Goal: Check status: Check status

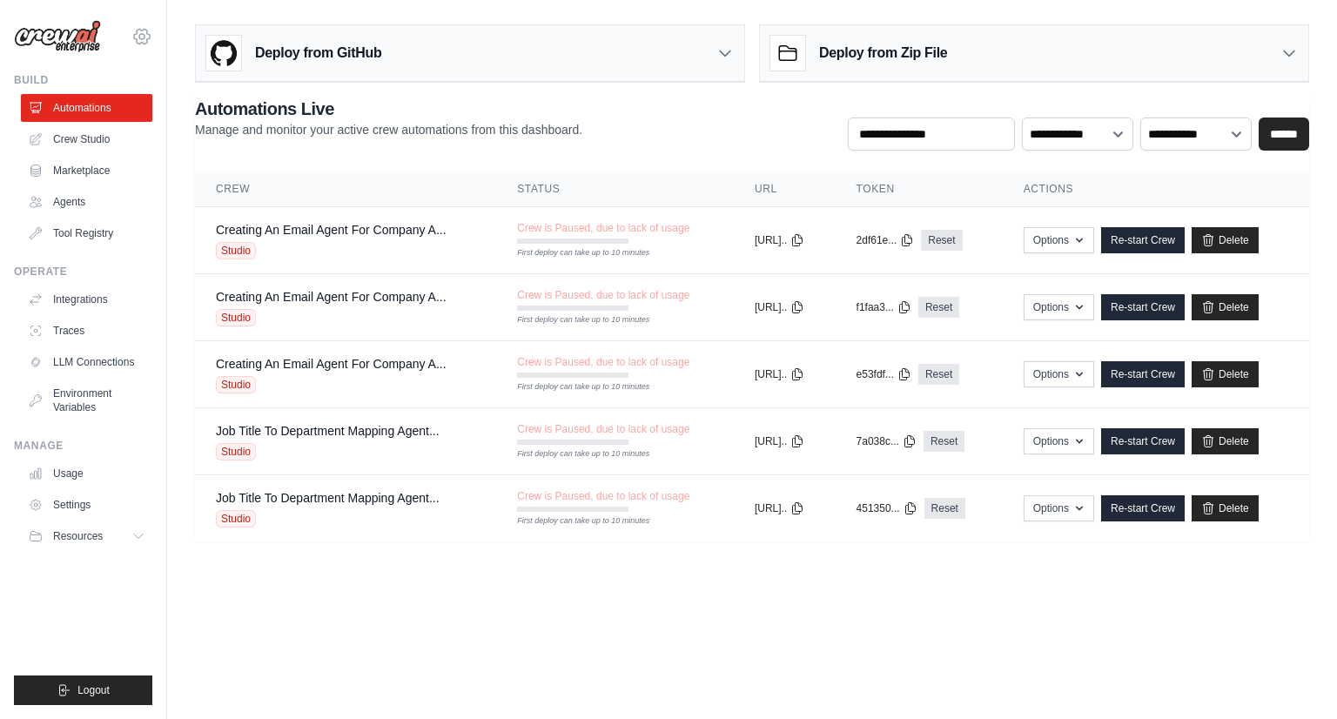
click at [142, 39] on icon at bounding box center [141, 36] width 5 height 5
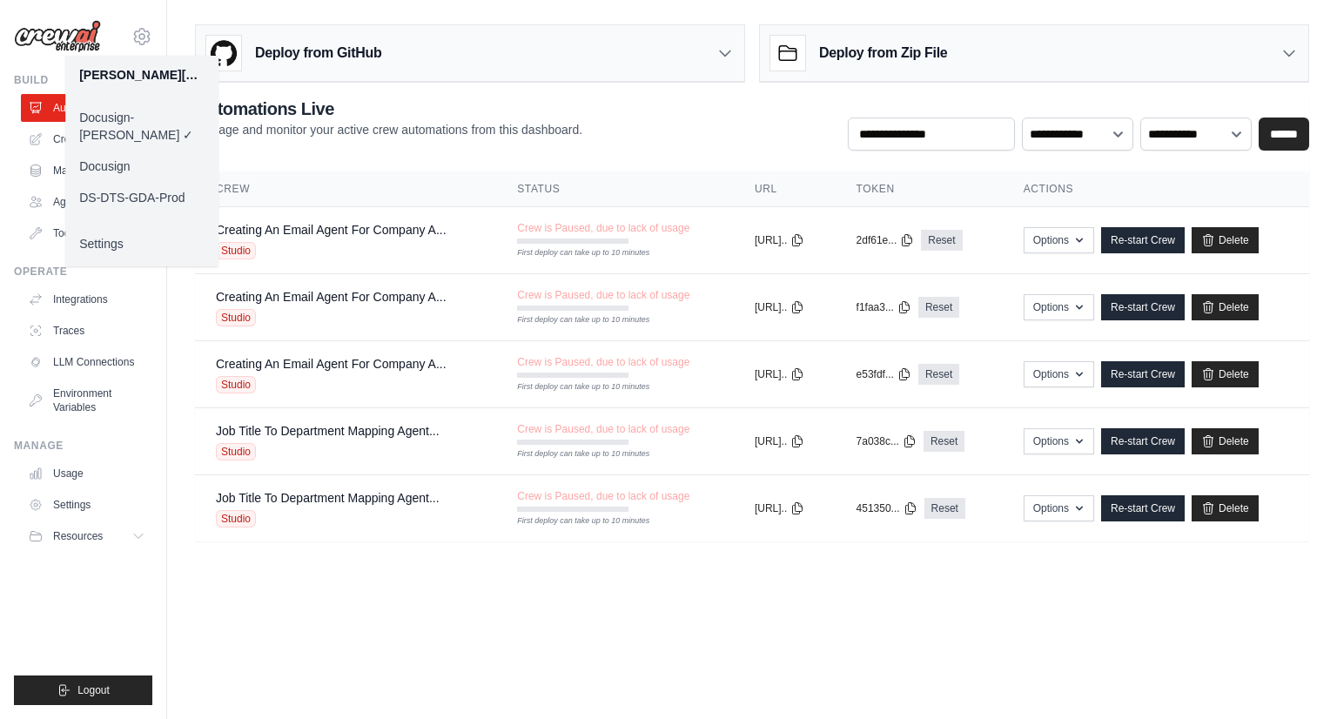
click at [131, 151] on link "Docusign" at bounding box center [141, 166] width 153 height 31
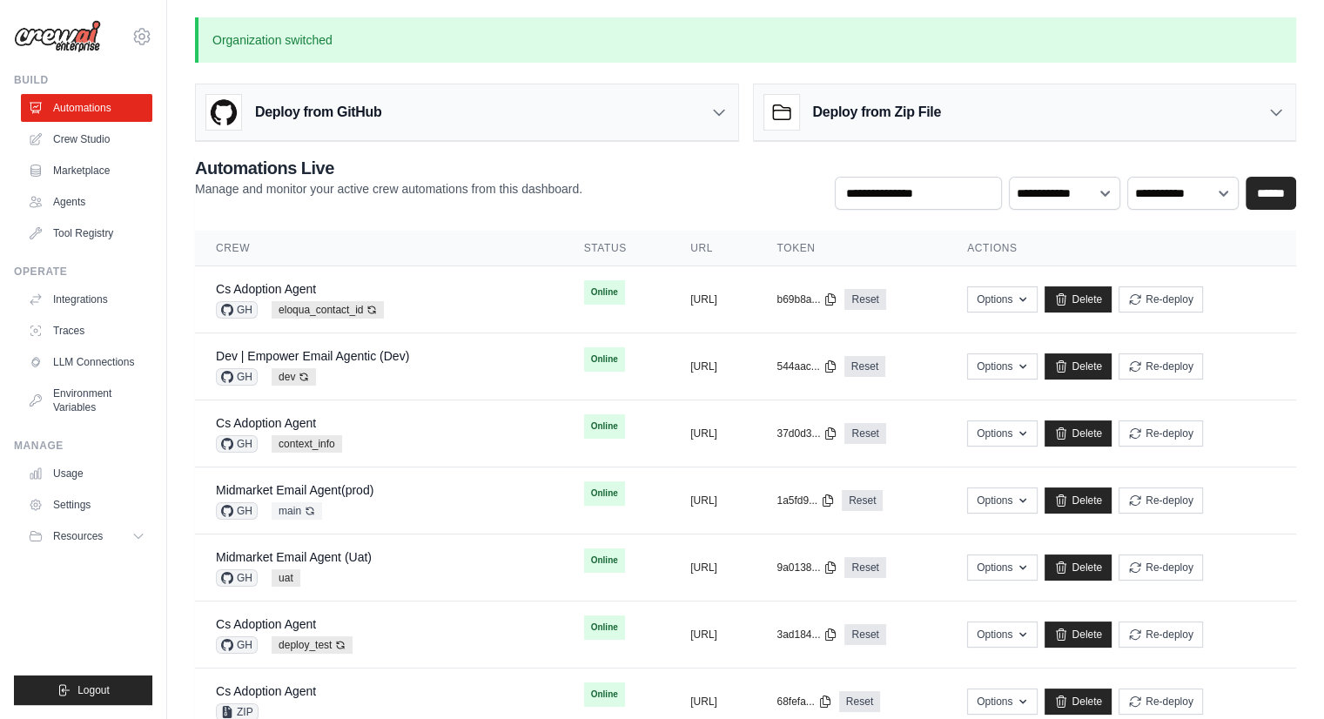
scroll to position [629, 0]
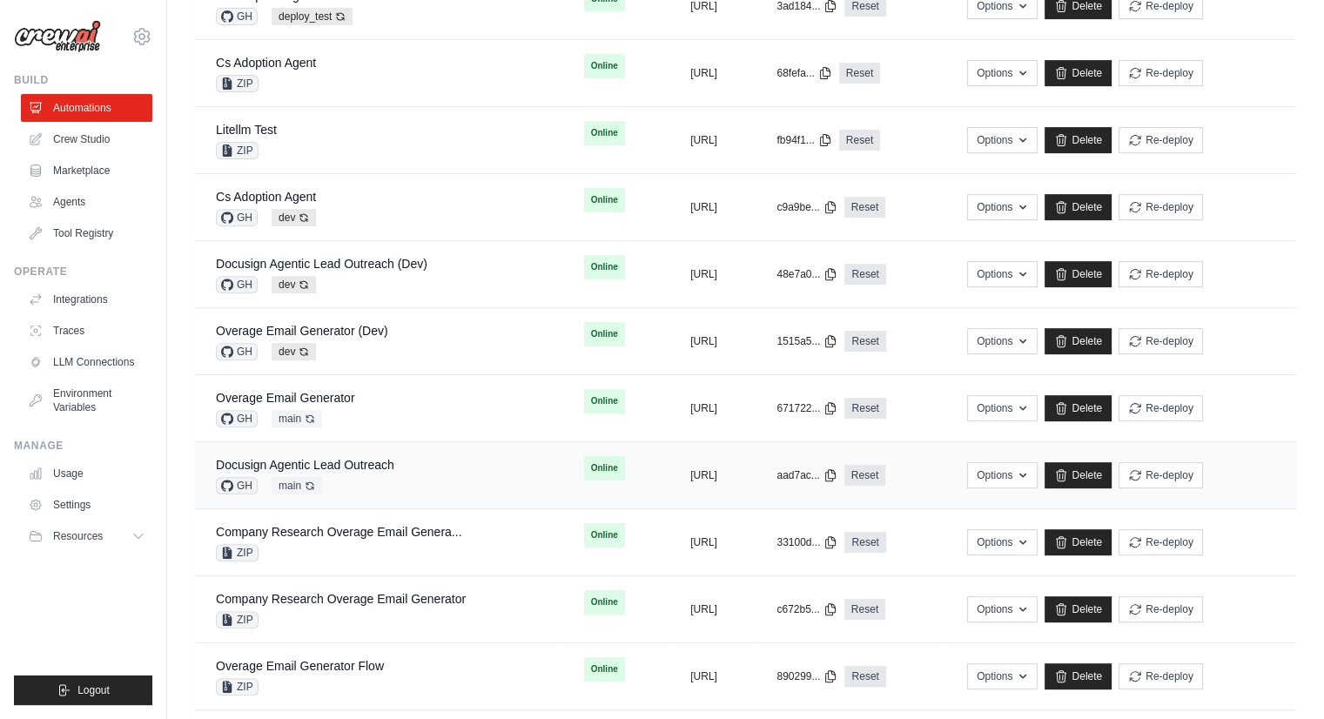
click at [435, 464] on div "Docusign Agentic Lead Outreach GH main Auto-deploy enabled" at bounding box center [379, 475] width 326 height 38
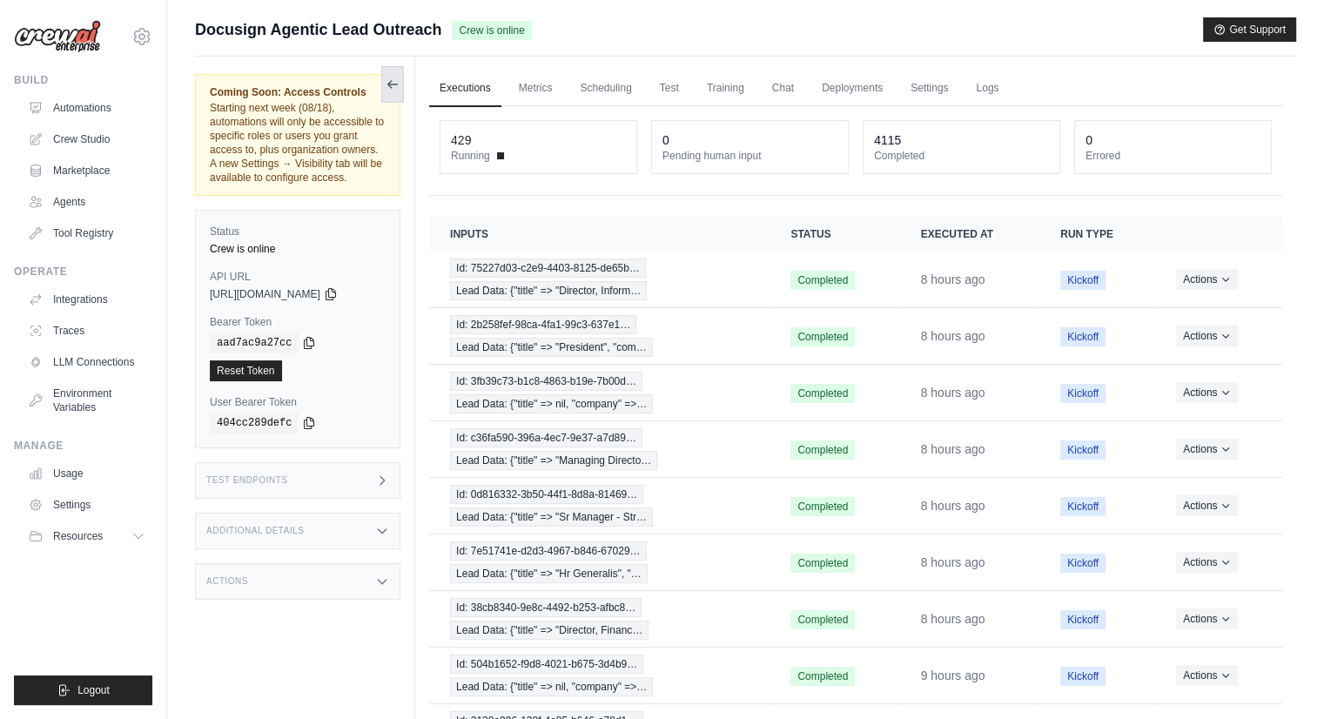
click at [391, 78] on icon at bounding box center [393, 84] width 14 height 14
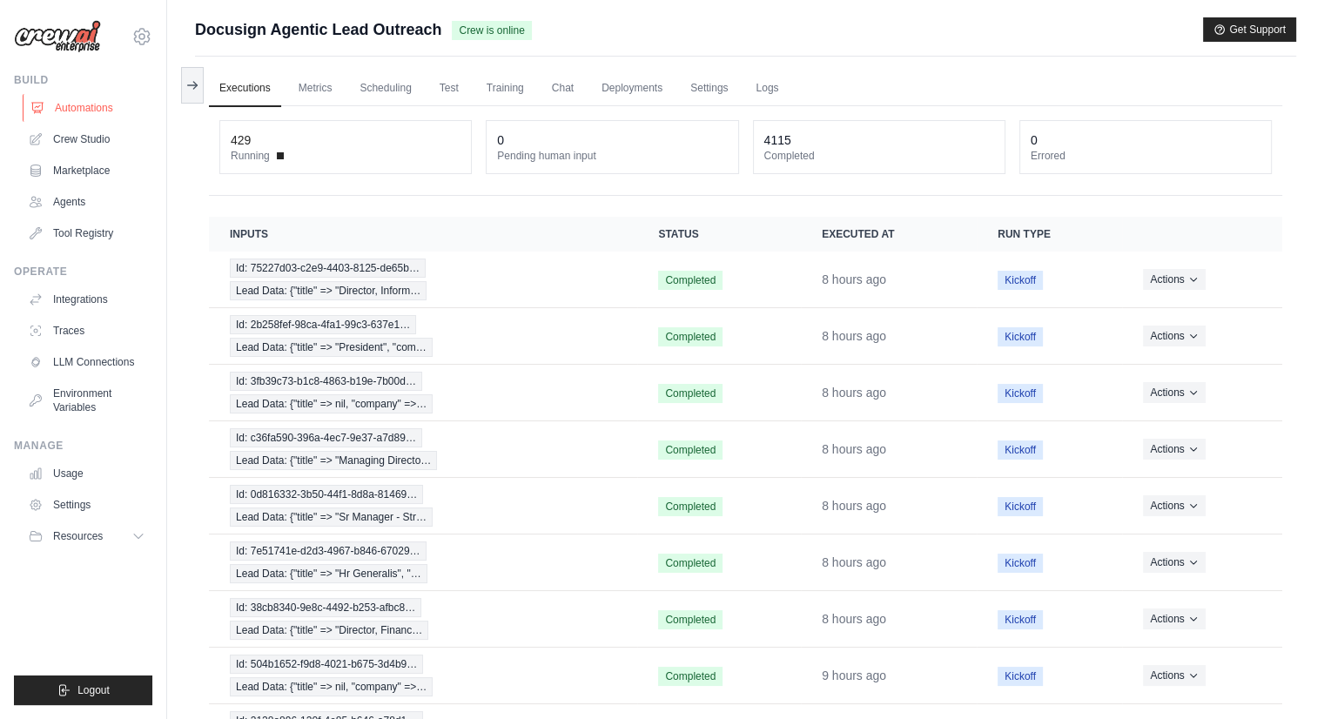
click at [76, 102] on link "Automations" at bounding box center [88, 108] width 131 height 28
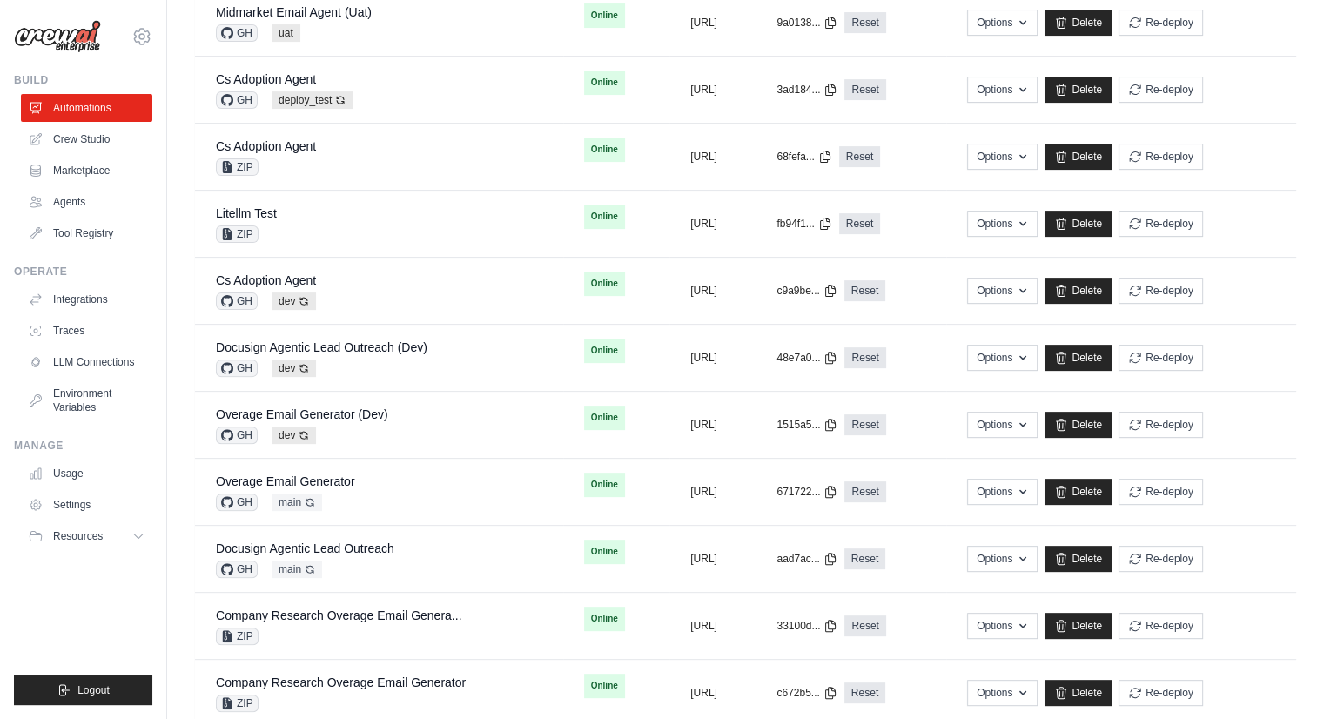
scroll to position [509, 0]
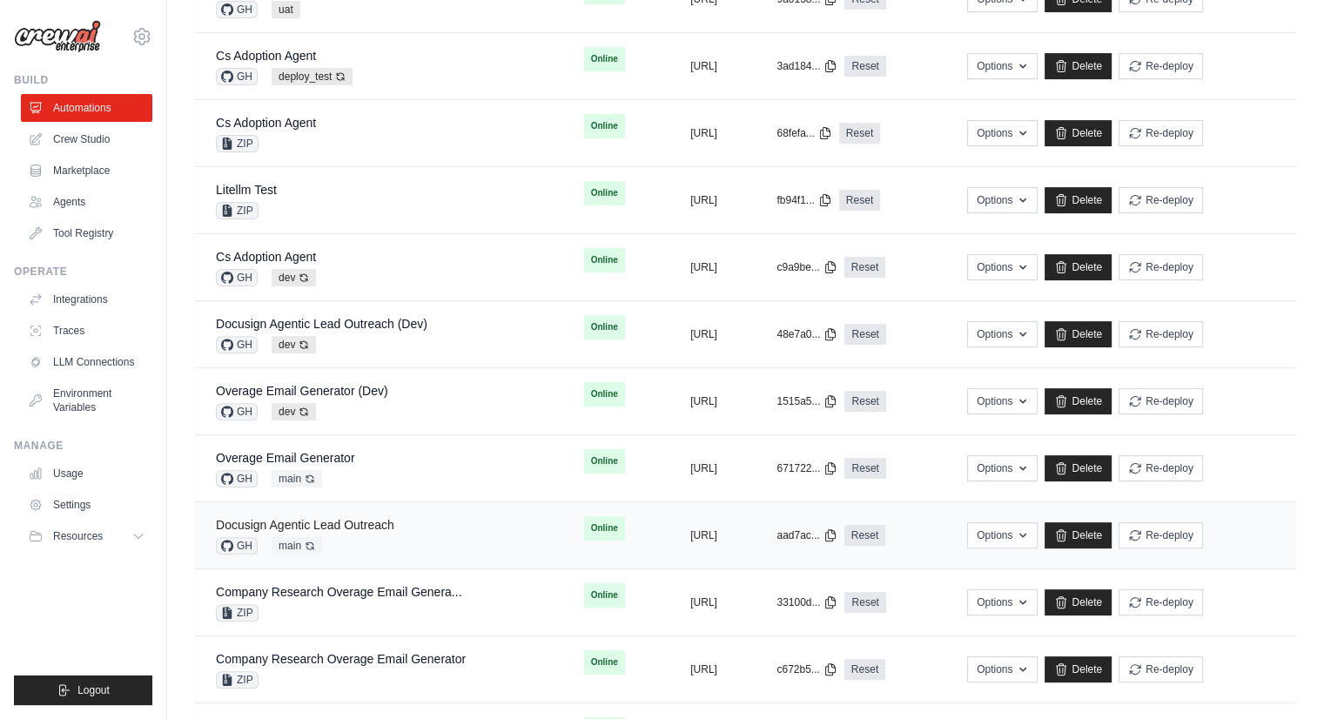
click at [372, 520] on link "Docusign Agentic Lead Outreach" at bounding box center [305, 525] width 178 height 14
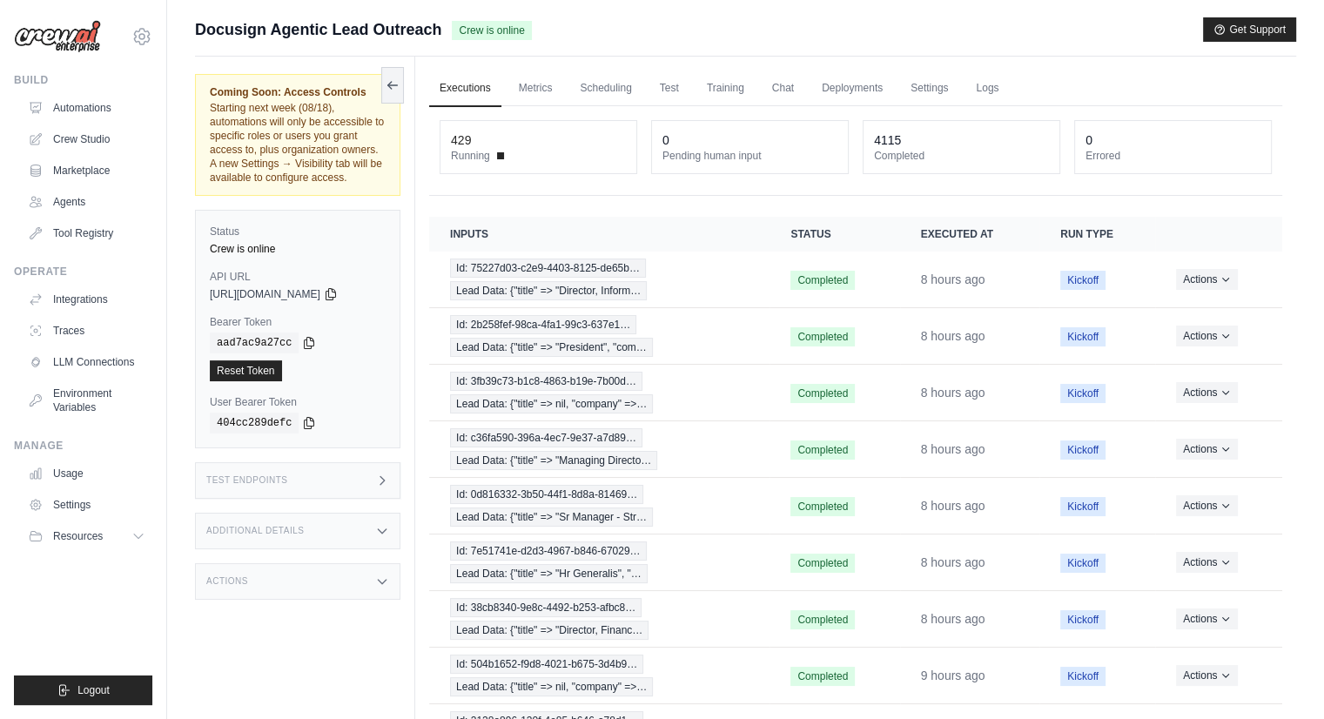
click at [499, 154] on span at bounding box center [500, 155] width 7 height 7
click at [455, 134] on div "429" at bounding box center [461, 139] width 20 height 17
click at [498, 152] on span at bounding box center [500, 155] width 7 height 7
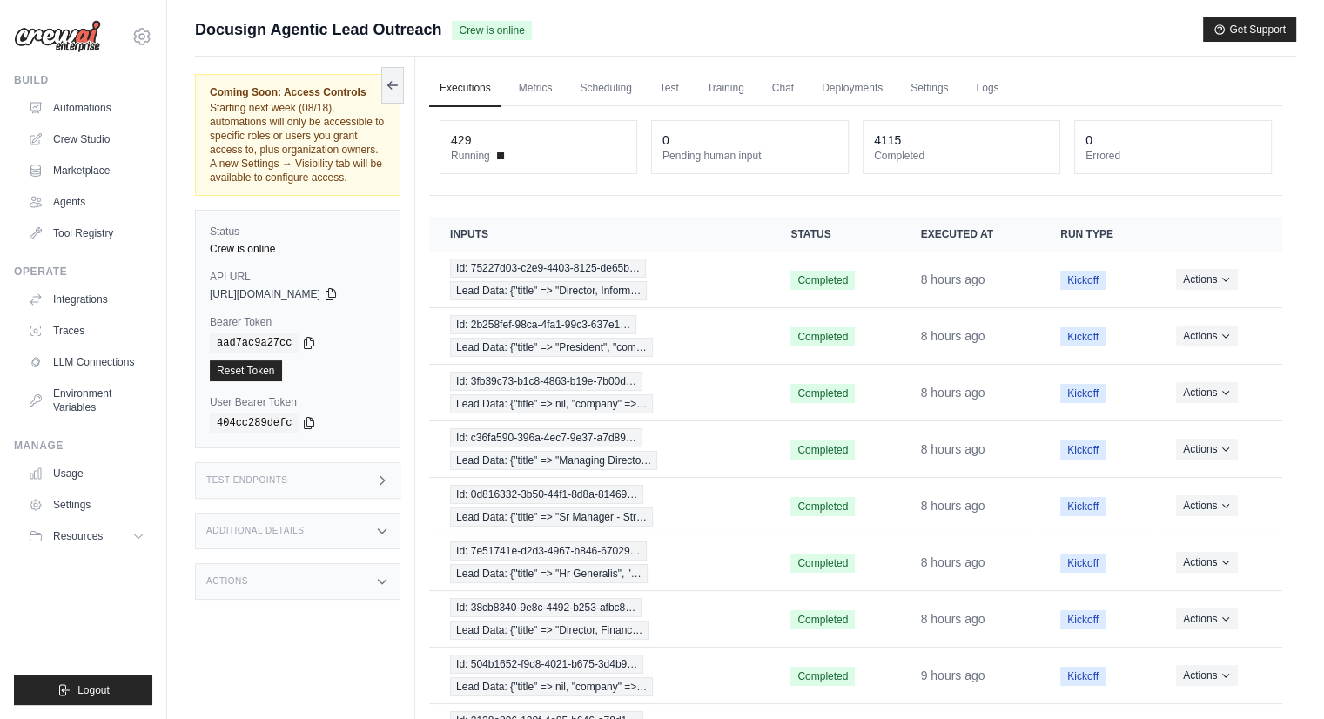
click at [498, 152] on span at bounding box center [500, 155] width 7 height 7
click at [495, 155] on dt "Running" at bounding box center [538, 156] width 175 height 14
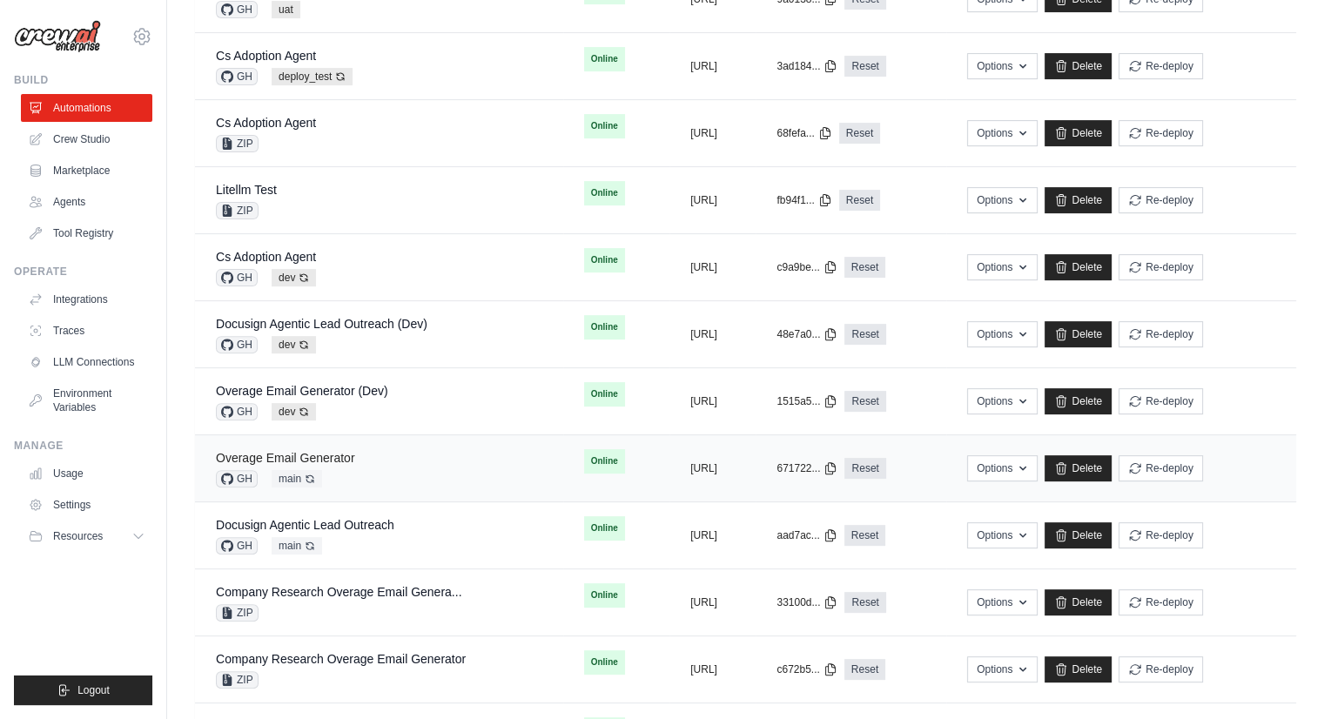
click at [353, 458] on link "Overage Email Generator" at bounding box center [285, 458] width 139 height 14
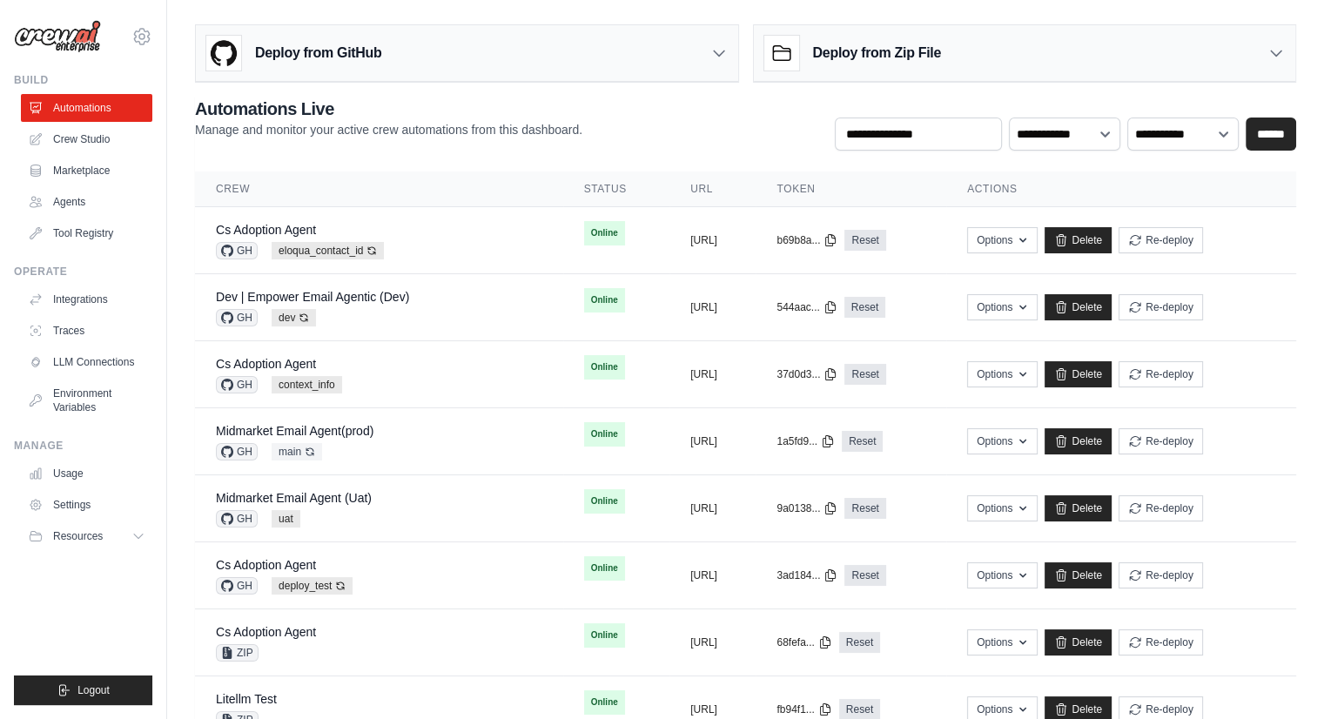
scroll to position [509, 0]
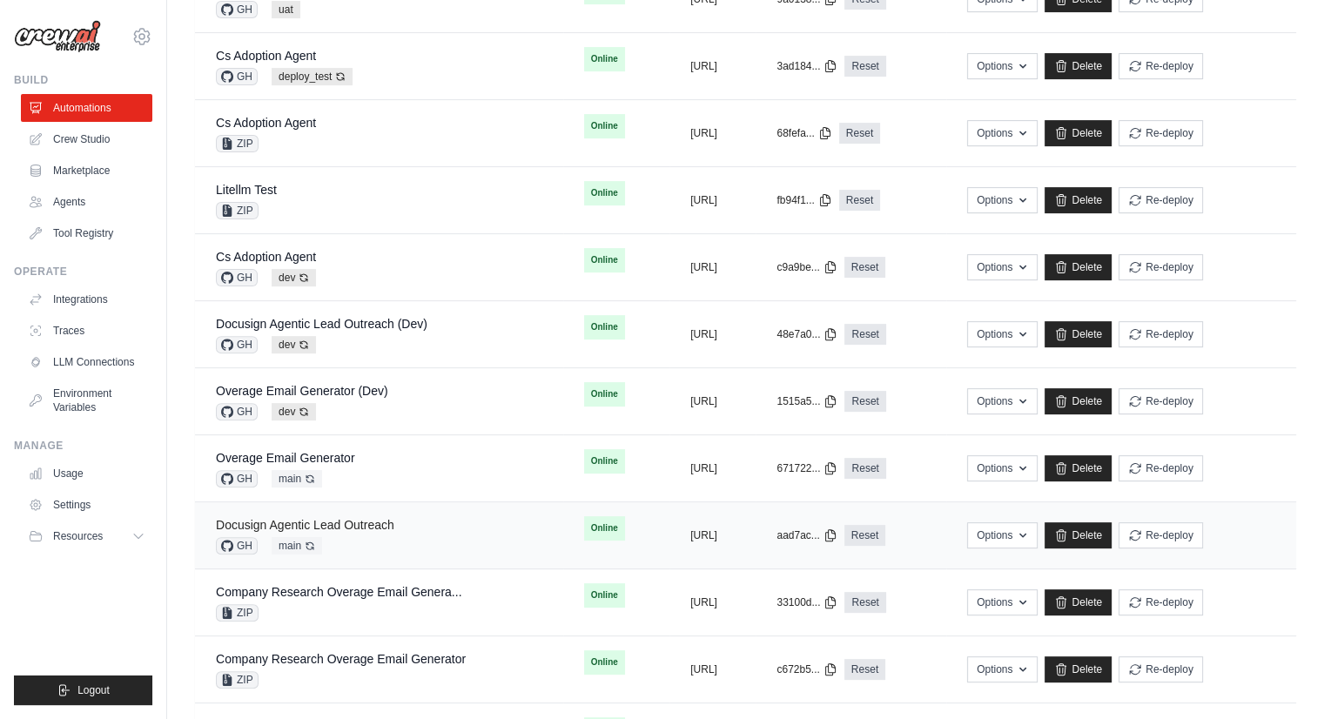
click at [342, 524] on link "Docusign Agentic Lead Outreach" at bounding box center [305, 525] width 178 height 14
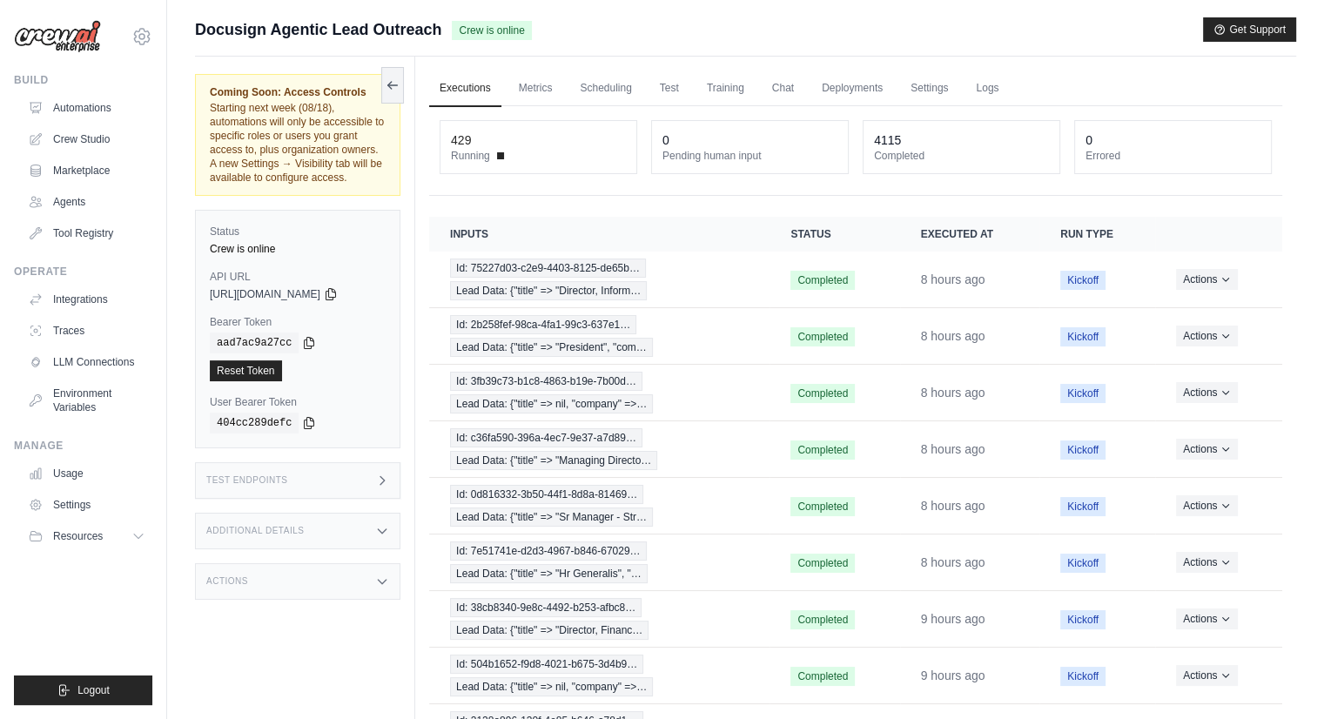
click at [467, 145] on div "429" at bounding box center [461, 139] width 20 height 17
click at [139, 42] on icon at bounding box center [141, 36] width 21 height 21
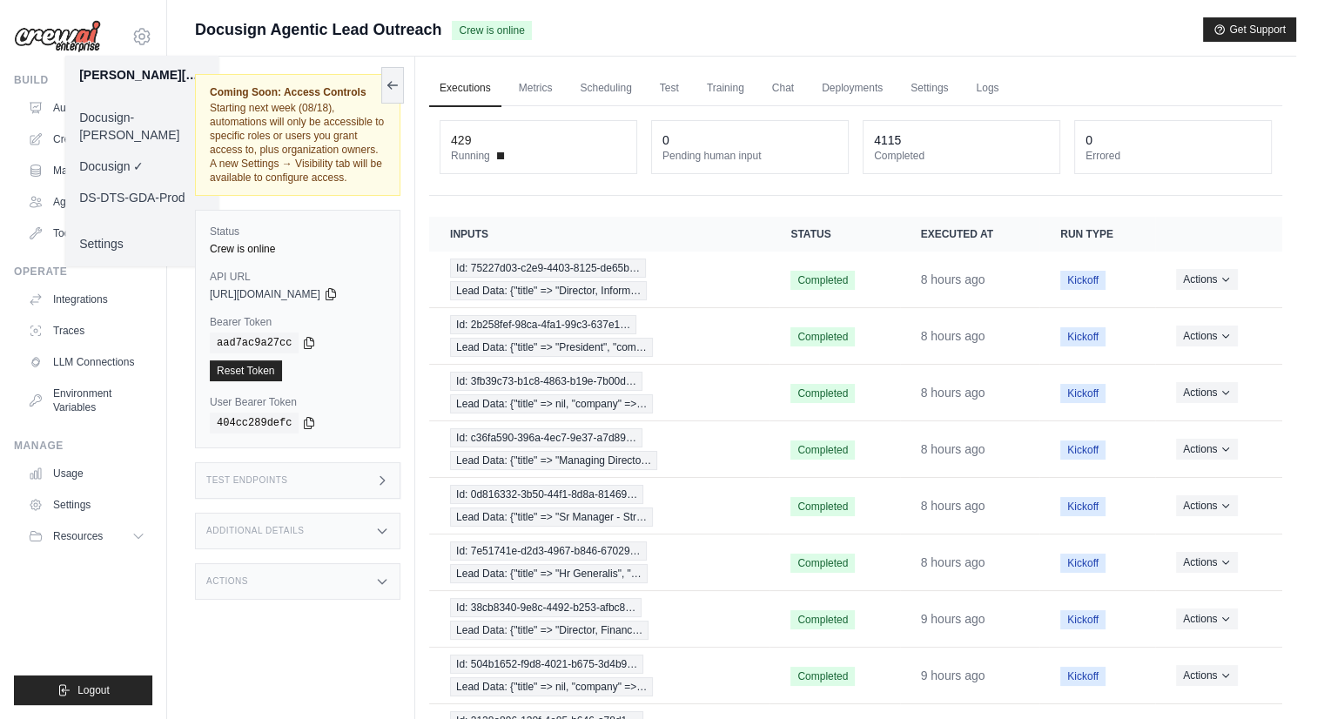
click at [259, 631] on div "Coming Soon: Access Controls Starting next week (08/18), automations will only …" at bounding box center [305, 416] width 220 height 719
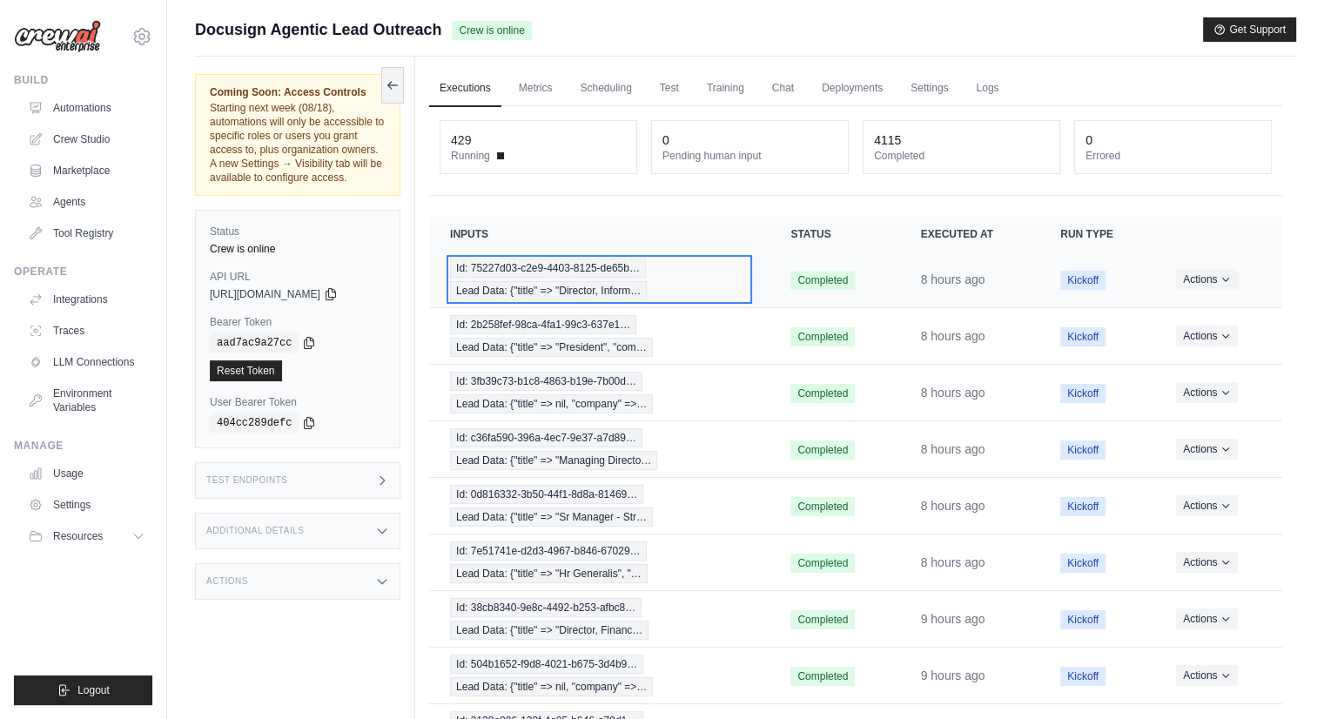
click at [616, 266] on span "Id: 75227d03-c2e9-4403-8125-de65b…" at bounding box center [548, 268] width 196 height 19
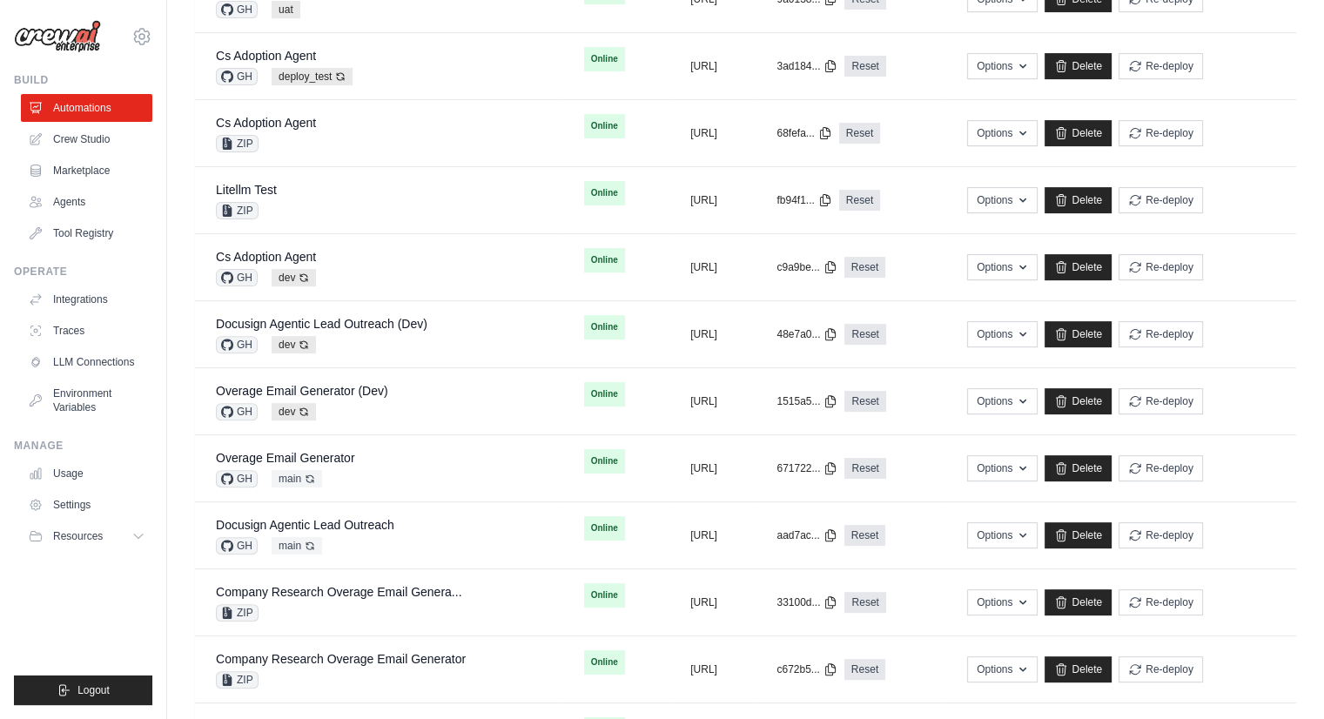
scroll to position [929, 0]
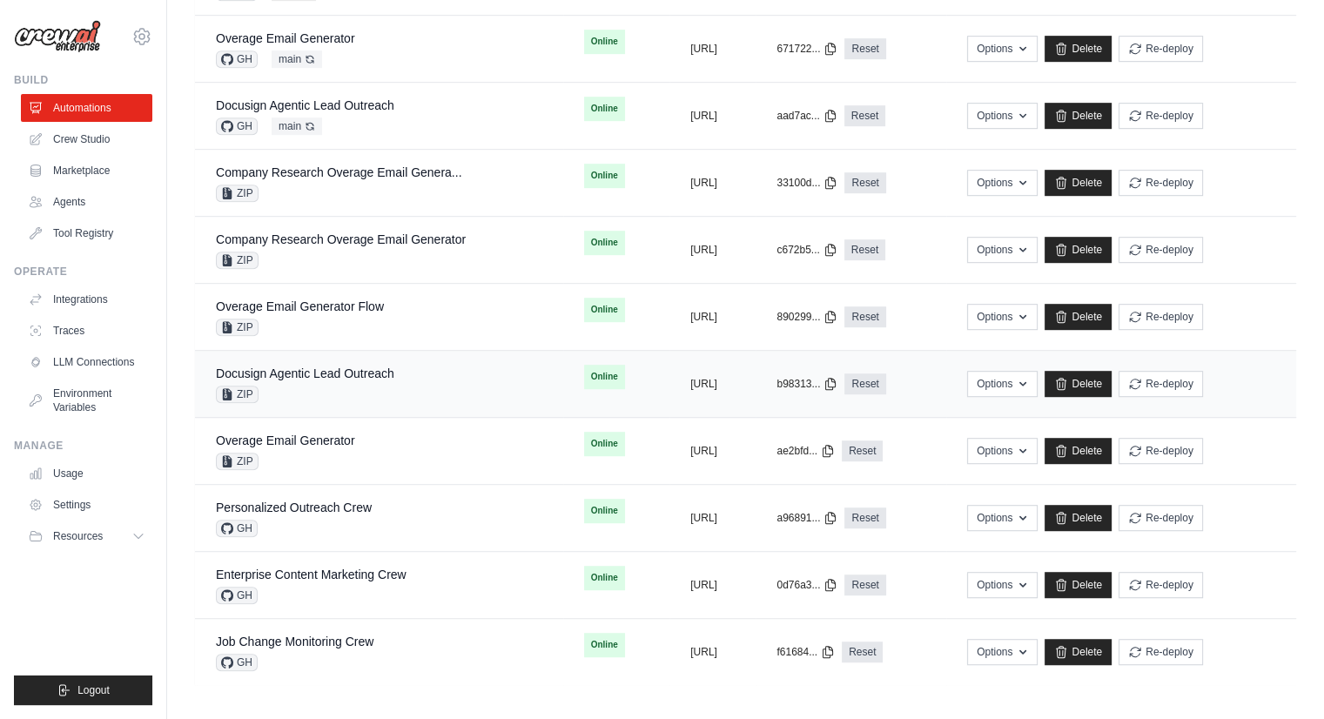
click at [397, 379] on div "Docusign Agentic Lead Outreach ZIP" at bounding box center [379, 384] width 326 height 38
click at [373, 108] on link "Docusign Agentic Lead Outreach" at bounding box center [305, 105] width 178 height 14
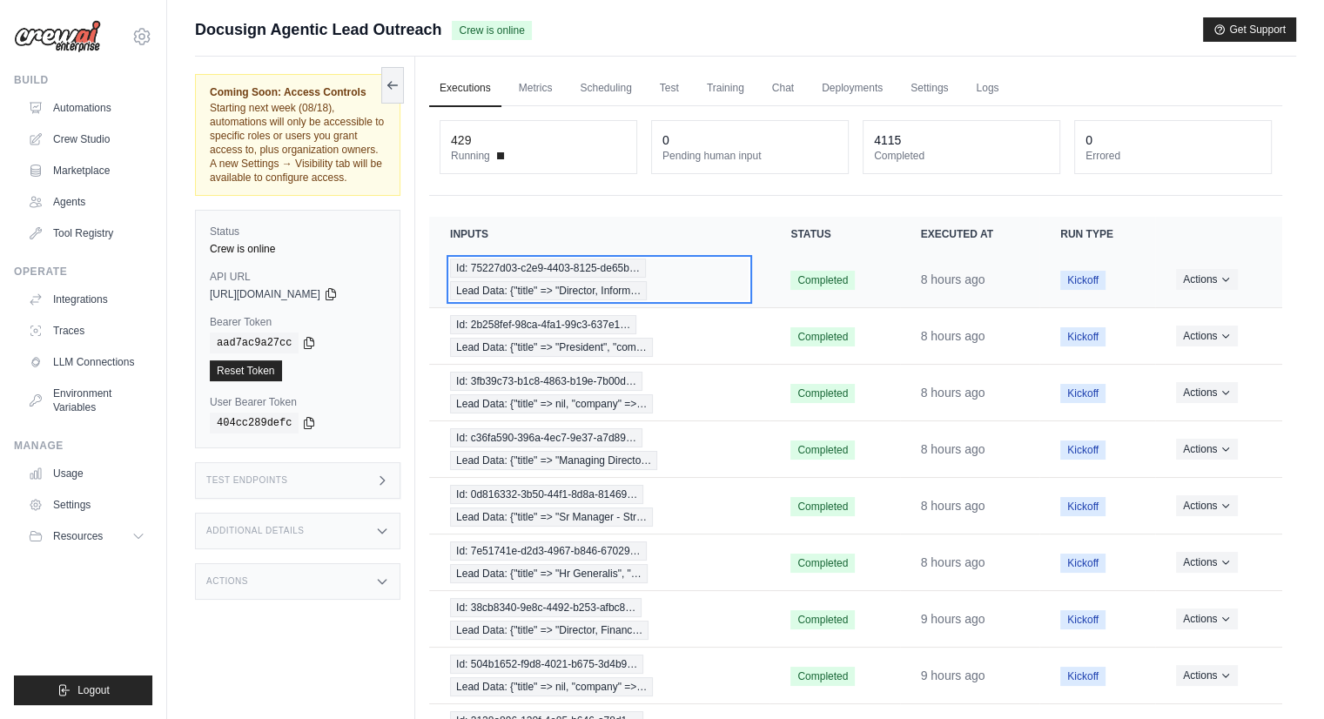
click at [494, 272] on span "Id: 75227d03-c2e9-4403-8125-de65b…" at bounding box center [548, 268] width 196 height 19
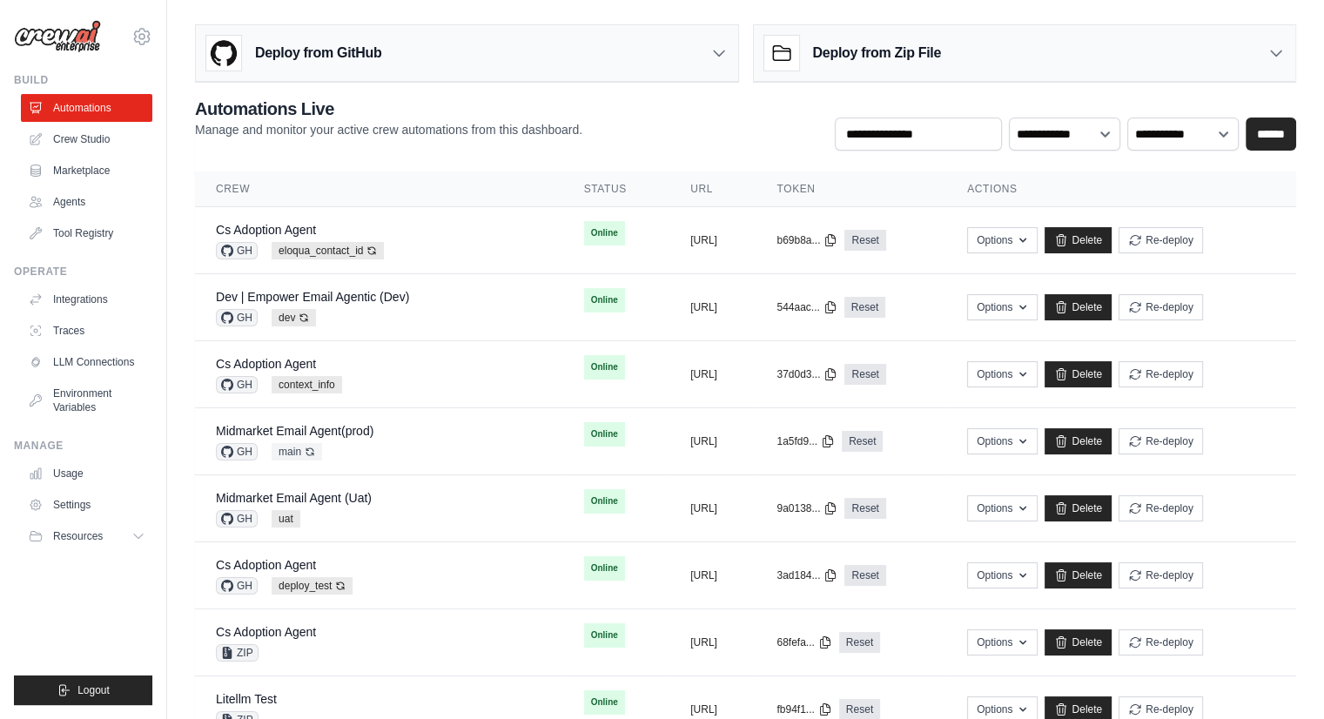
click at [1040, 191] on th "Actions" at bounding box center [1121, 190] width 350 height 36
click at [1092, 125] on select "**********" at bounding box center [1064, 134] width 111 height 33
click at [1010, 118] on select "**********" at bounding box center [1064, 134] width 111 height 33
click at [1085, 137] on select "**********" at bounding box center [1064, 134] width 111 height 33
select select "**********"
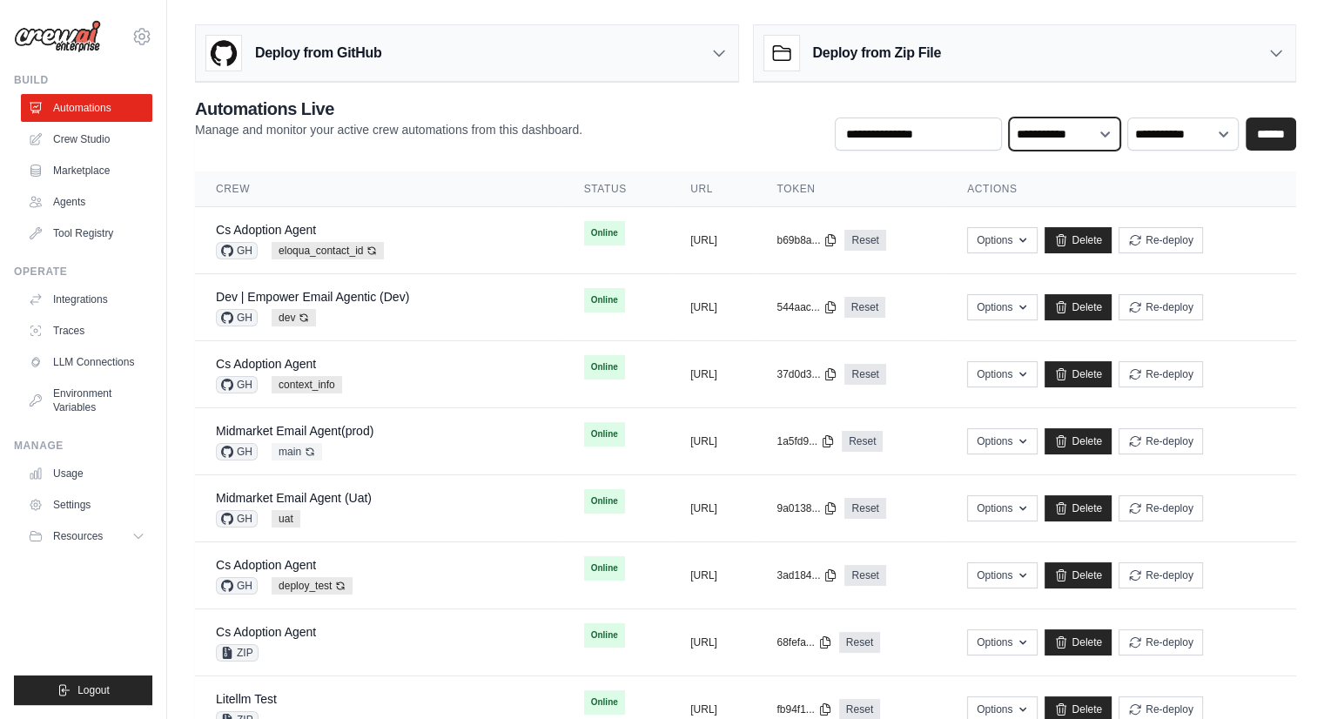
click at [1010, 118] on select "**********" at bounding box center [1064, 134] width 111 height 33
click at [1080, 147] on select "**********" at bounding box center [1064, 134] width 111 height 33
click at [1190, 134] on select "**********" at bounding box center [1182, 134] width 111 height 33
select select "******"
click at [1128, 118] on select "**********" at bounding box center [1182, 134] width 111 height 33
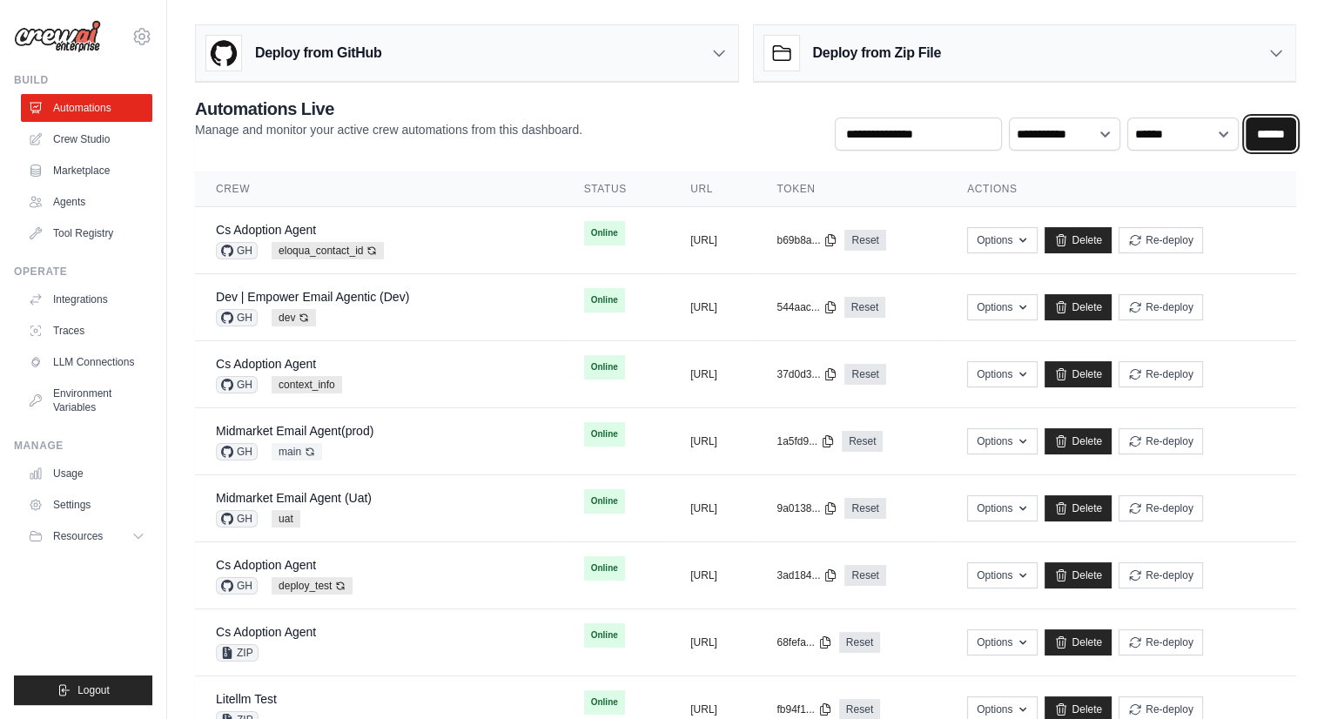
click at [1265, 143] on input "******" at bounding box center [1271, 134] width 50 height 33
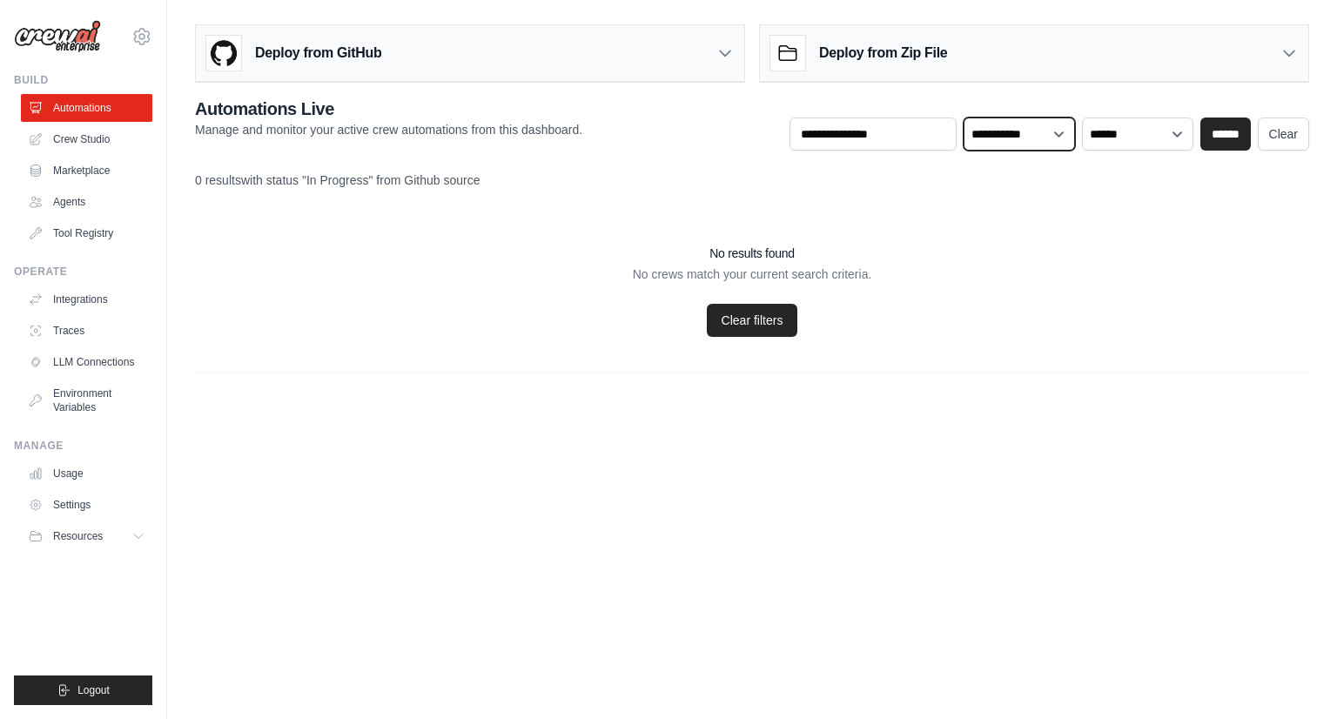
click at [1030, 144] on select "**********" at bounding box center [1019, 134] width 111 height 33
select select "******"
click at [965, 118] on select "**********" at bounding box center [1019, 134] width 111 height 33
click at [1222, 140] on input "******" at bounding box center [1226, 134] width 50 height 33
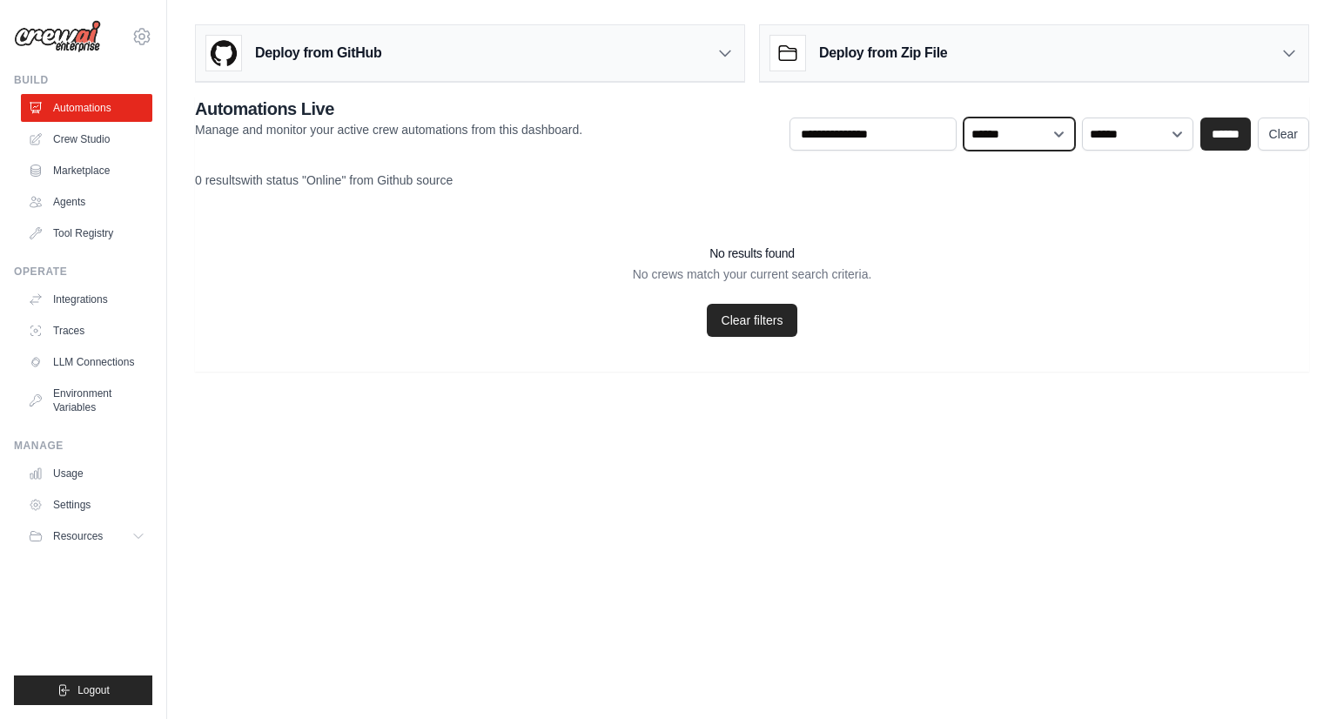
click at [1049, 138] on select "**********" at bounding box center [1019, 134] width 111 height 33
select select
click at [965, 118] on select "**********" at bounding box center [1019, 134] width 111 height 33
click at [1225, 131] on input "******" at bounding box center [1226, 134] width 50 height 33
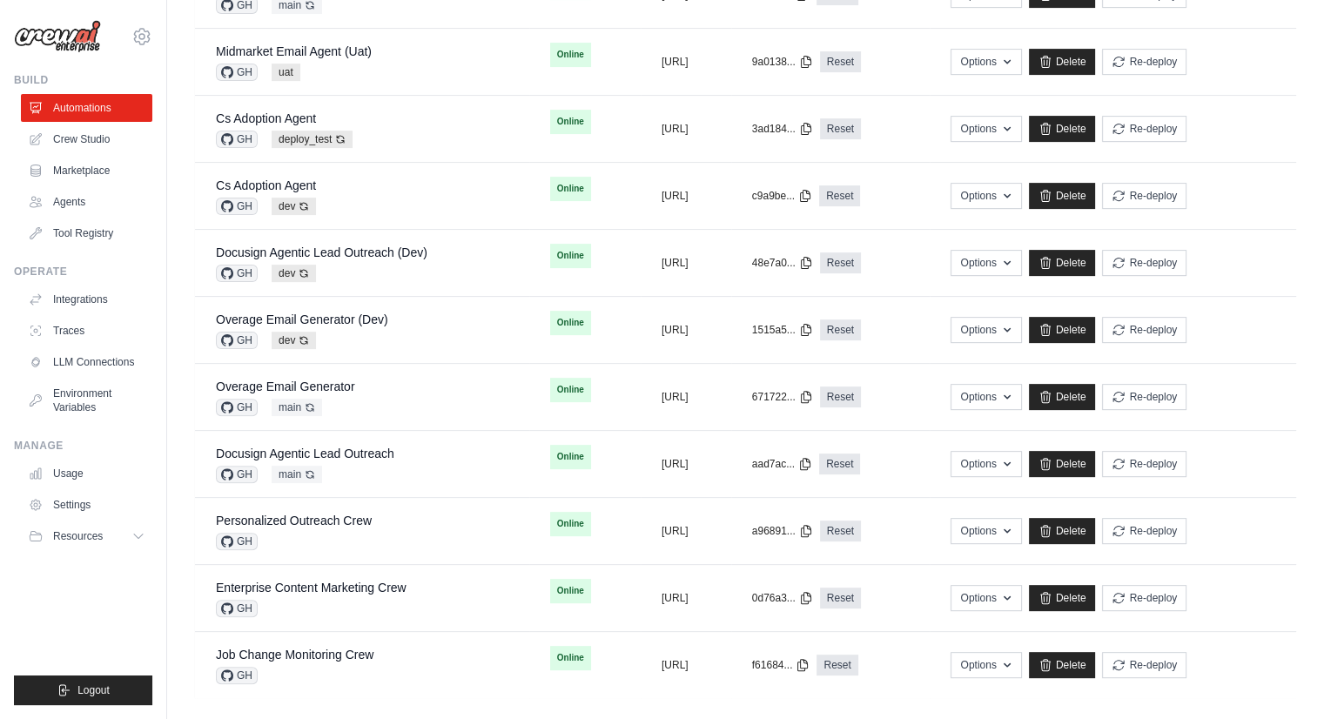
scroll to position [492, 0]
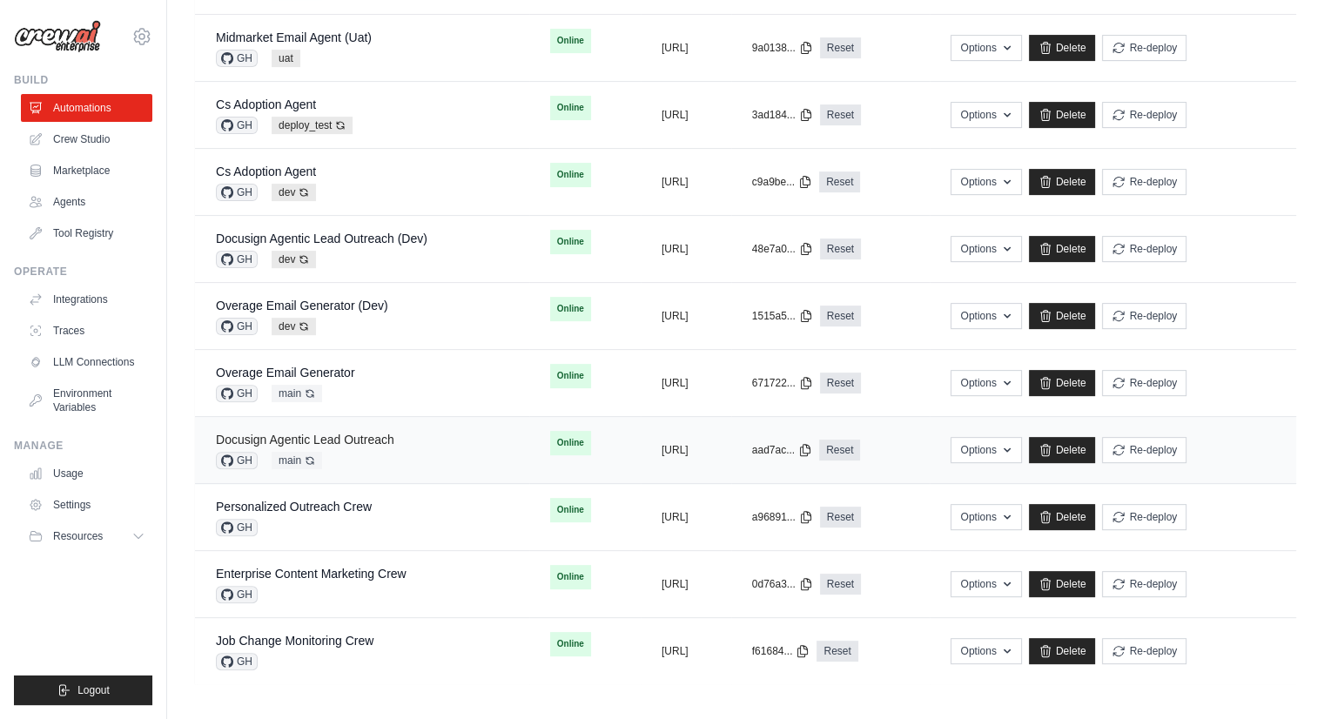
click at [379, 440] on link "Docusign Agentic Lead Outreach" at bounding box center [305, 440] width 178 height 14
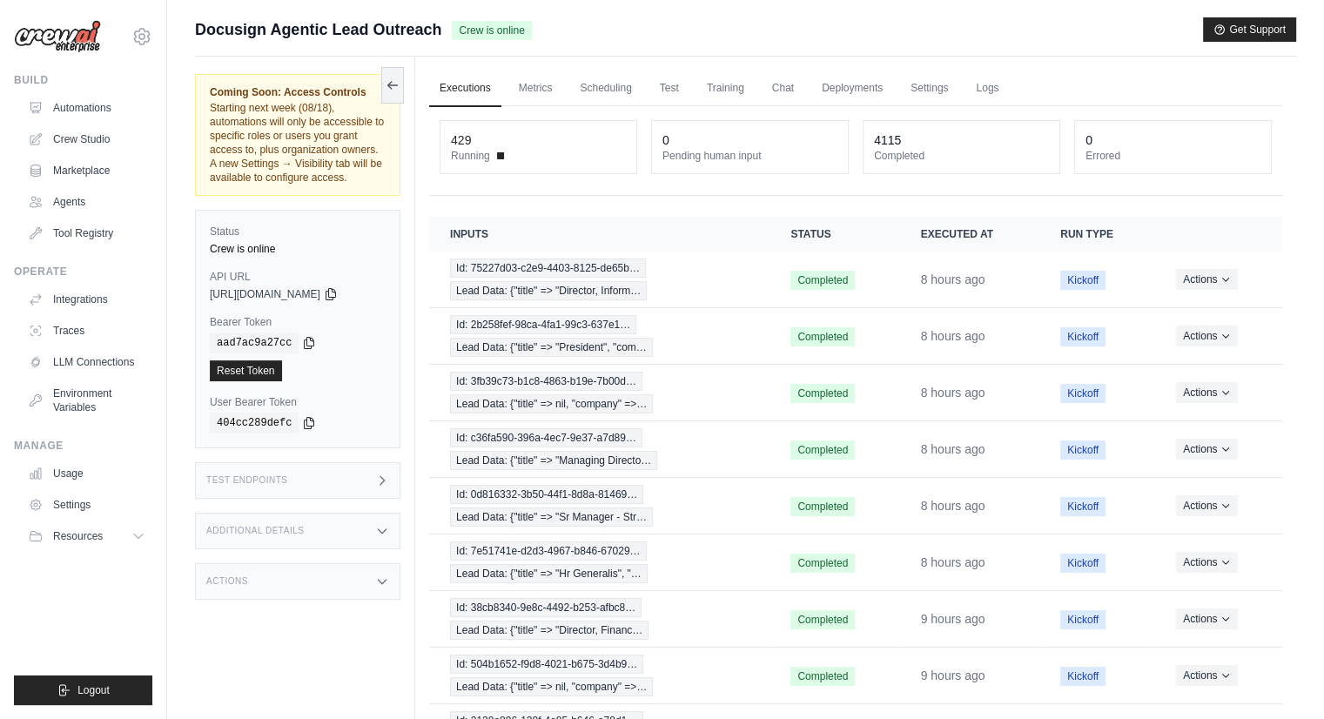
click at [501, 150] on dt "Running" at bounding box center [538, 156] width 175 height 14
click at [992, 88] on link "Logs" at bounding box center [987, 89] width 44 height 37
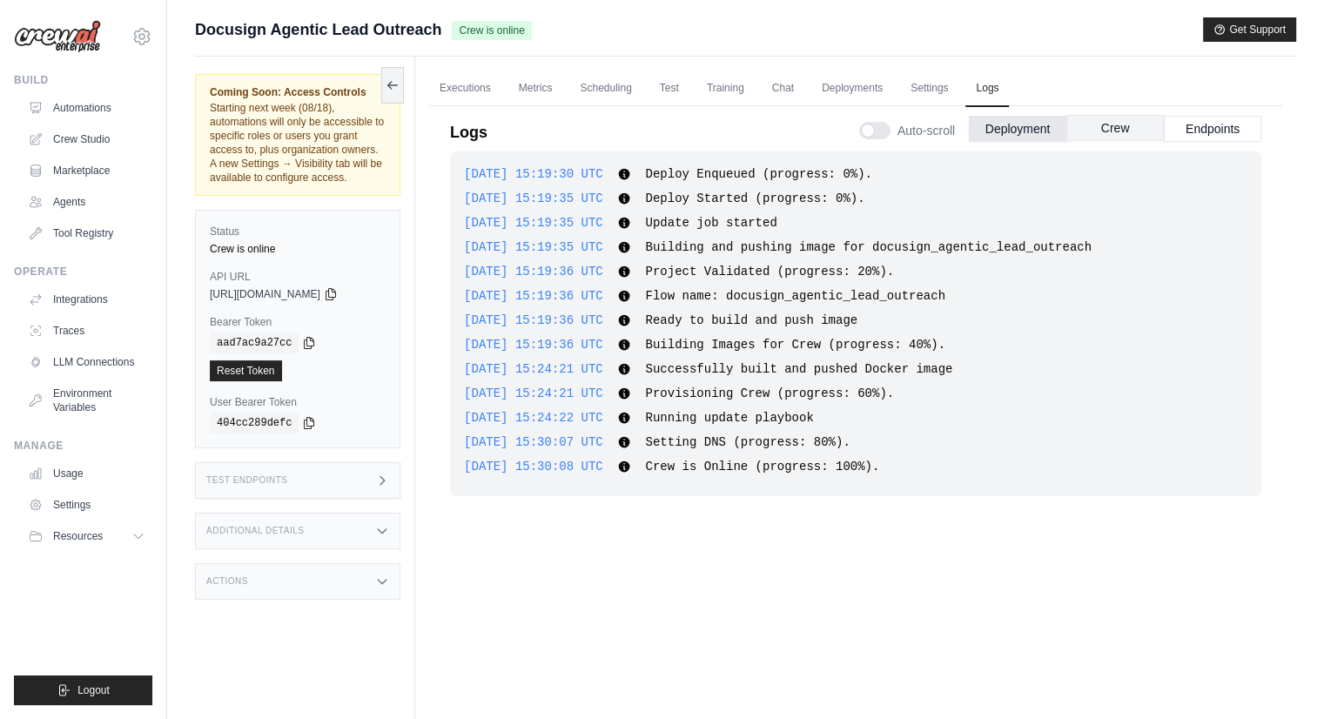
click at [1114, 128] on button "Crew" at bounding box center [1115, 128] width 98 height 26
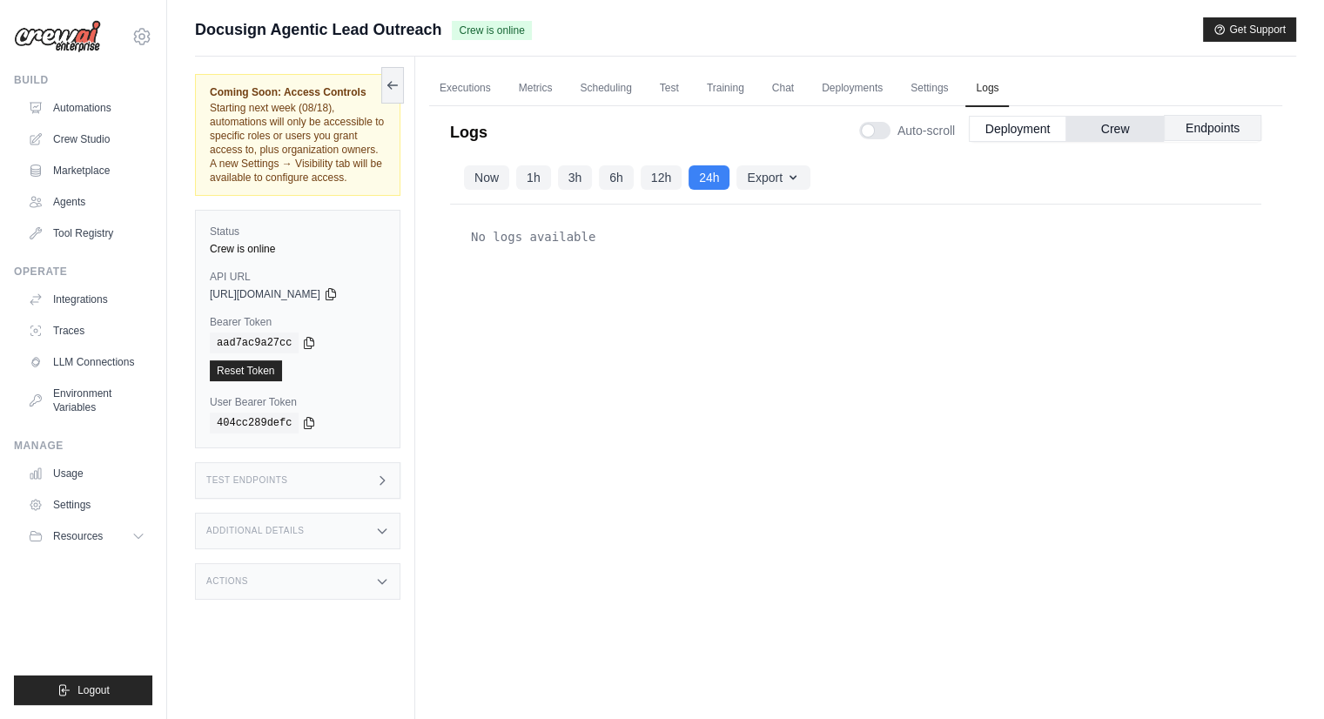
click at [1191, 126] on button "Endpoints" at bounding box center [1213, 128] width 98 height 26
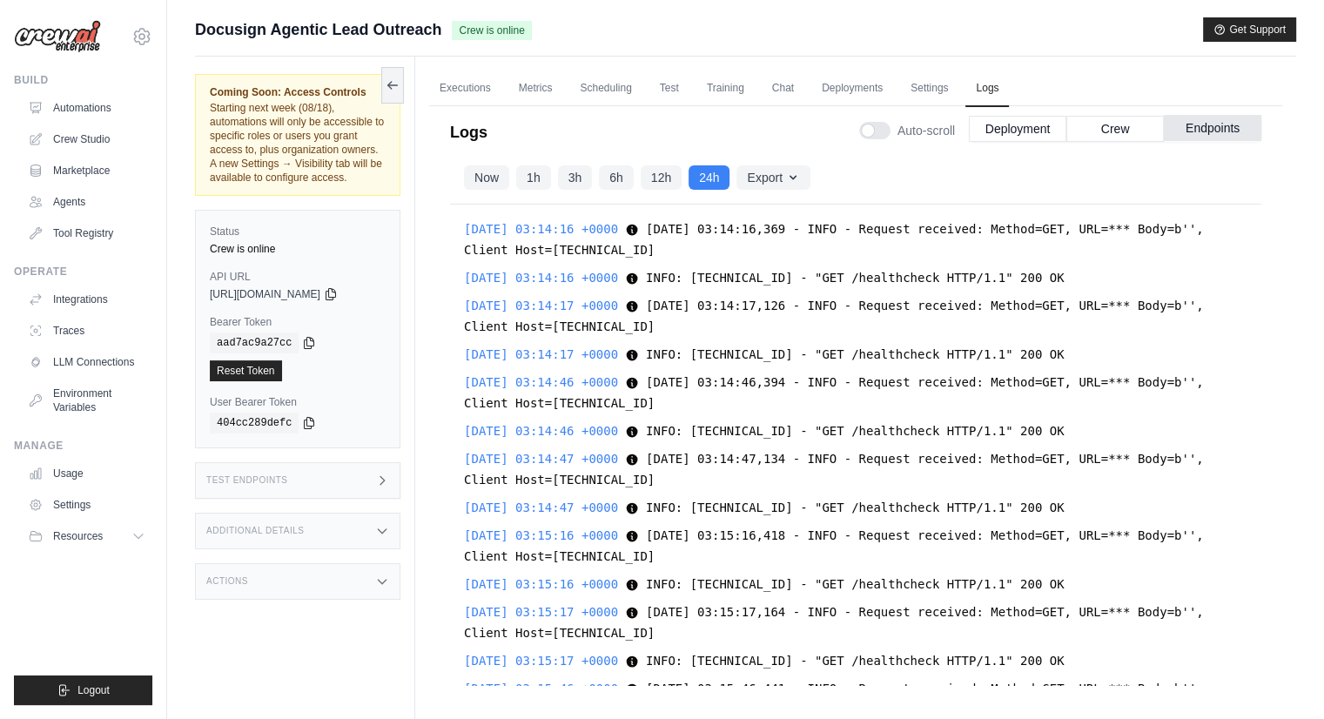
scroll to position [18700, 0]
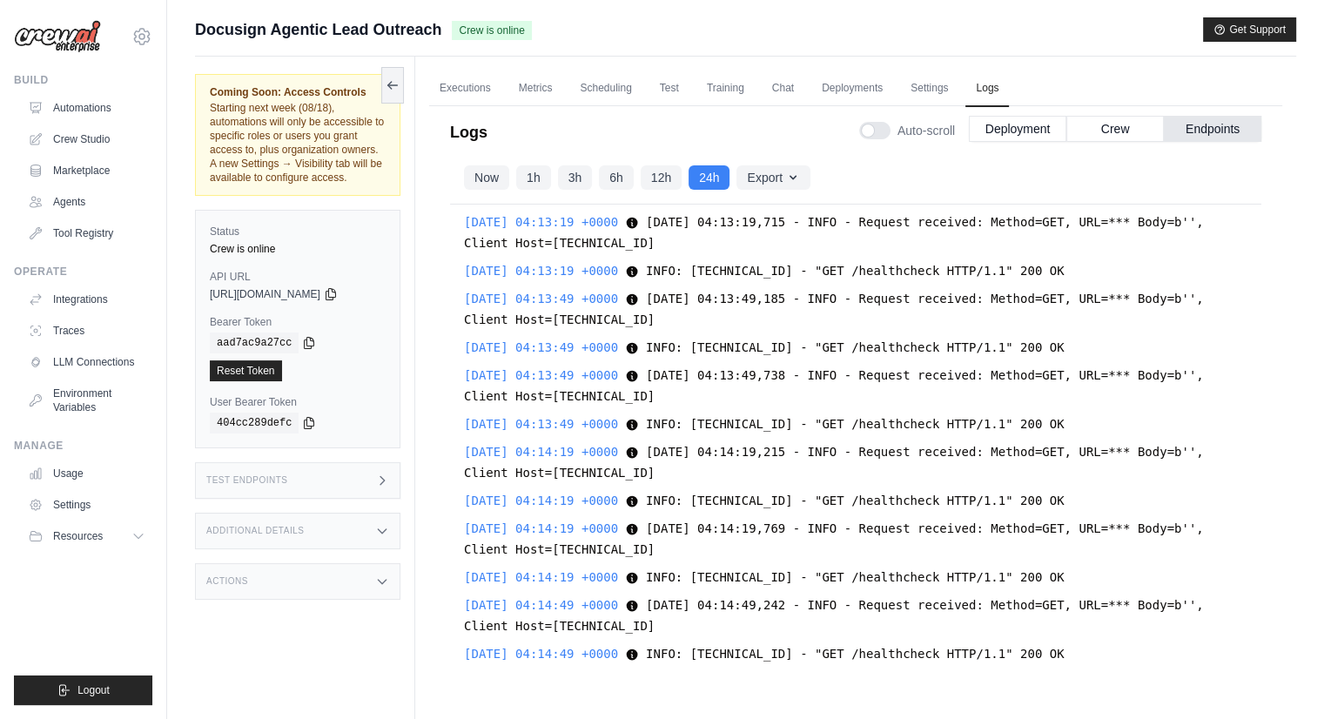
click at [850, 158] on div "Now 1h 3h 6h 12h 24h Export Export as JSON Export as CSV" at bounding box center [855, 177] width 811 height 53
click at [440, 91] on link "Executions" at bounding box center [465, 89] width 72 height 37
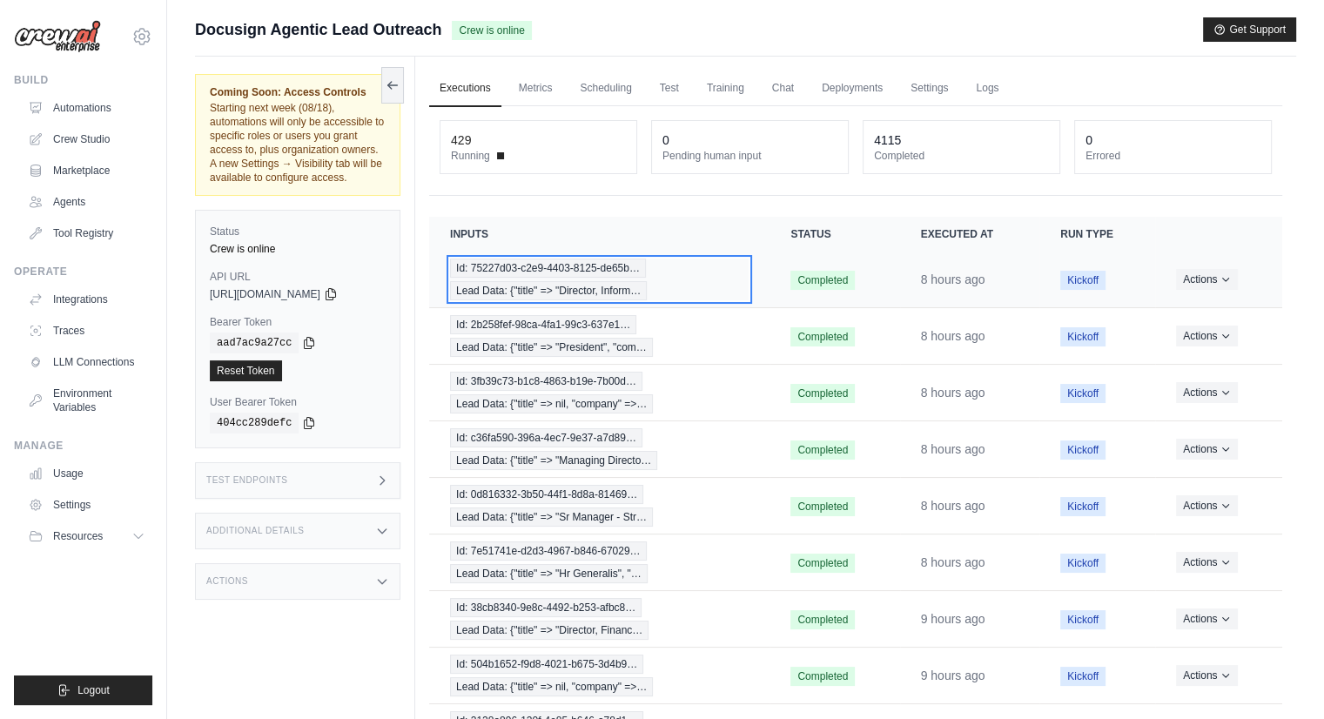
click at [493, 276] on span "Id: 75227d03-c2e9-4403-8125-de65b…" at bounding box center [548, 268] width 196 height 19
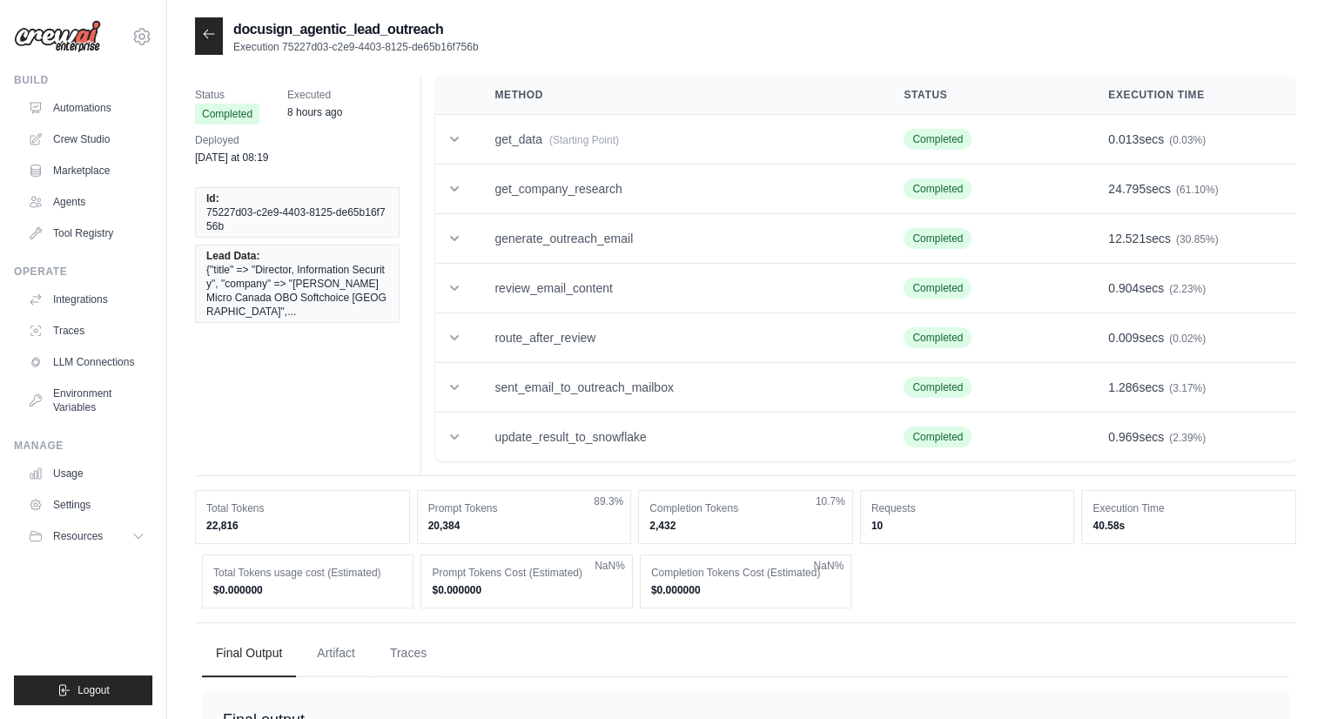
click at [616, 266] on td "review_email_content" at bounding box center [678, 289] width 409 height 50
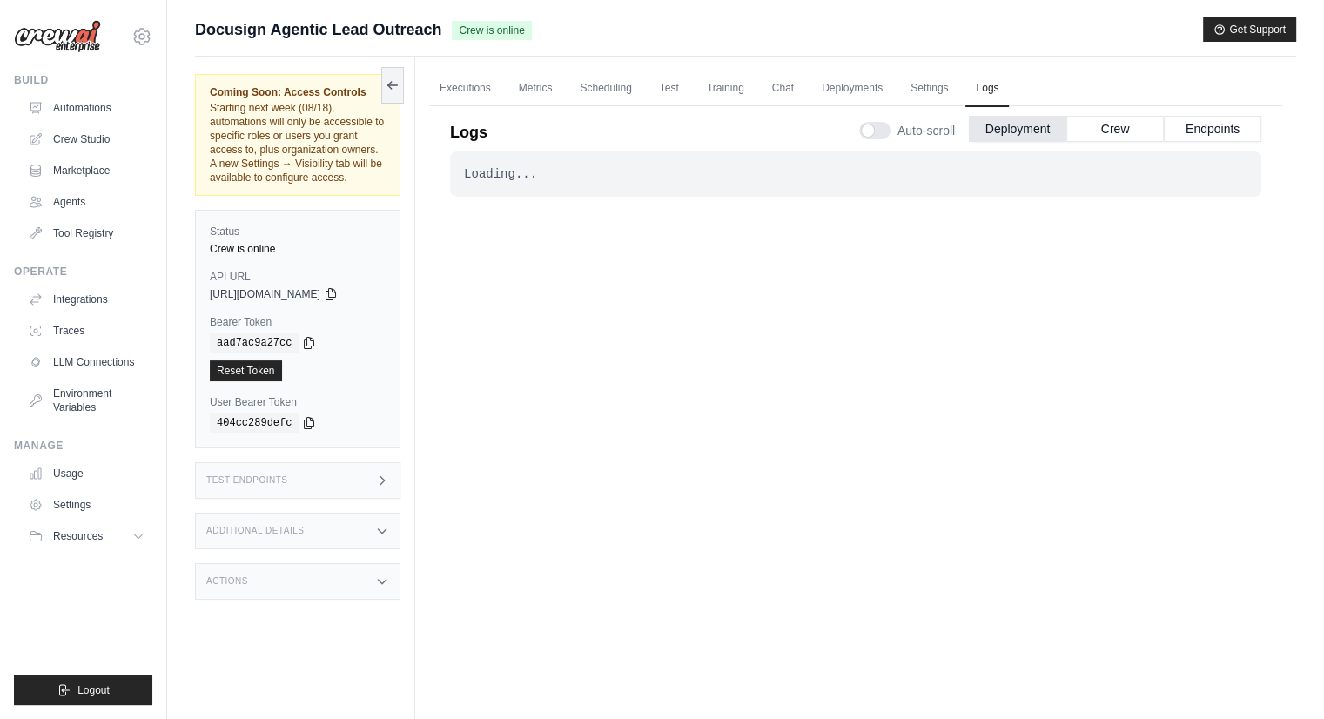
scroll to position [73, 0]
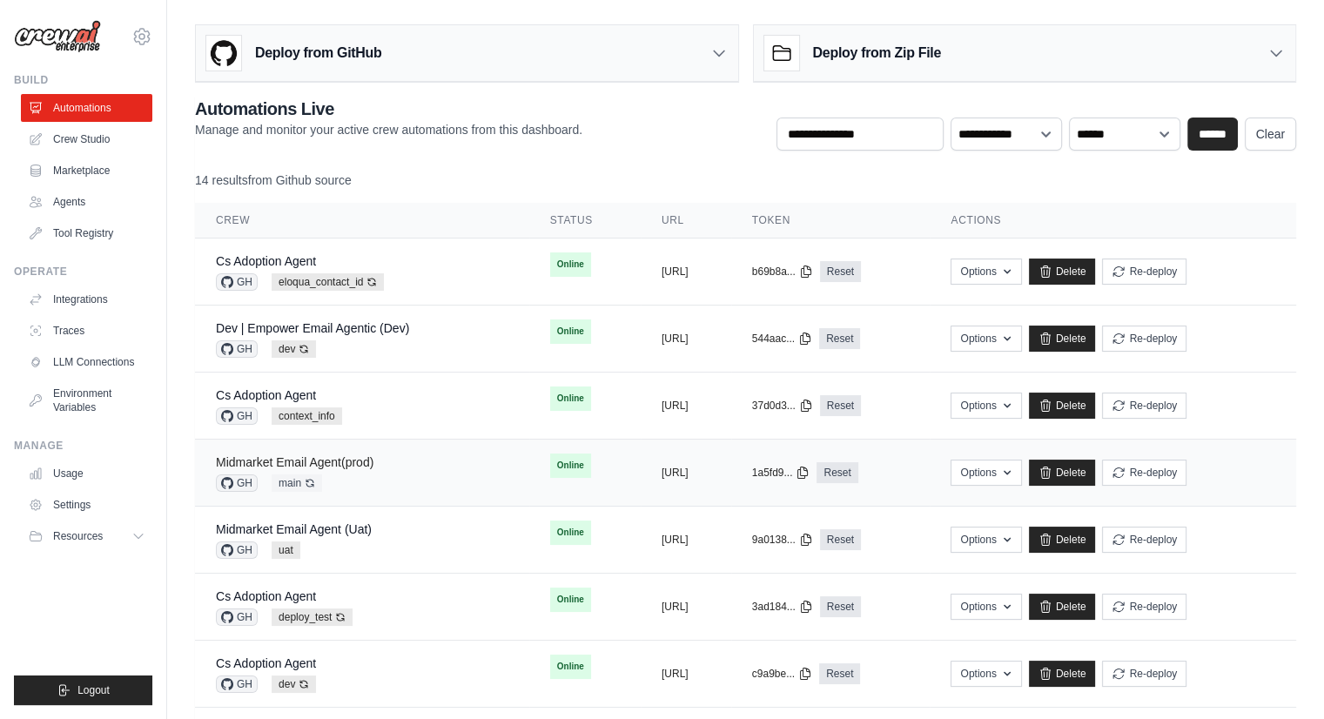
click at [324, 455] on link "Midmarket Email Agent(prod)" at bounding box center [295, 462] width 158 height 14
click at [68, 102] on link "Automations" at bounding box center [88, 108] width 131 height 28
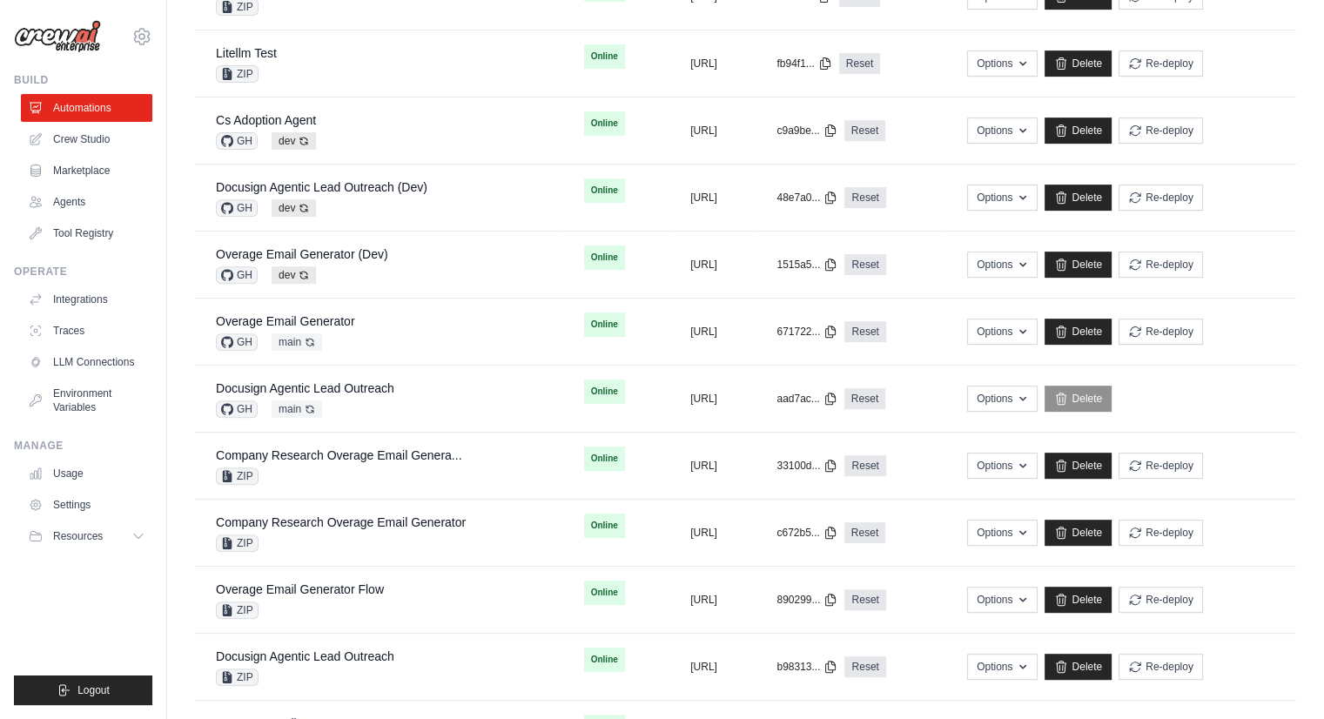
scroll to position [649, 0]
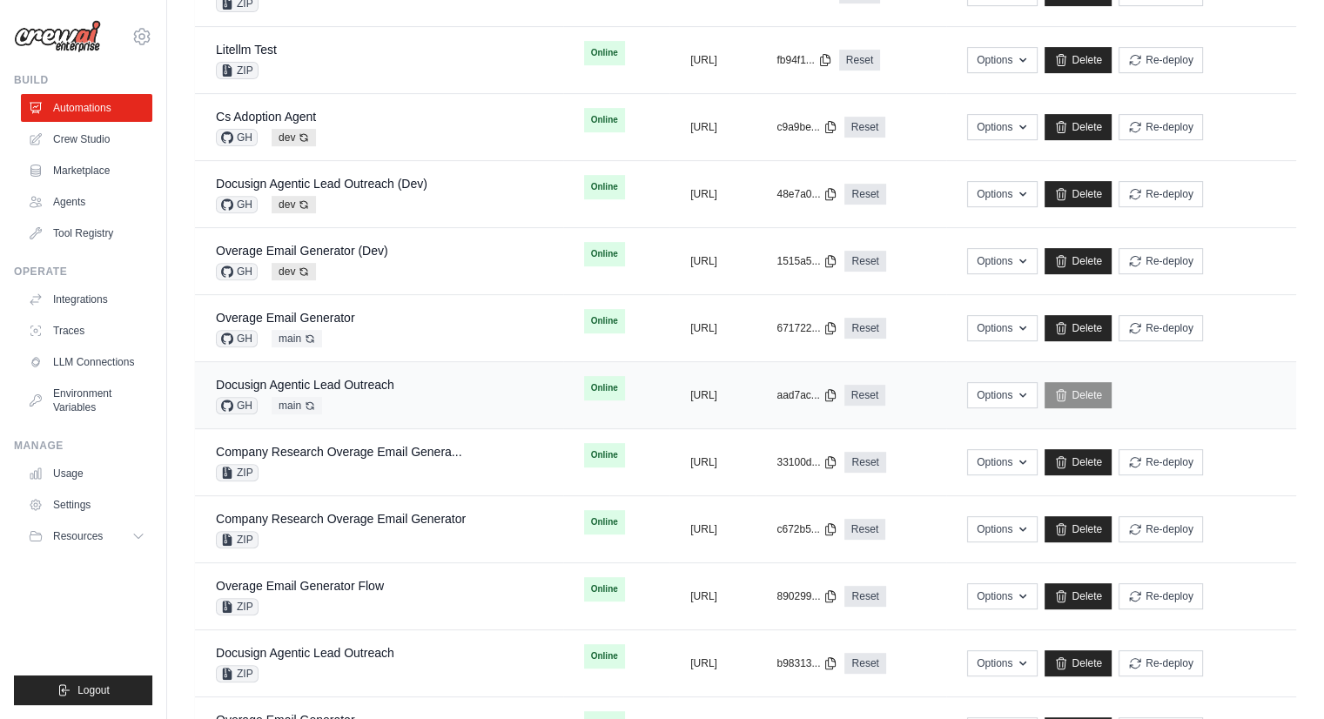
click at [397, 377] on div "Docusign Agentic Lead Outreach GH main Auto-deploy enabled" at bounding box center [379, 395] width 326 height 38
click at [301, 656] on div "Docusign Agentic Lead Outreach" at bounding box center [305, 652] width 178 height 17
click at [382, 381] on link "Docusign Agentic Lead Outreach" at bounding box center [305, 385] width 178 height 14
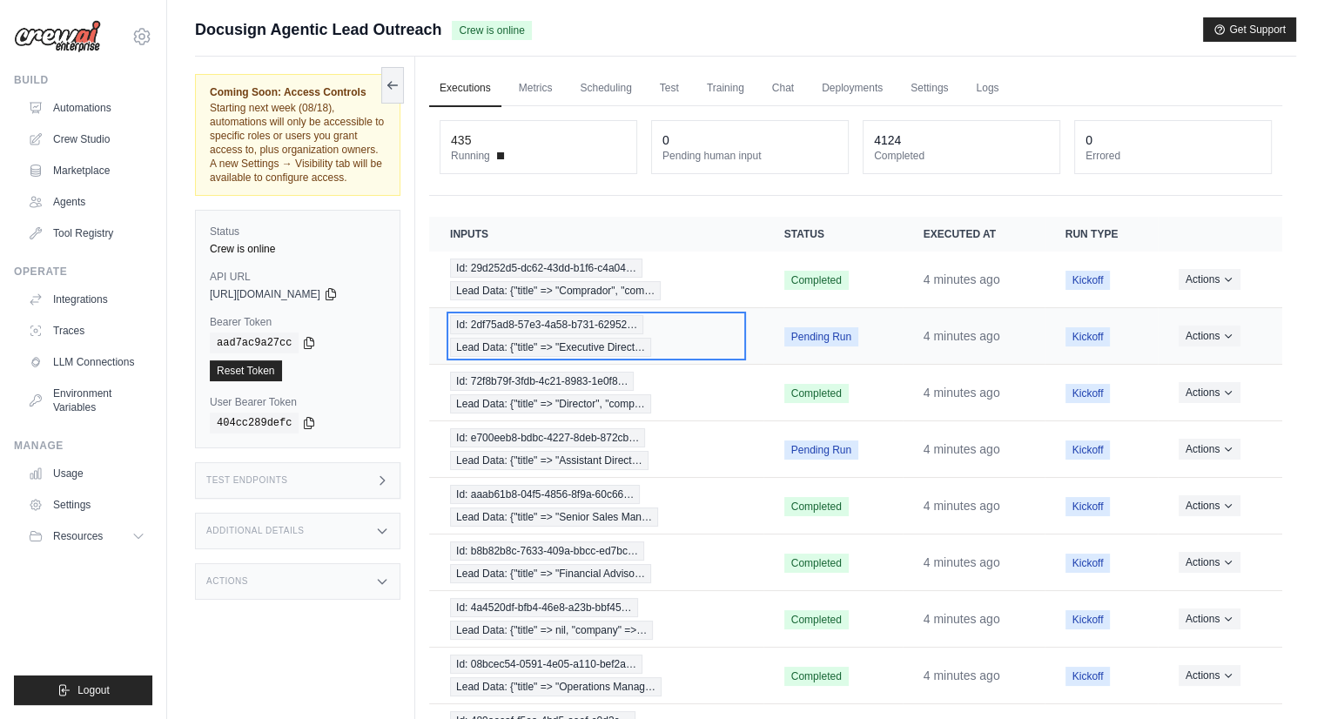
click at [726, 340] on div "Id: 2df75ad8-57e3-4a58-b731-62952… Lead Data: {"title" => "Executive Direct…" at bounding box center [596, 336] width 293 height 42
click at [538, 326] on span "Id: 2df75ad8-57e3-4a58-b731-62952…" at bounding box center [546, 324] width 193 height 19
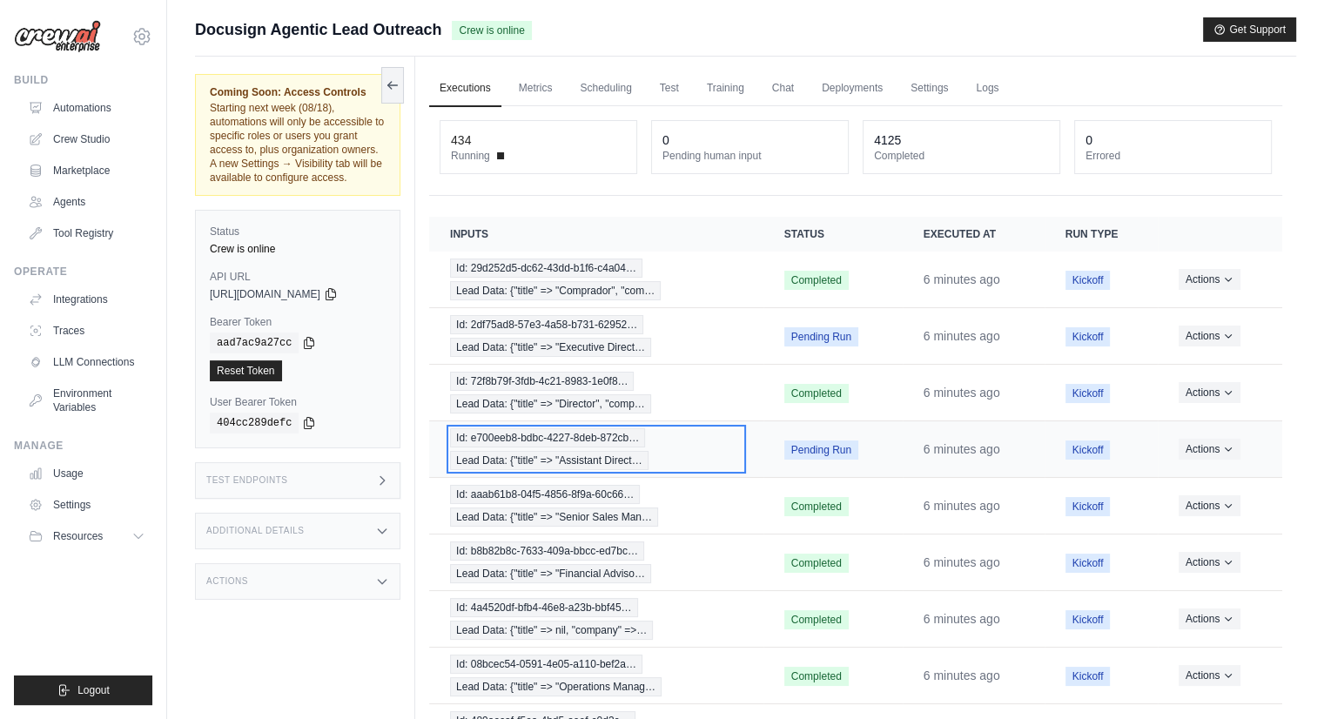
click at [615, 440] on span "Id: e700eeb8-bdbc-4227-8deb-872cb…" at bounding box center [547, 437] width 195 height 19
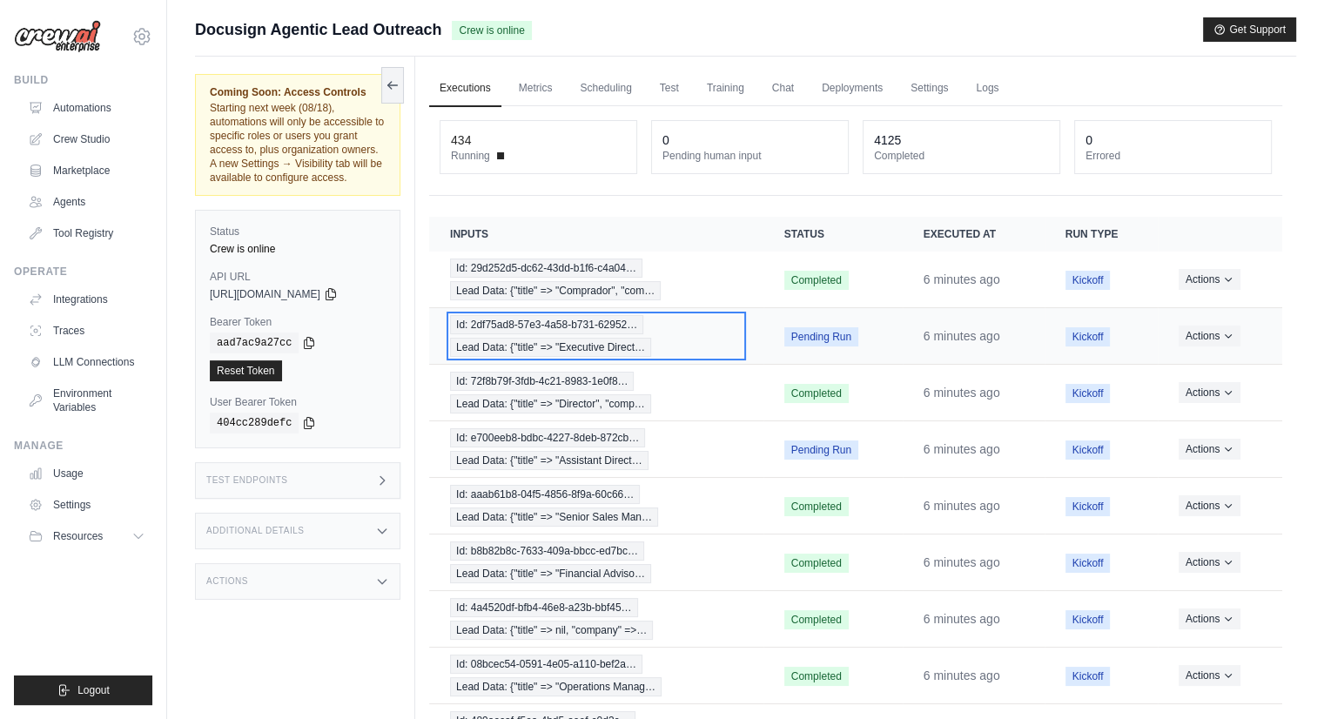
click at [479, 328] on span "Id: 2df75ad8-57e3-4a58-b731-62952…" at bounding box center [546, 324] width 193 height 19
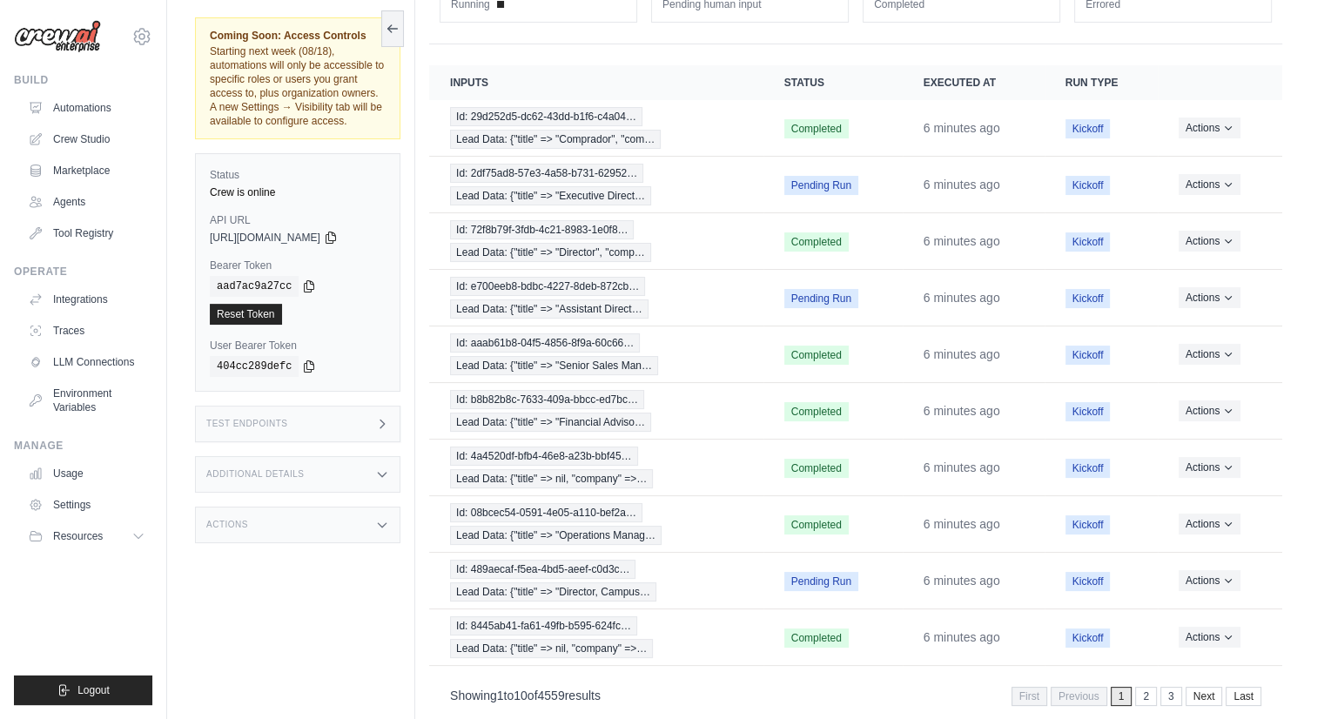
scroll to position [171, 0]
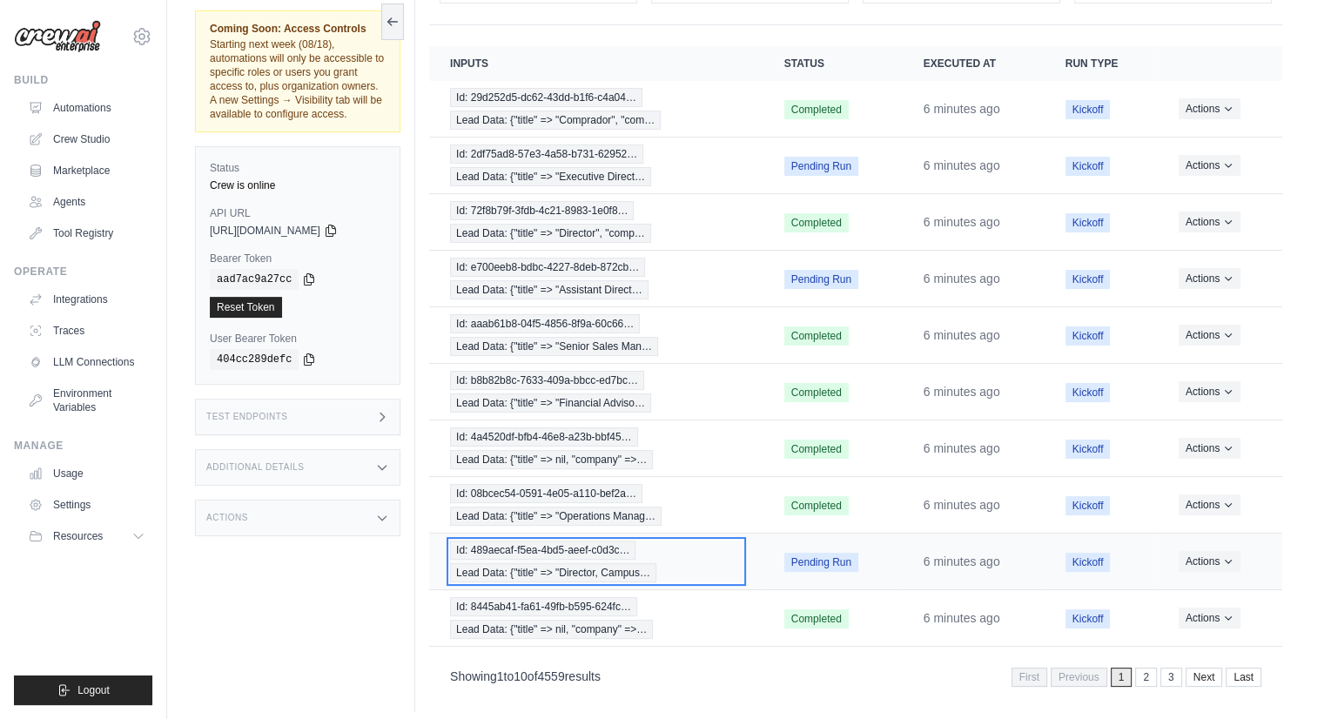
click at [585, 563] on span "Lead Data: {"title" => "Director, Campus…" at bounding box center [553, 572] width 206 height 19
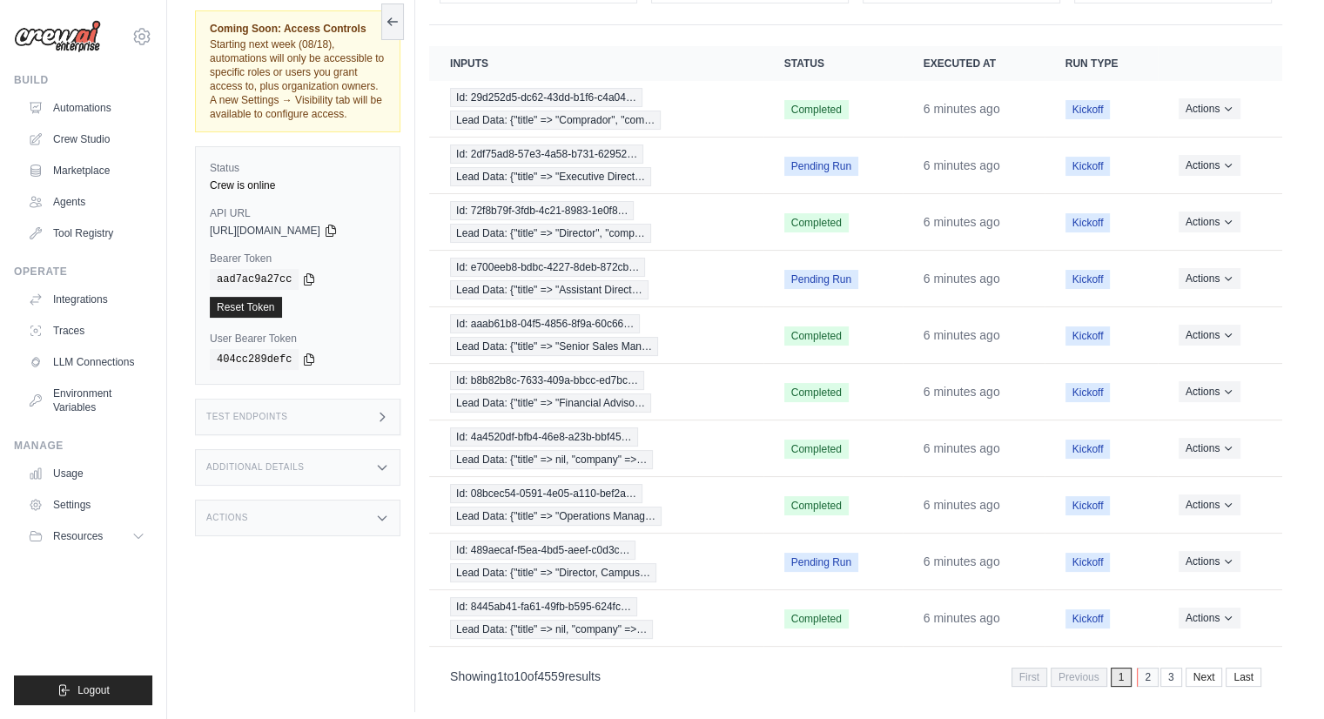
click at [1149, 668] on link "2" at bounding box center [1148, 677] width 22 height 19
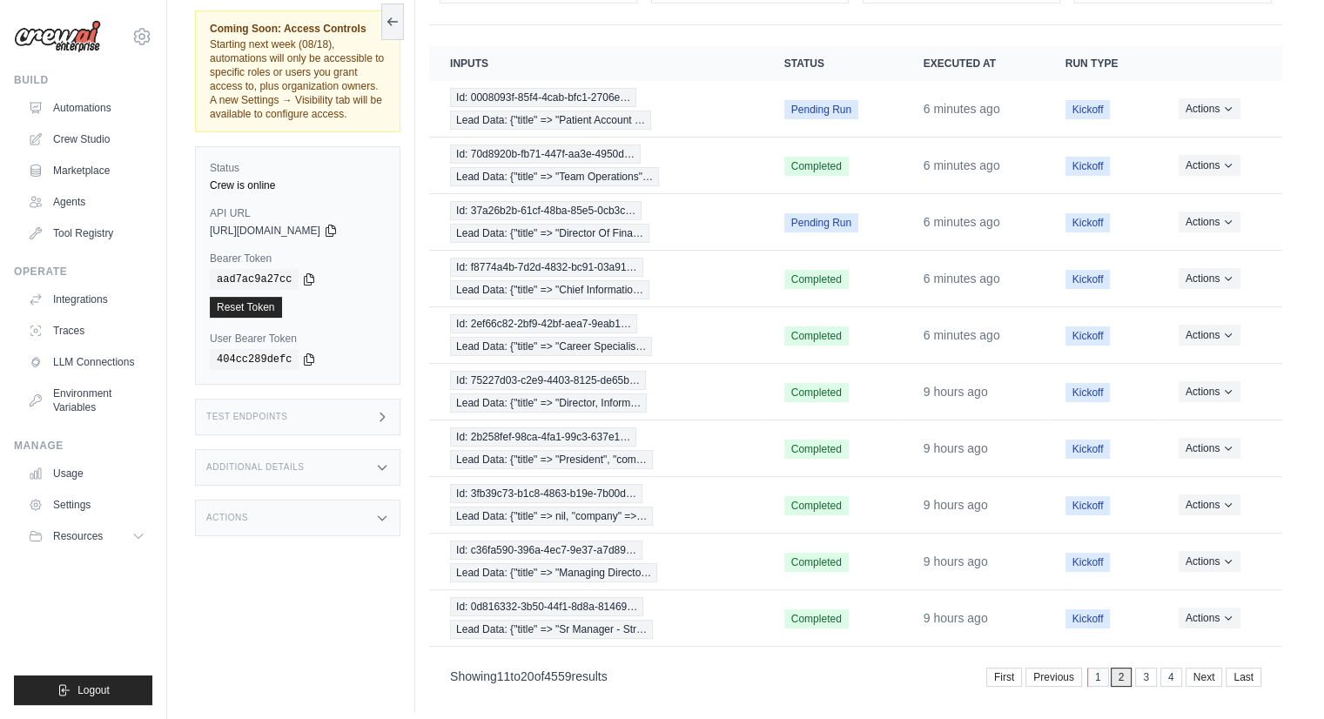
click at [1100, 668] on link "1" at bounding box center [1098, 677] width 22 height 19
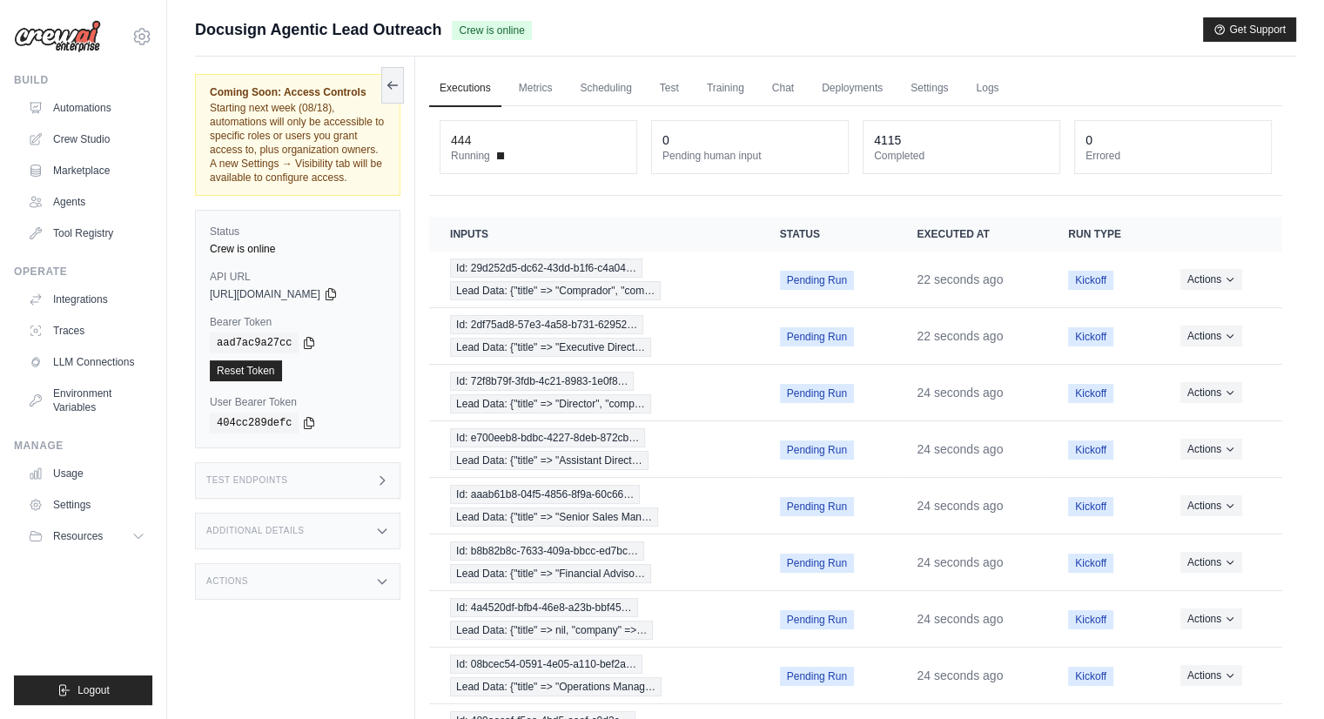
scroll to position [171, 0]
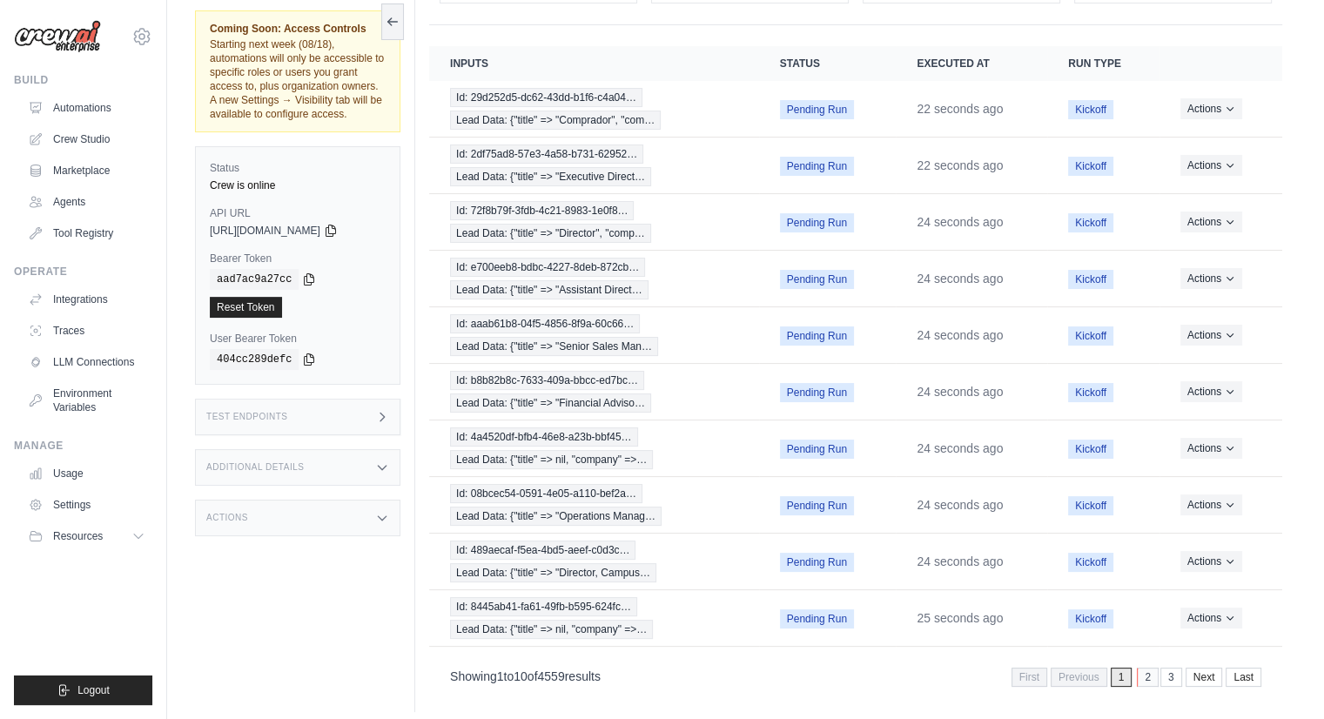
click at [1147, 669] on link "2" at bounding box center [1148, 677] width 22 height 19
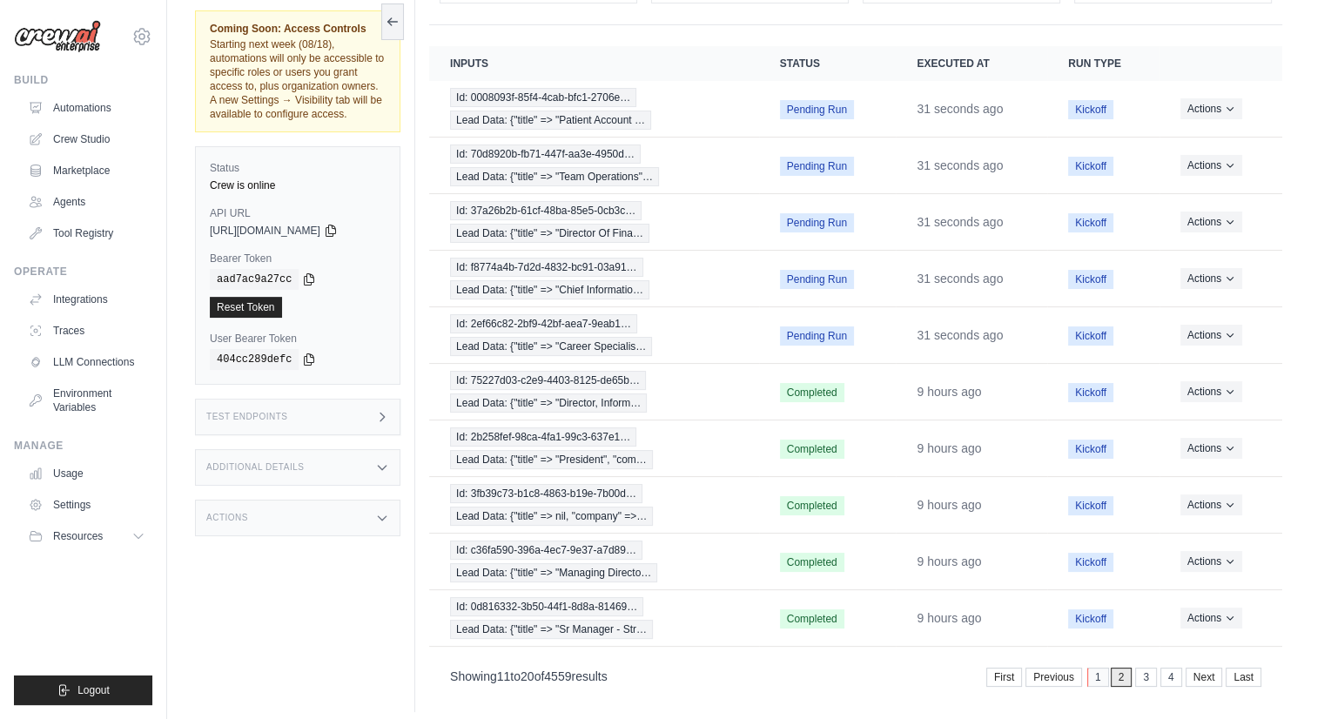
click at [1100, 669] on link "1" at bounding box center [1098, 677] width 22 height 19
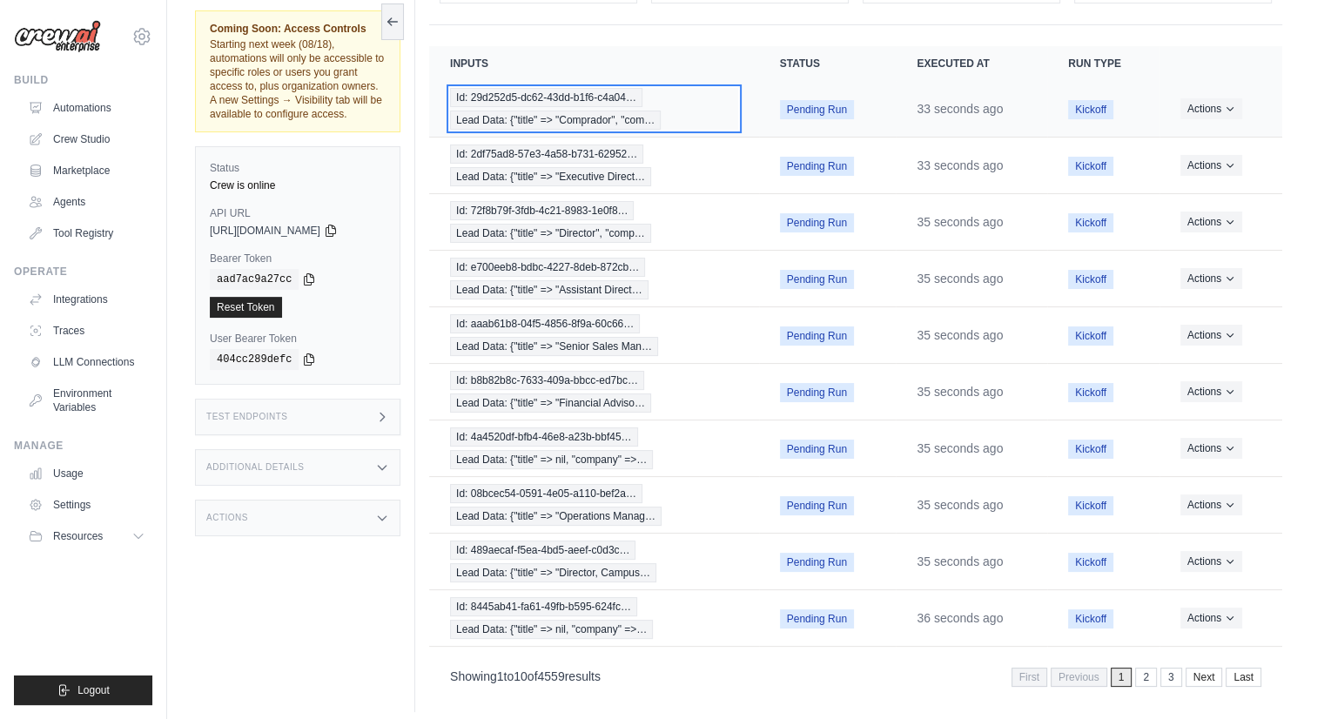
click at [616, 116] on span "Lead Data: {"title" => "Comprador", "com…" at bounding box center [555, 120] width 211 height 19
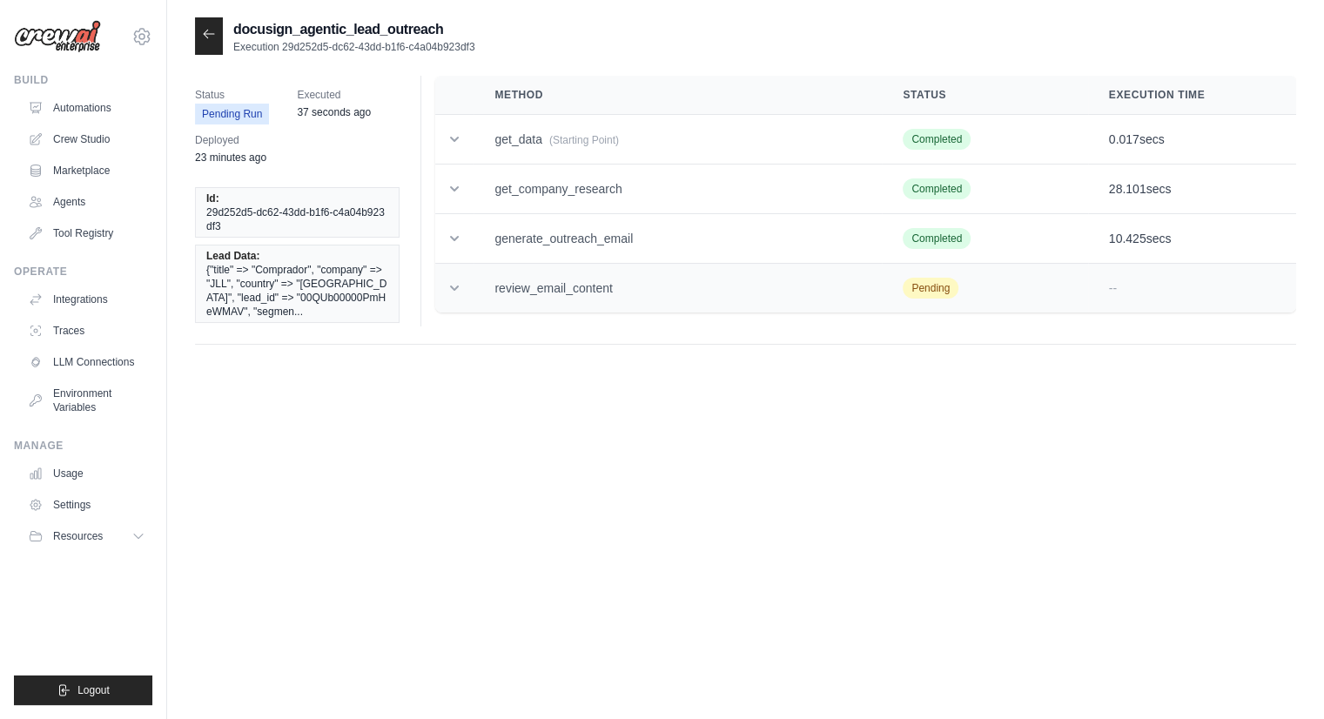
click at [456, 292] on icon at bounding box center [454, 287] width 17 height 17
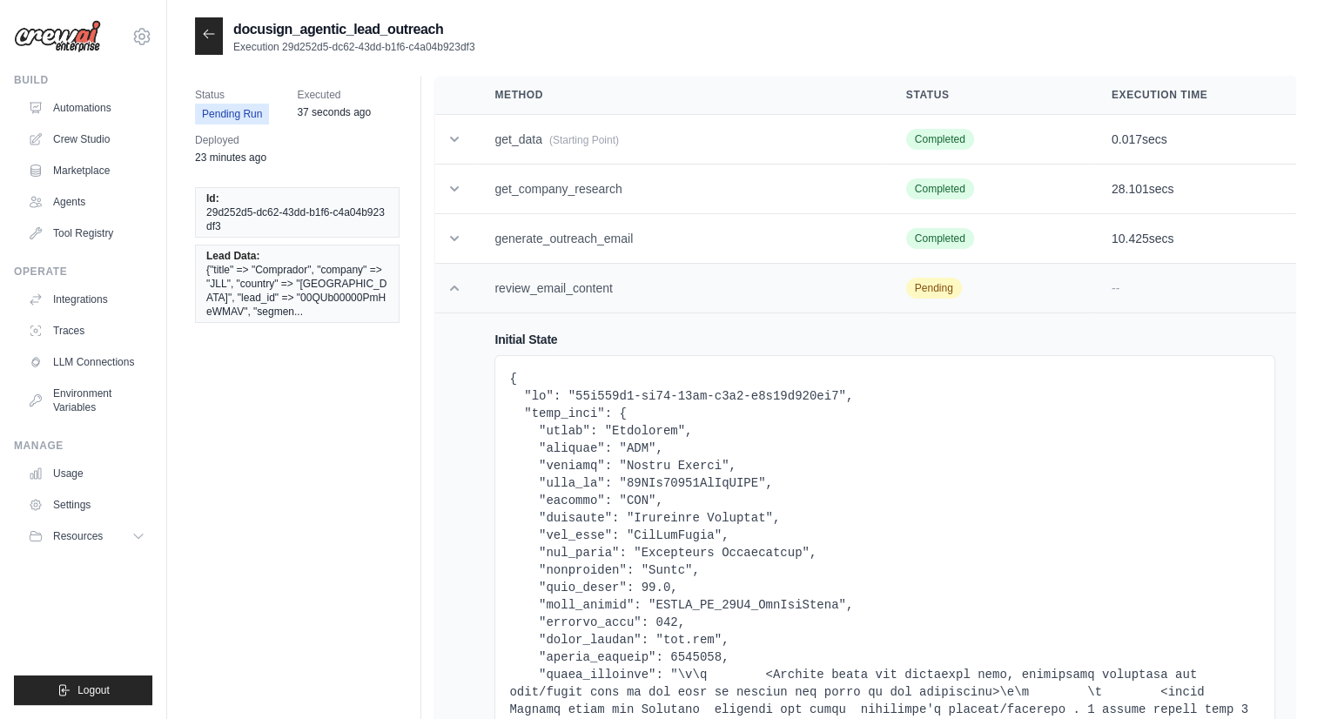
click at [456, 292] on icon at bounding box center [454, 287] width 17 height 17
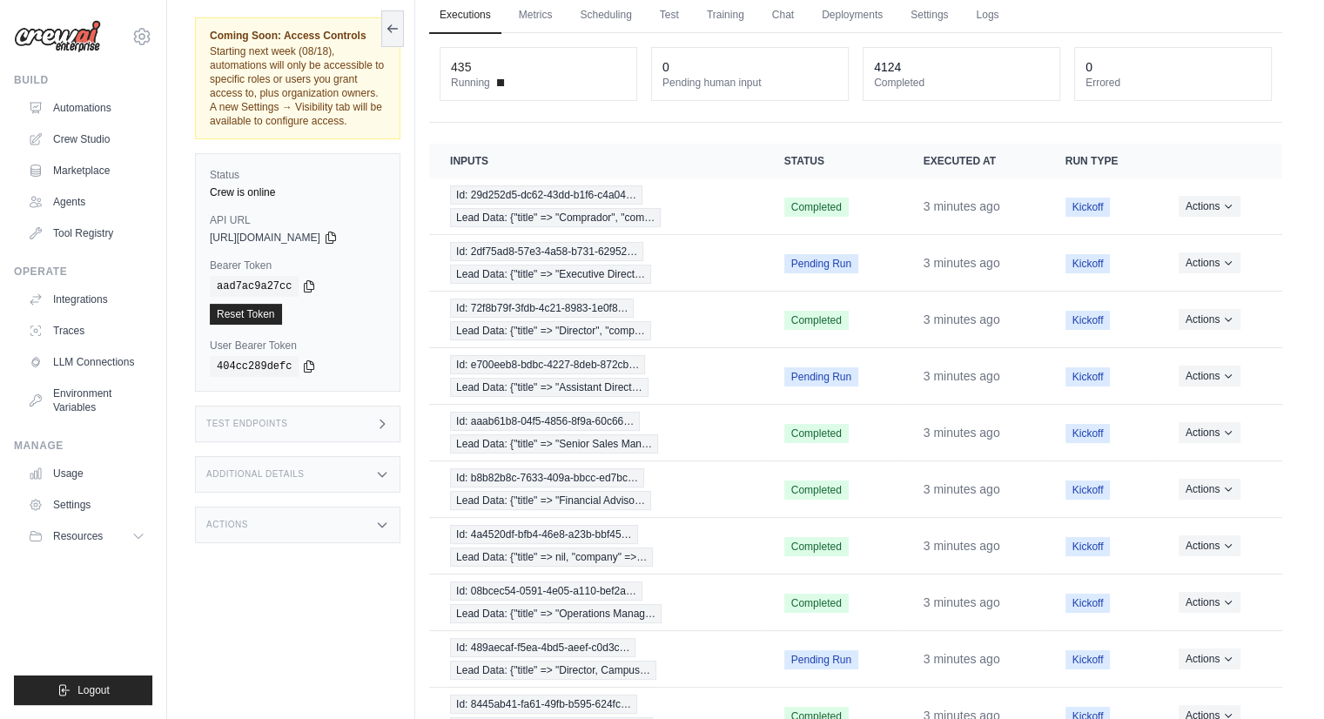
scroll to position [171, 0]
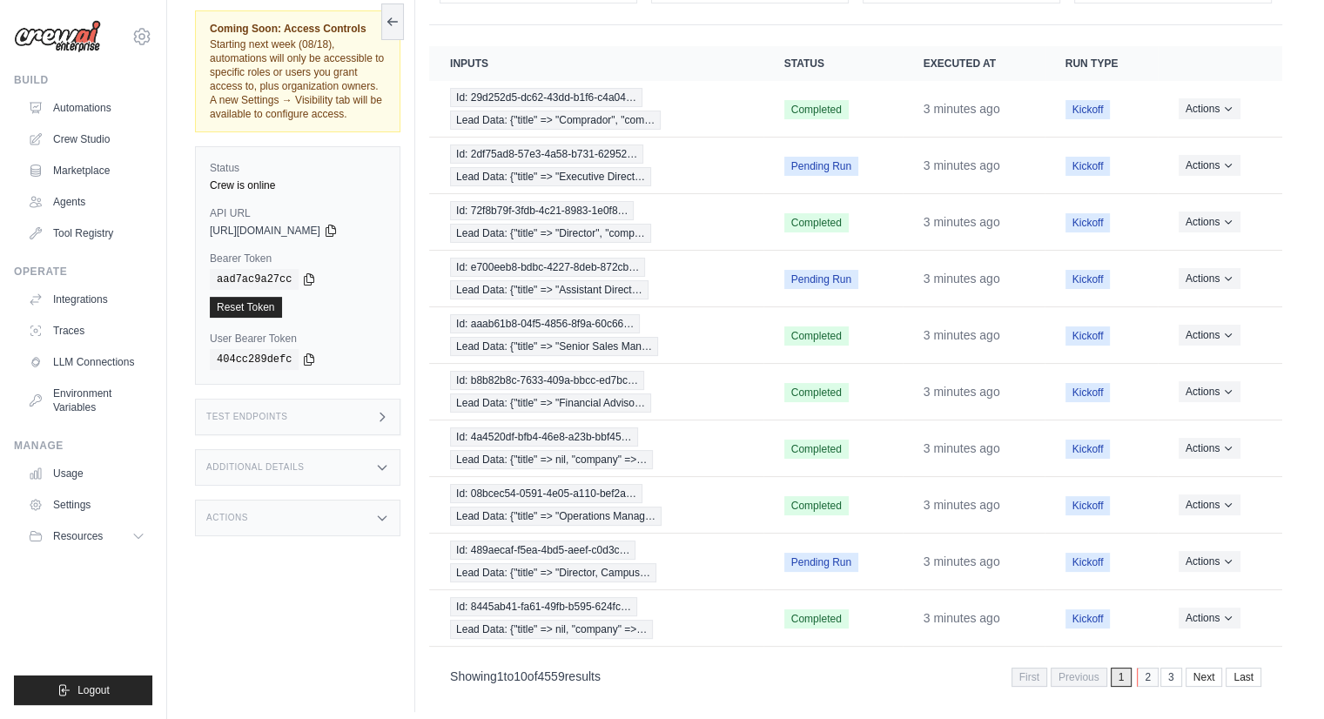
click at [1144, 668] on link "2" at bounding box center [1148, 677] width 22 height 19
click at [1097, 668] on link "1" at bounding box center [1098, 677] width 22 height 19
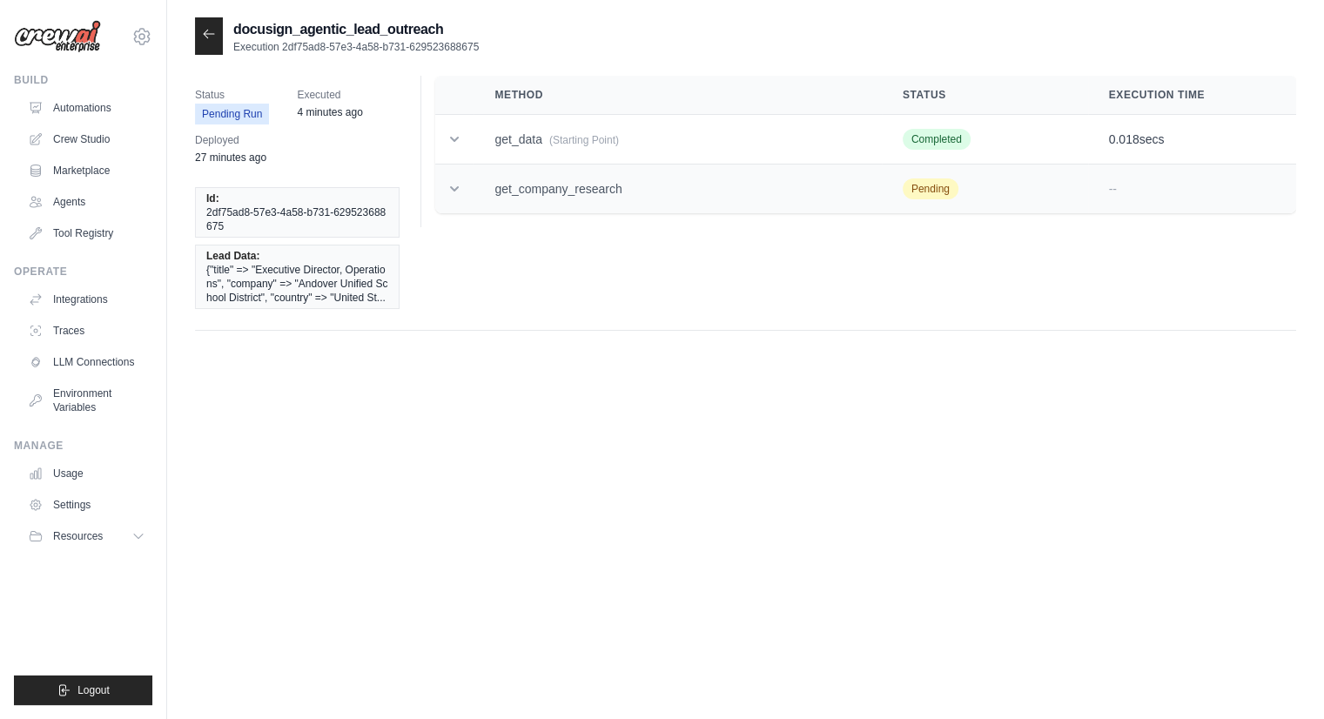
click at [456, 195] on icon at bounding box center [454, 188] width 17 height 17
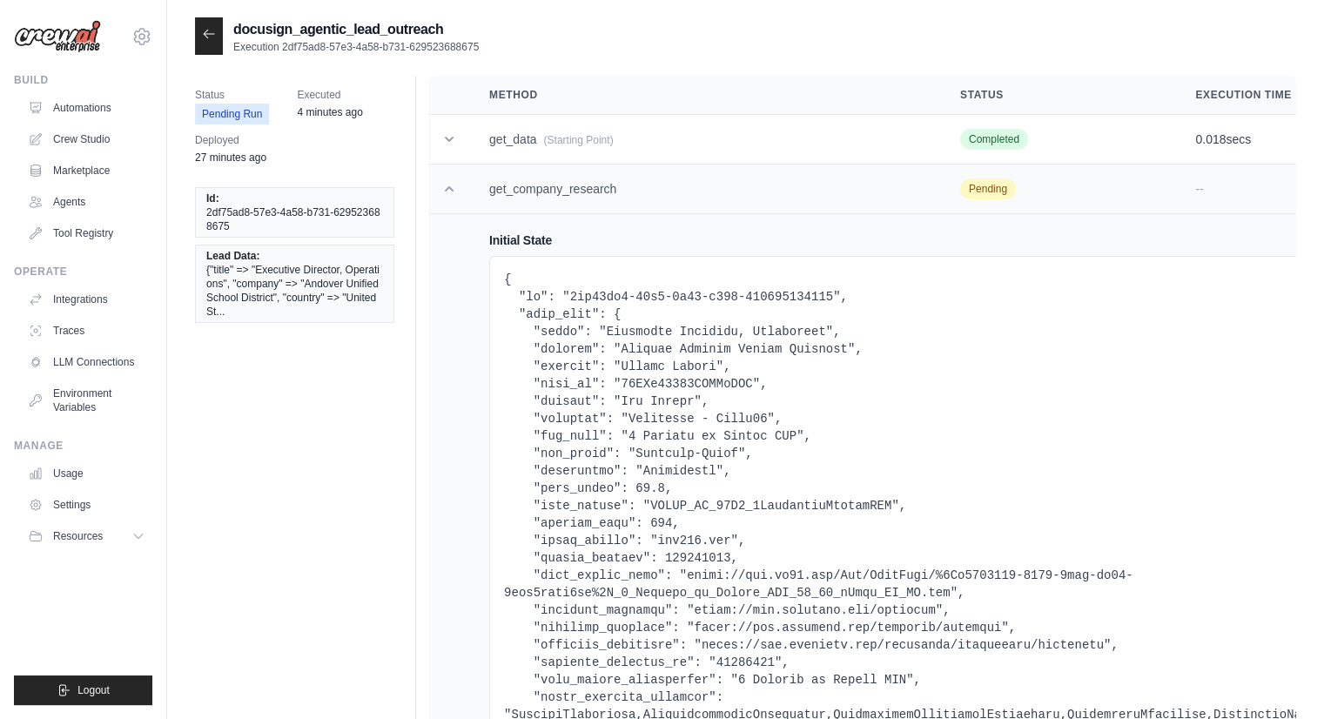
click at [458, 186] on td at bounding box center [449, 190] width 38 height 50
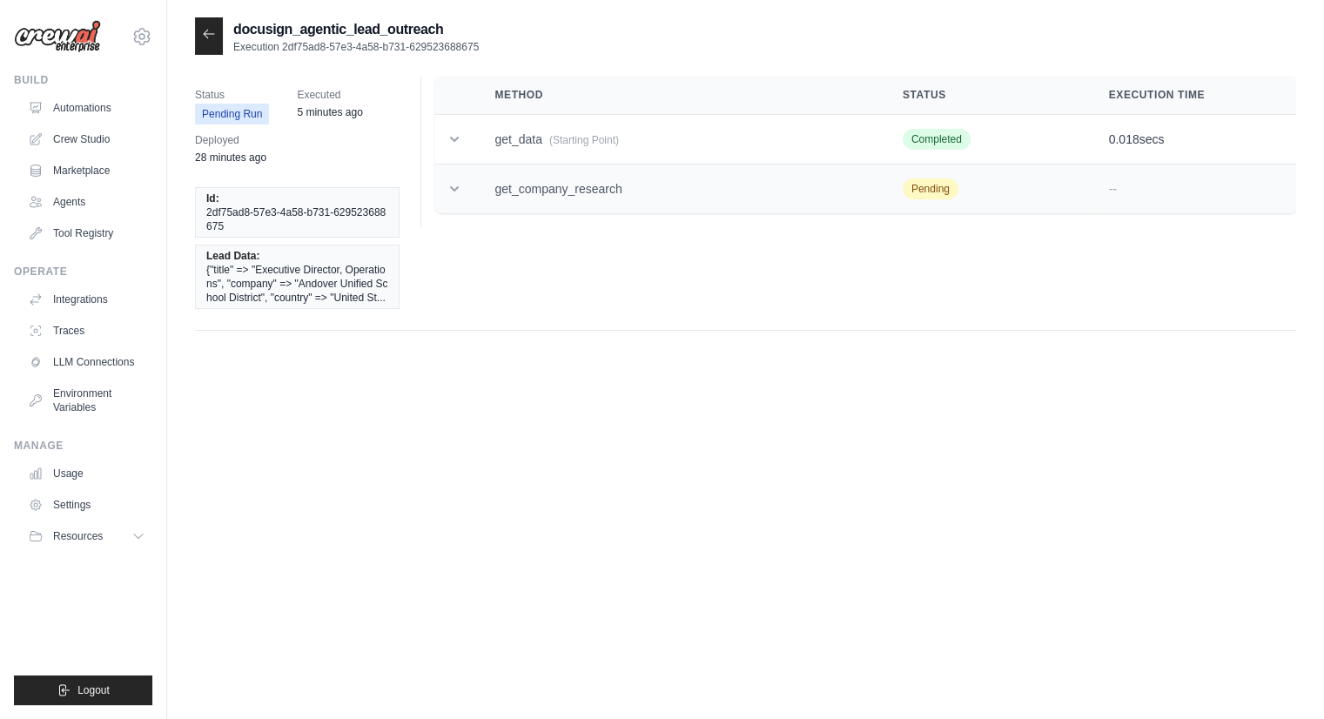
click at [457, 195] on icon at bounding box center [454, 188] width 17 height 17
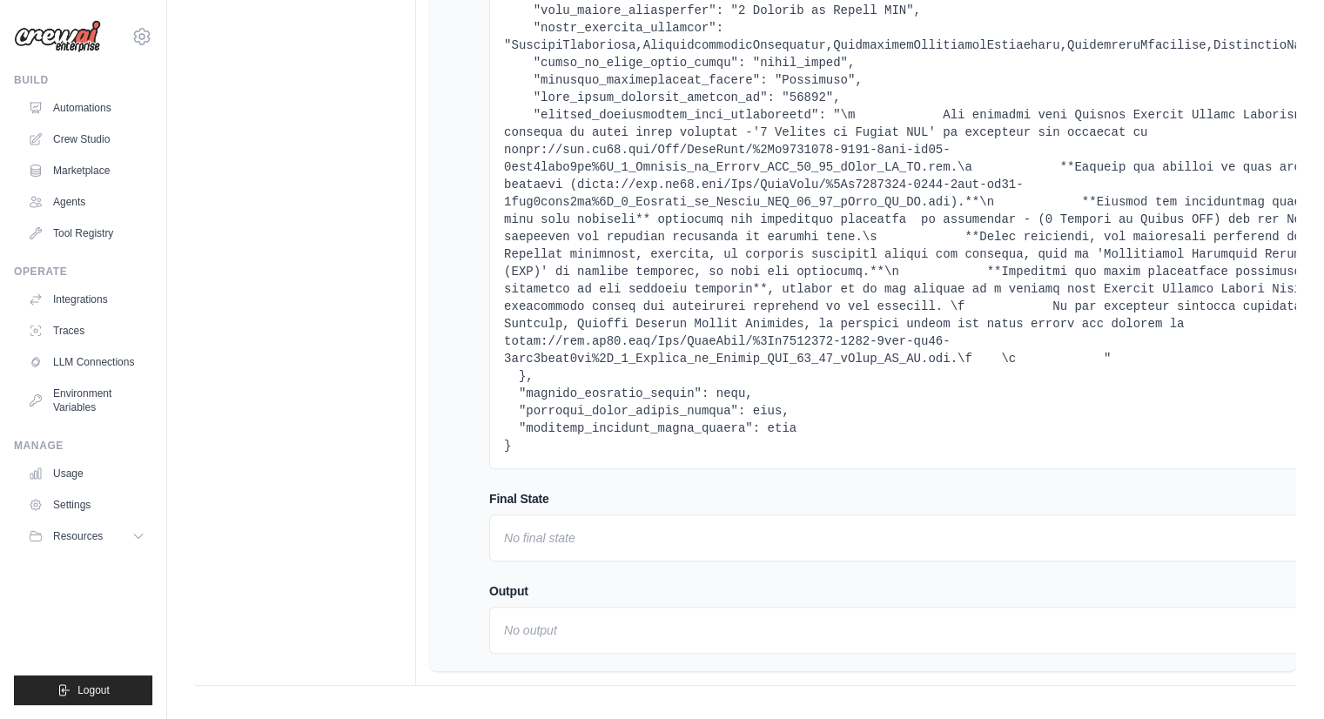
scroll to position [533, 0]
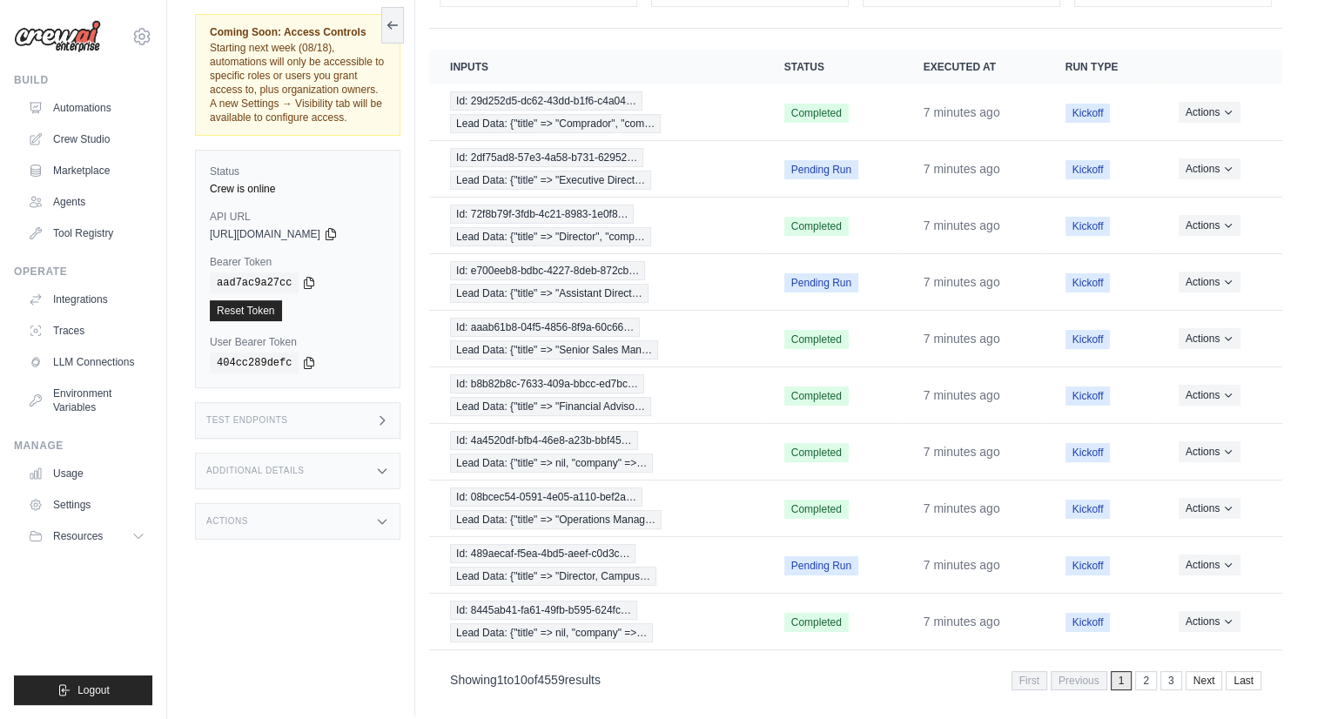
scroll to position [171, 0]
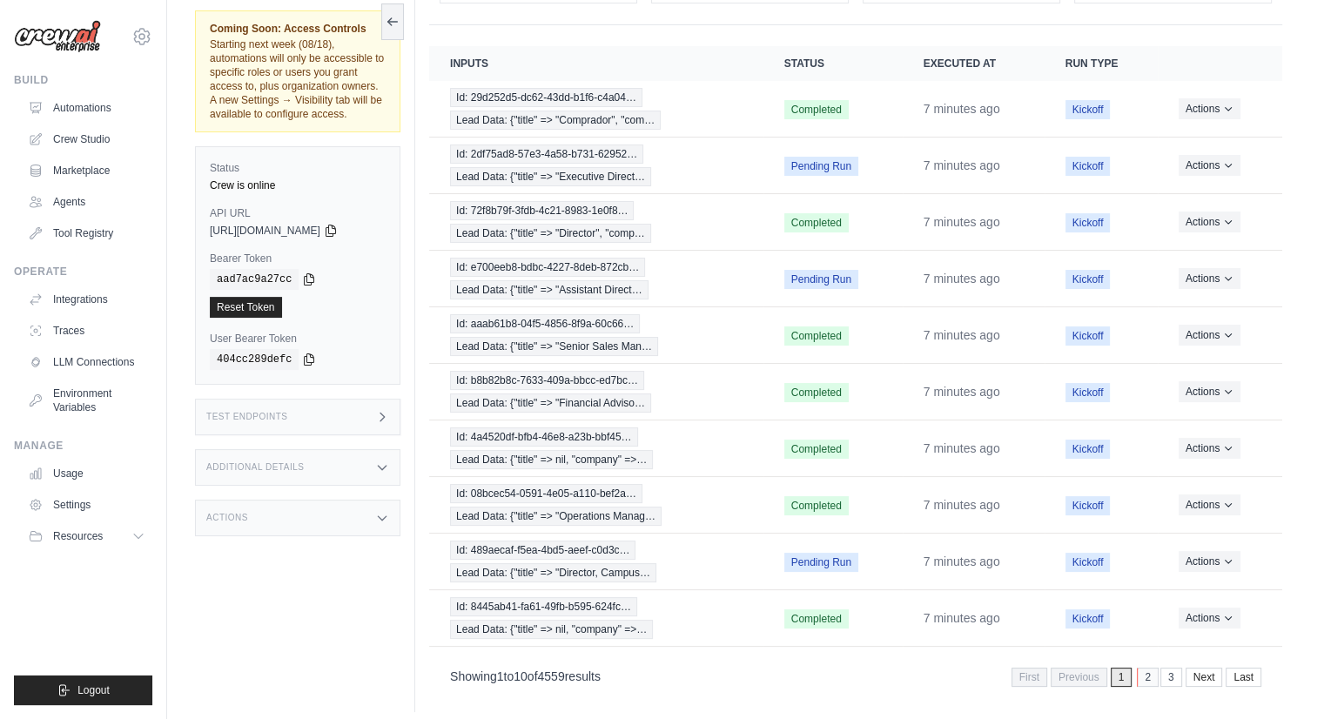
click at [1148, 668] on link "2" at bounding box center [1148, 677] width 22 height 19
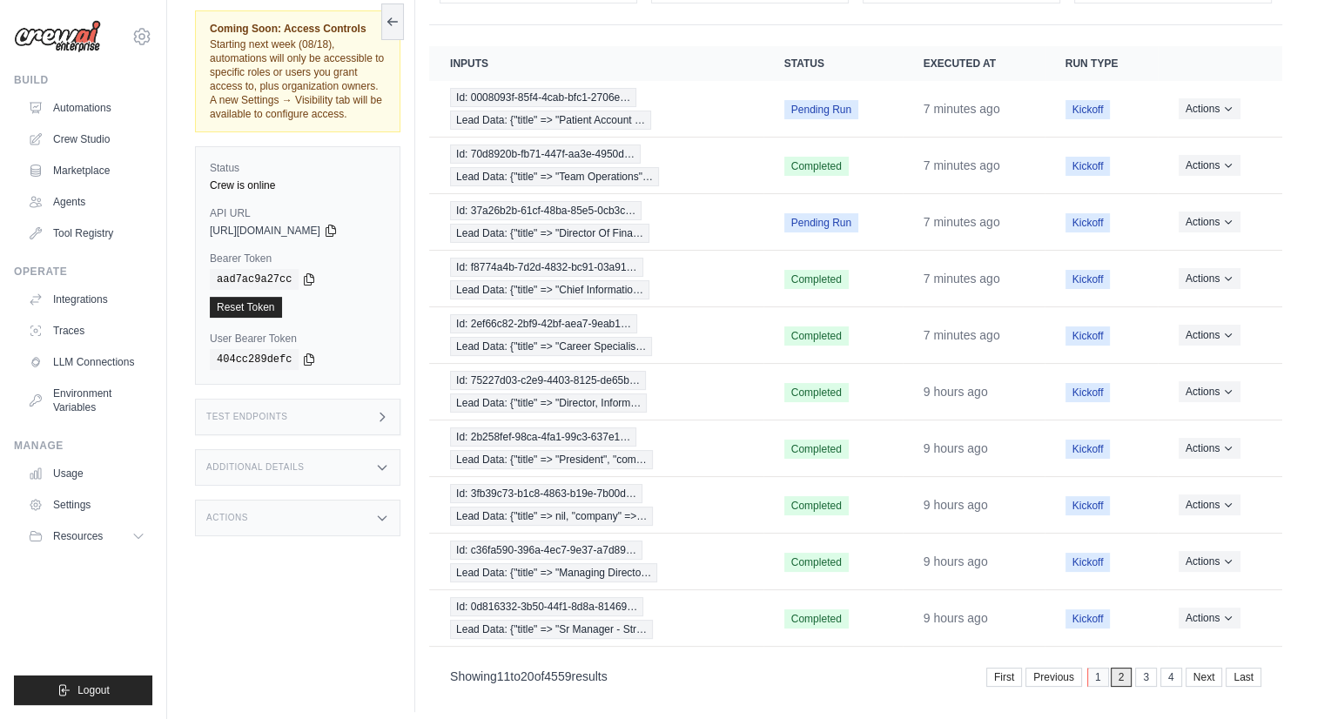
click at [1096, 668] on link "1" at bounding box center [1098, 677] width 22 height 19
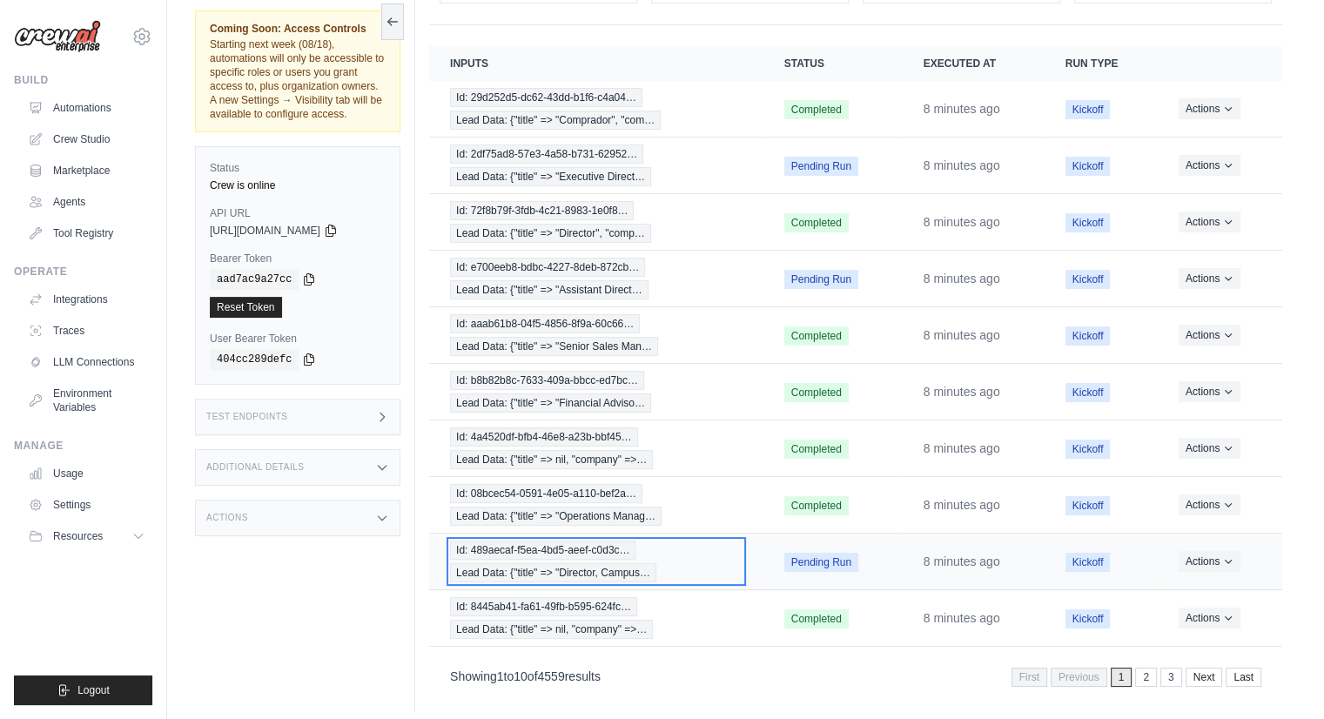
click at [602, 548] on span "Id: 489aecaf-f5ea-4bd5-aeef-c0d3c…" at bounding box center [542, 550] width 185 height 19
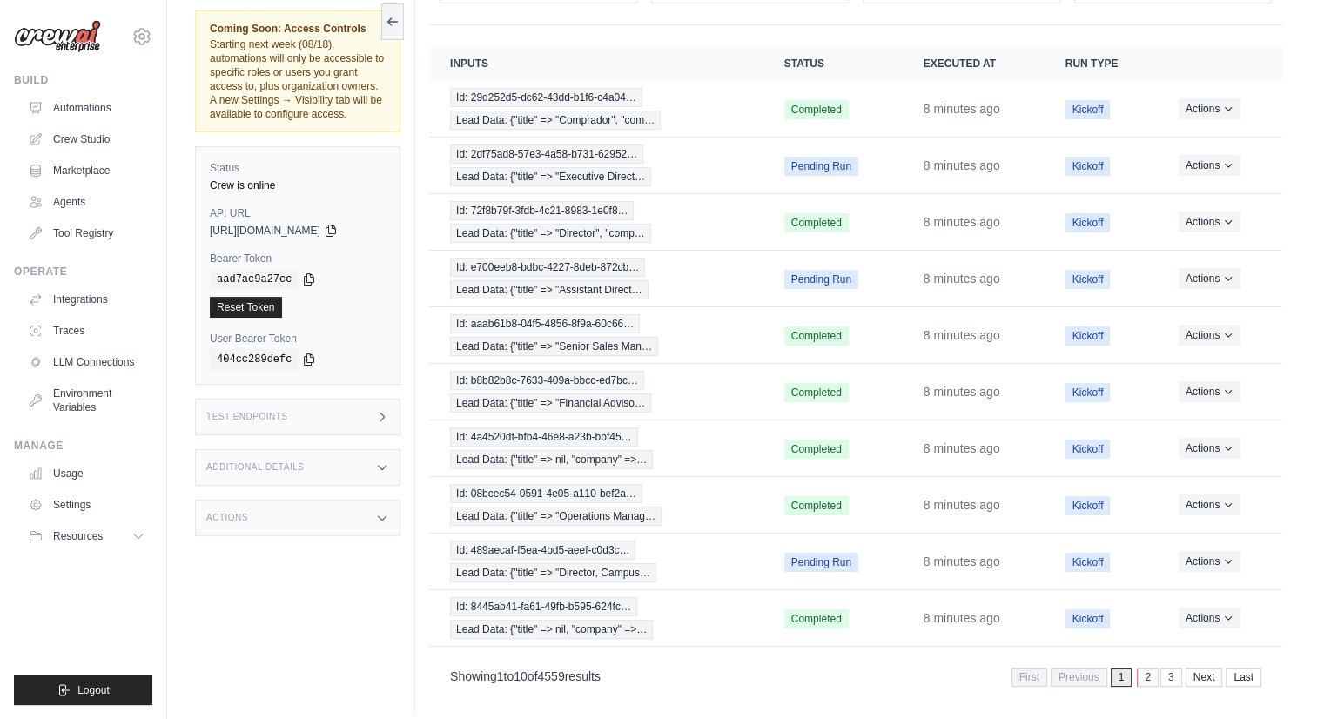
click at [1148, 671] on link "2" at bounding box center [1148, 677] width 22 height 19
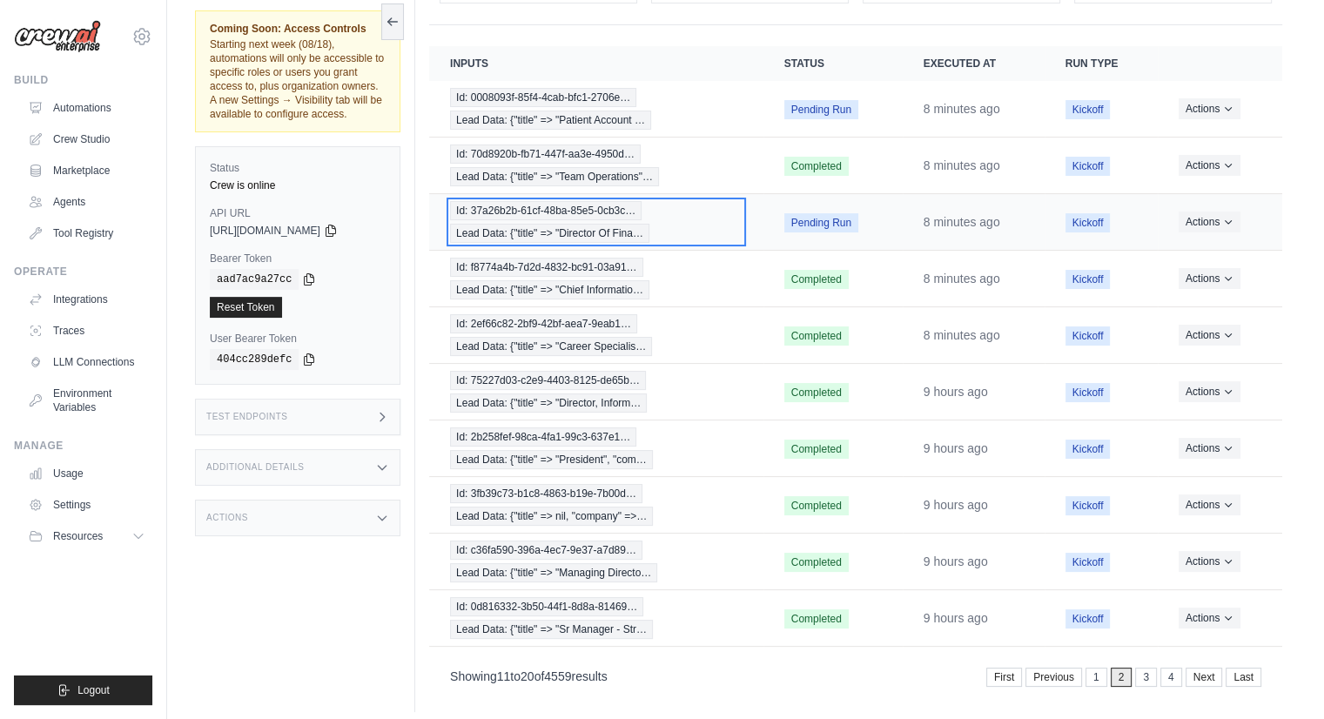
click at [567, 224] on span "Lead Data: {"title" => "Director Of Fina…" at bounding box center [549, 233] width 199 height 19
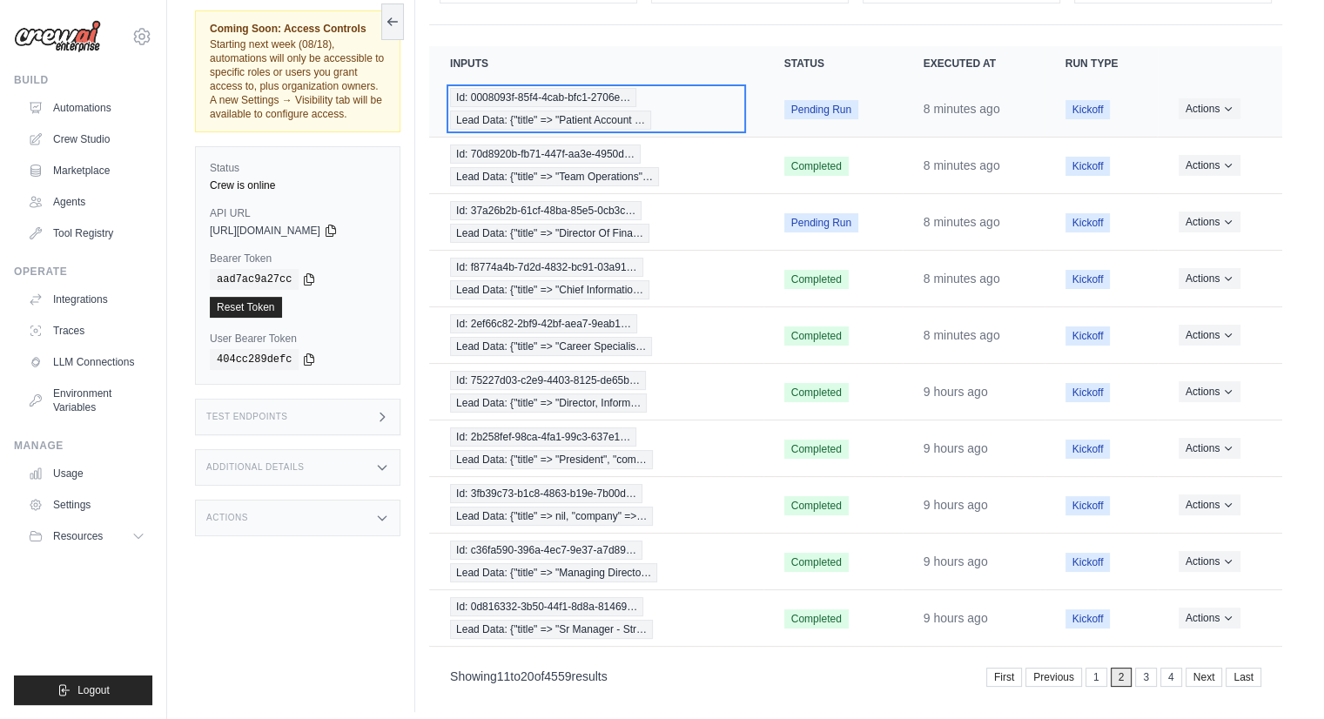
click at [494, 91] on span "Id: 0008093f-85f4-4cab-bfc1-2706e…" at bounding box center [543, 97] width 186 height 19
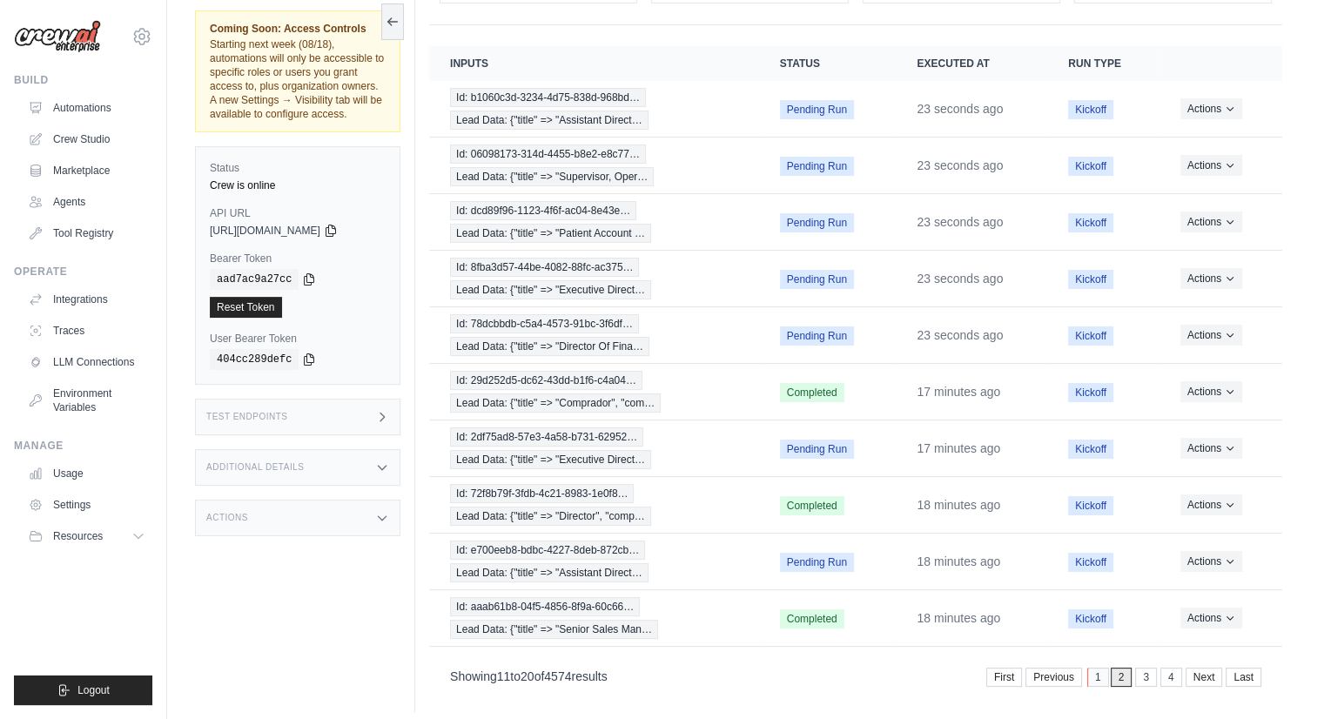
click at [1102, 668] on link "1" at bounding box center [1098, 677] width 22 height 19
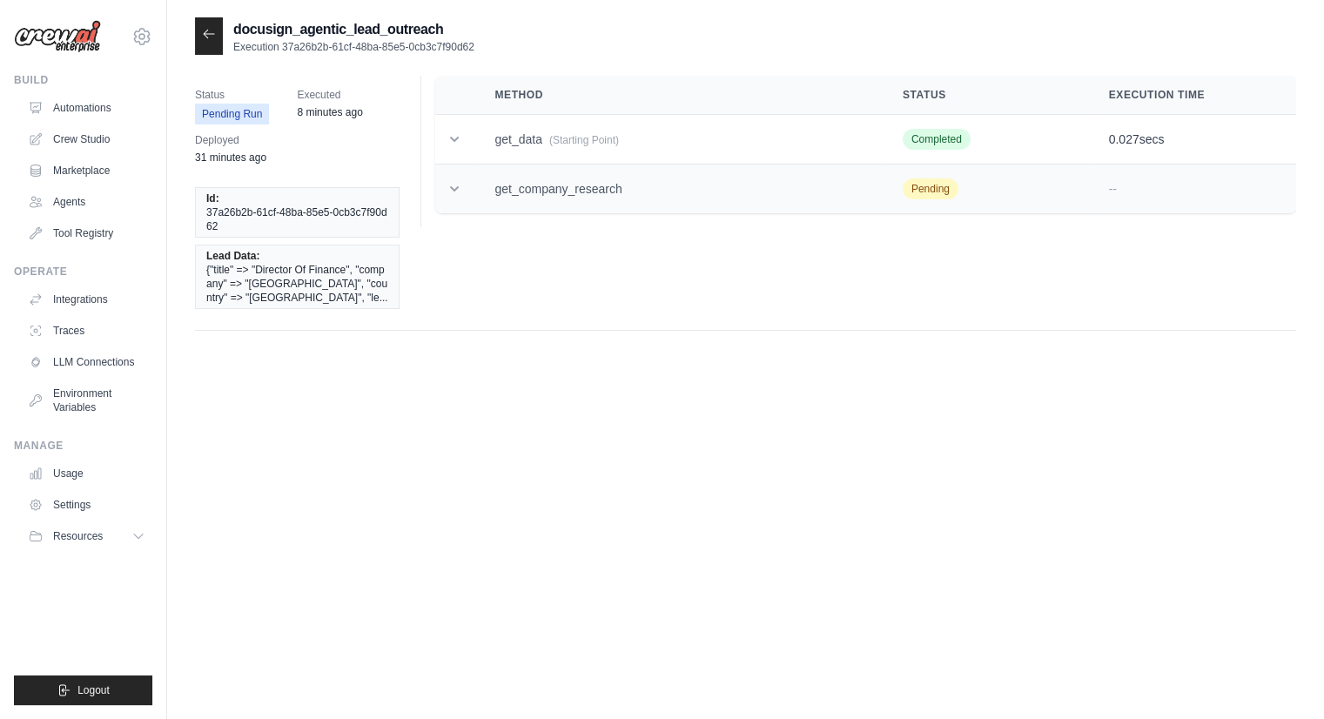
click at [458, 193] on icon at bounding box center [454, 188] width 17 height 17
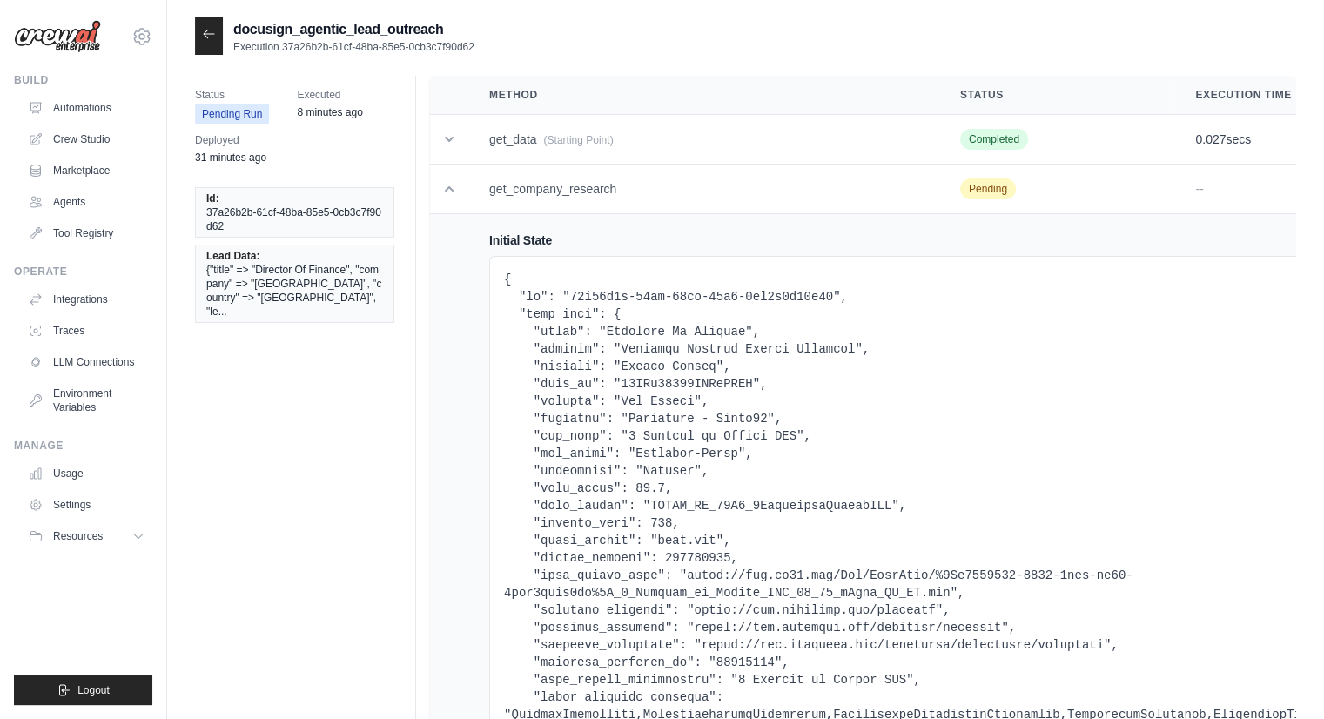
scroll to position [629, 0]
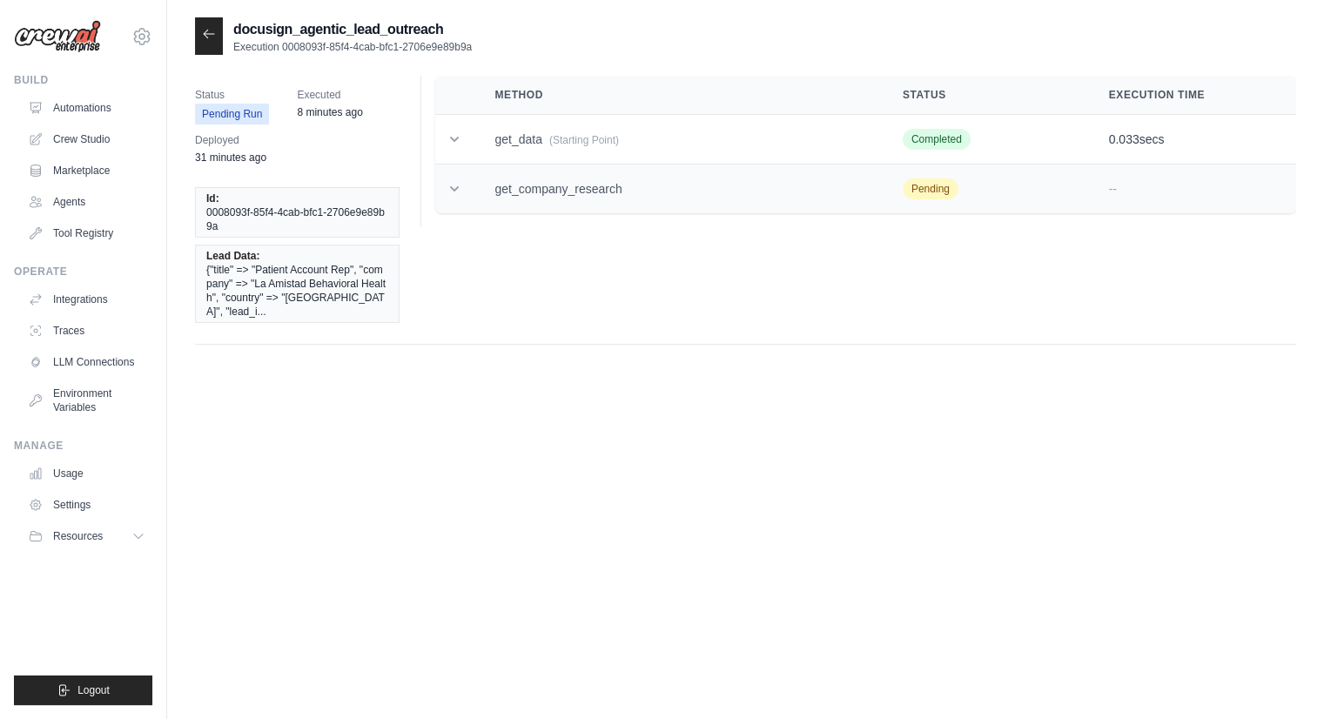
click at [453, 188] on icon at bounding box center [454, 188] width 9 height 5
click at [500, 190] on td "get_company_research" at bounding box center [677, 190] width 407 height 50
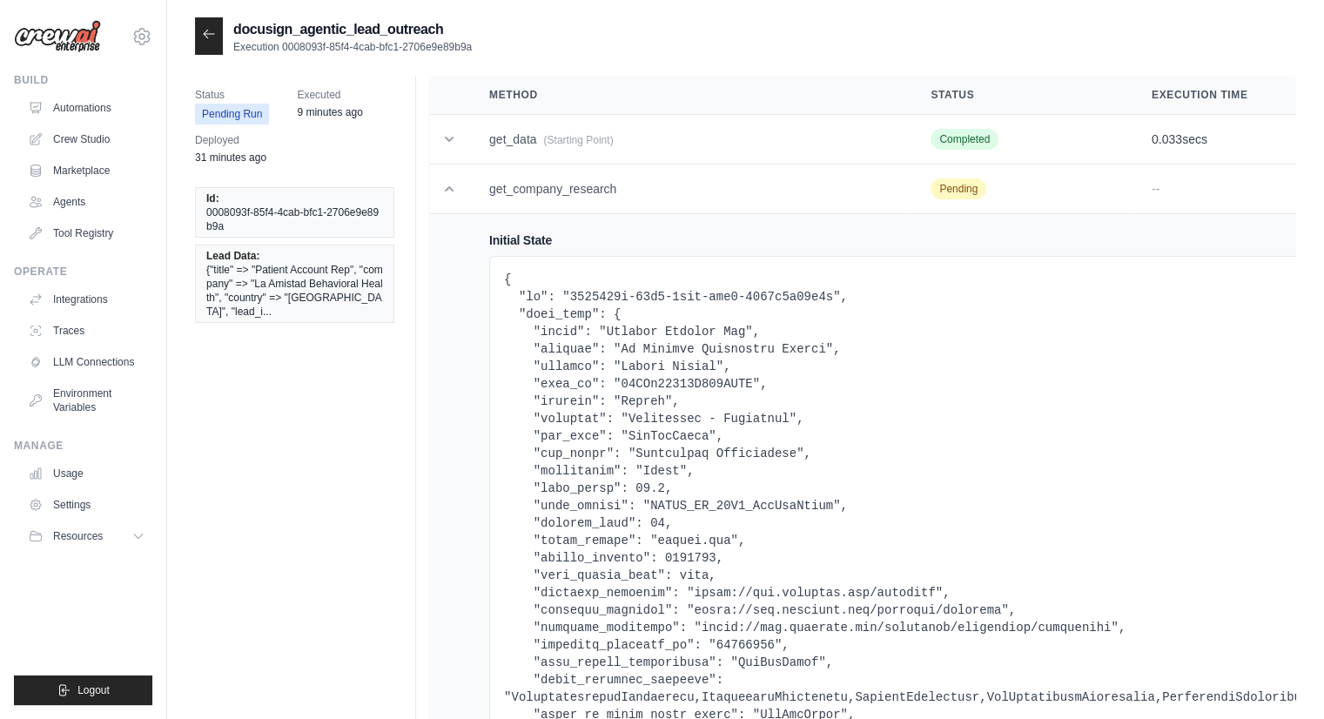
scroll to position [461, 0]
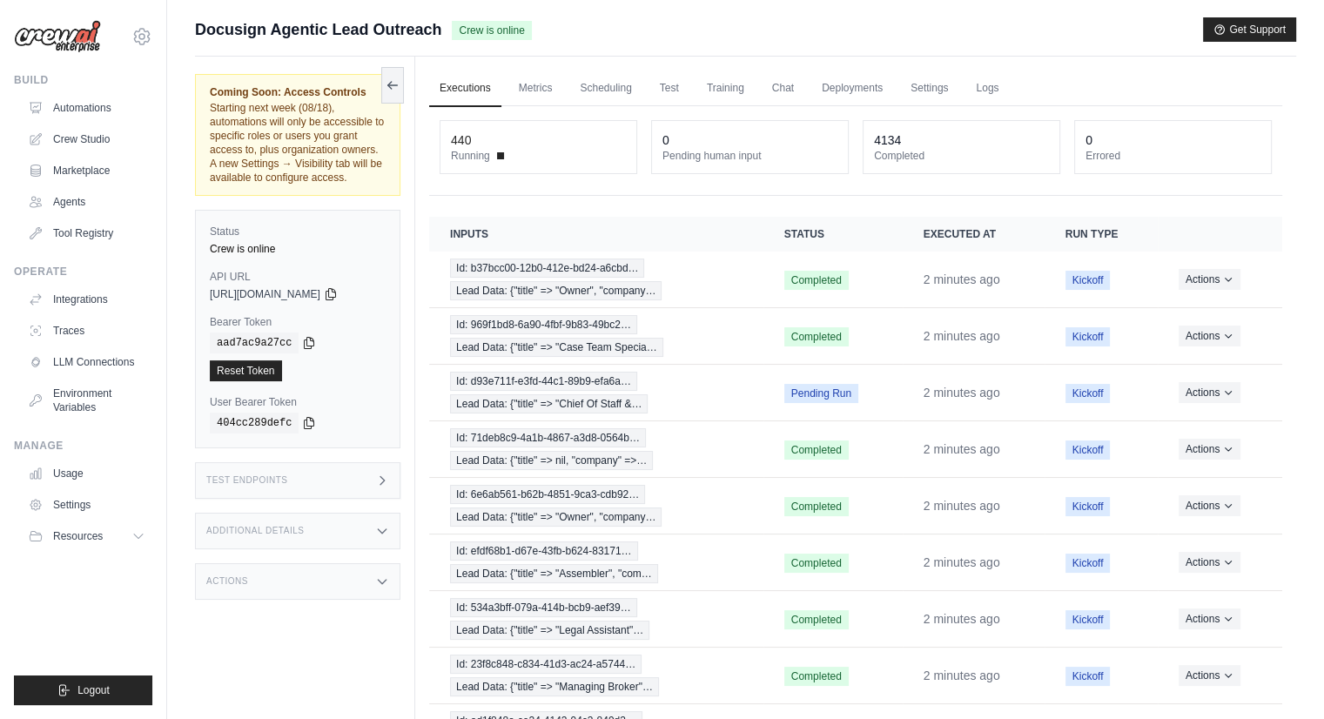
scroll to position [171, 0]
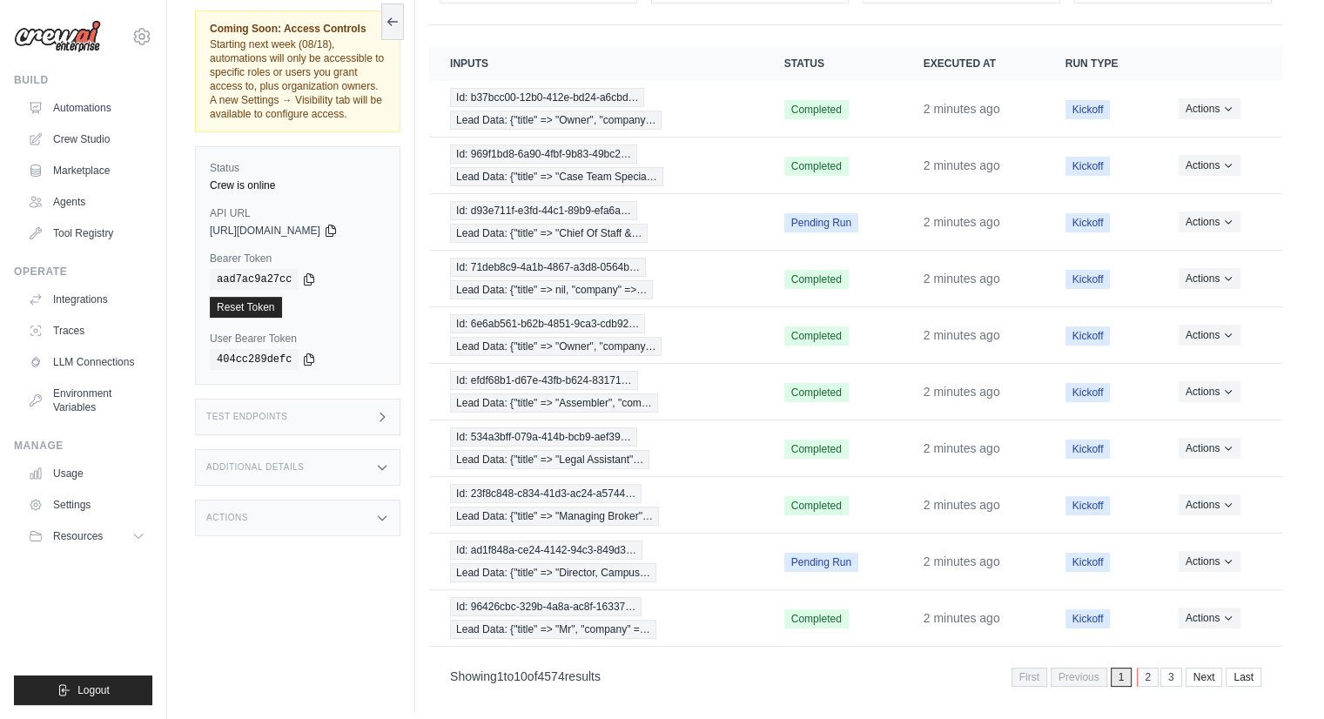
click at [1144, 668] on link "2" at bounding box center [1148, 677] width 22 height 19
click at [1096, 668] on link "1" at bounding box center [1097, 677] width 22 height 19
click at [1148, 668] on link "2" at bounding box center [1148, 677] width 22 height 19
click at [1100, 668] on link "1" at bounding box center [1098, 677] width 22 height 19
click at [1120, 668] on span "1" at bounding box center [1122, 677] width 22 height 19
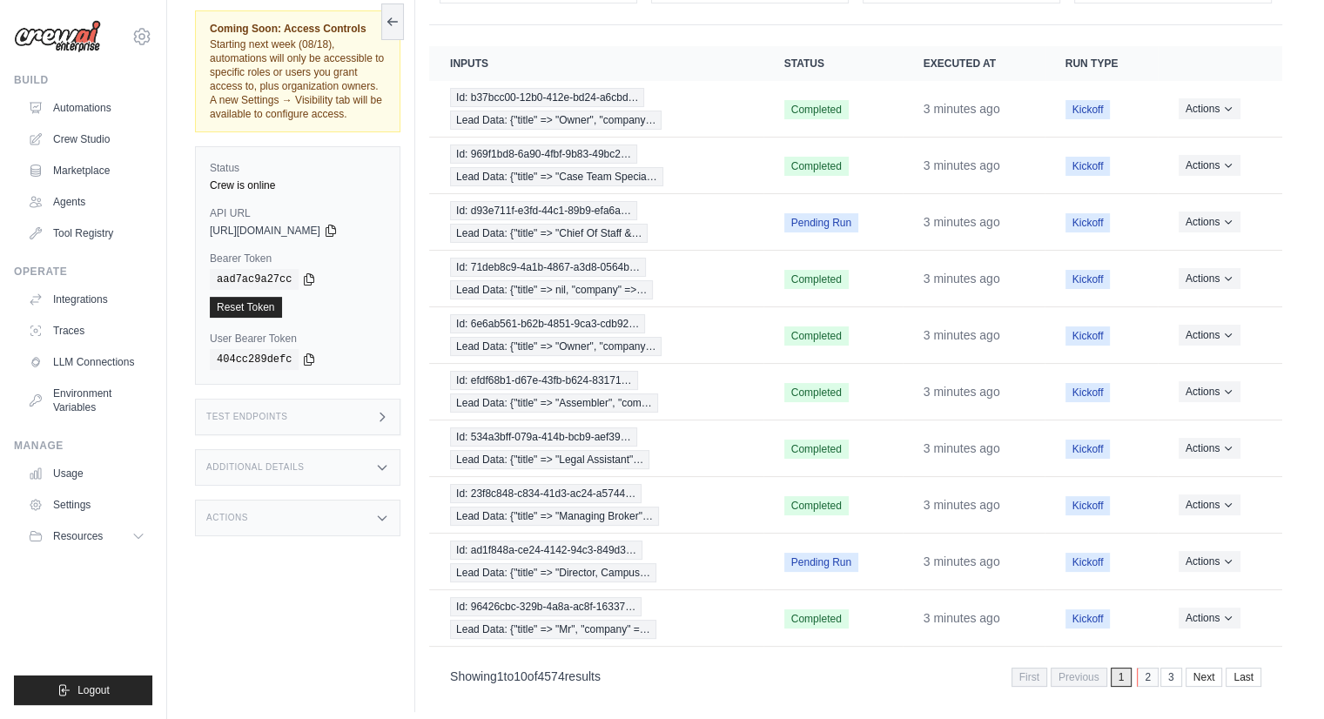
click at [1146, 668] on link "2" at bounding box center [1148, 677] width 22 height 19
click at [1098, 668] on link "1" at bounding box center [1098, 677] width 22 height 19
click at [1143, 670] on link "2" at bounding box center [1148, 677] width 22 height 19
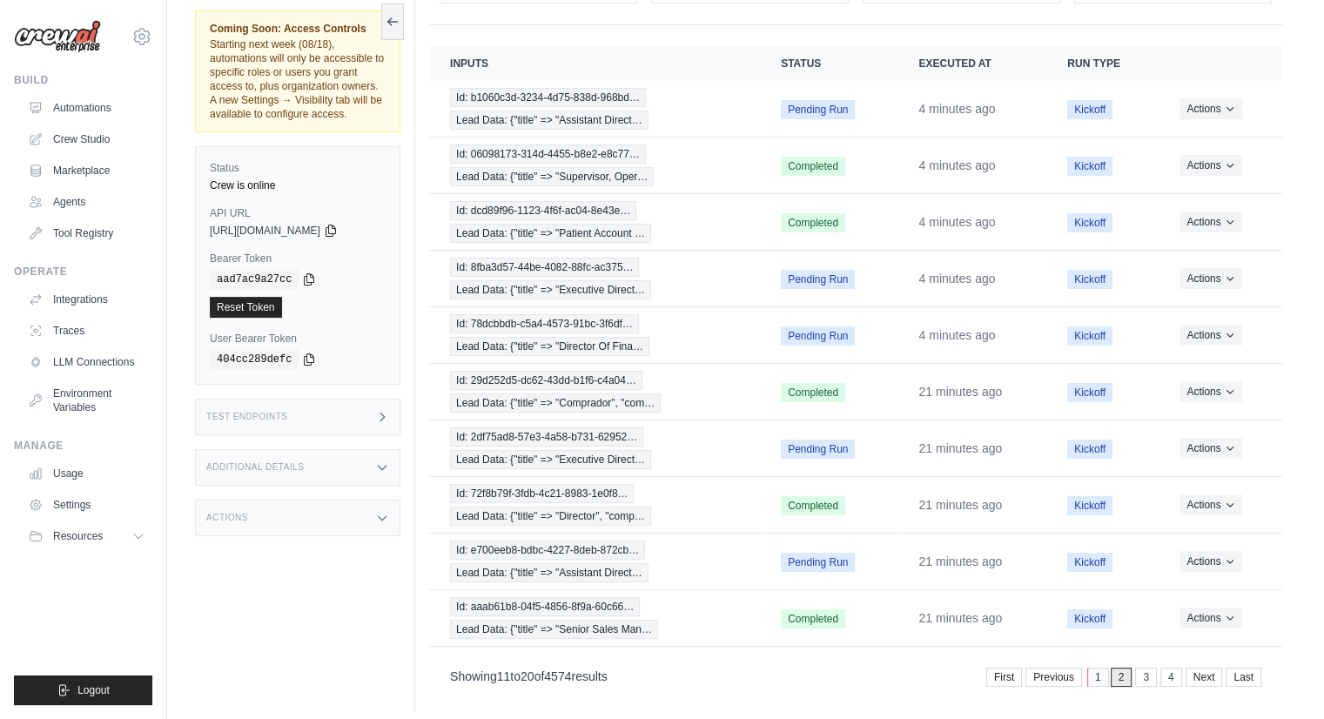
click at [1097, 671] on link "1" at bounding box center [1098, 677] width 22 height 19
click at [1154, 668] on link "2" at bounding box center [1148, 677] width 22 height 19
click at [1140, 668] on link "3" at bounding box center [1148, 677] width 22 height 19
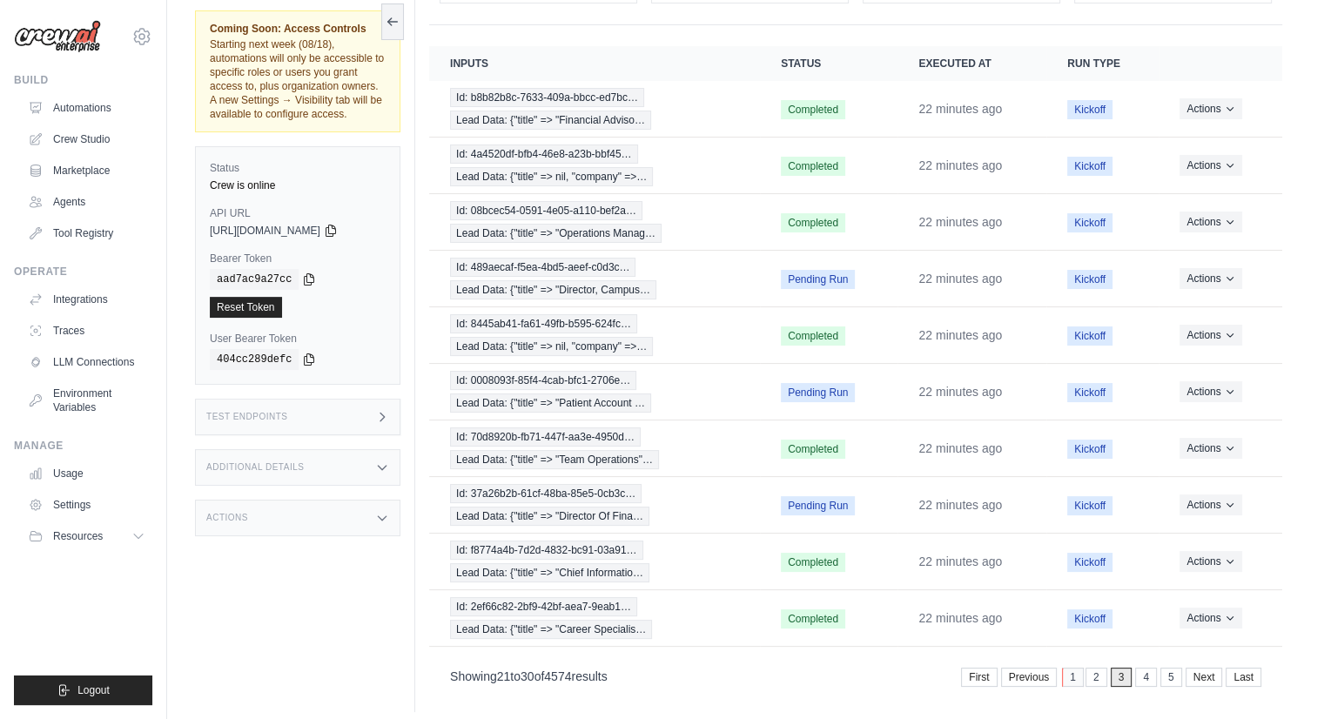
click at [1080, 668] on link "1" at bounding box center [1073, 677] width 22 height 19
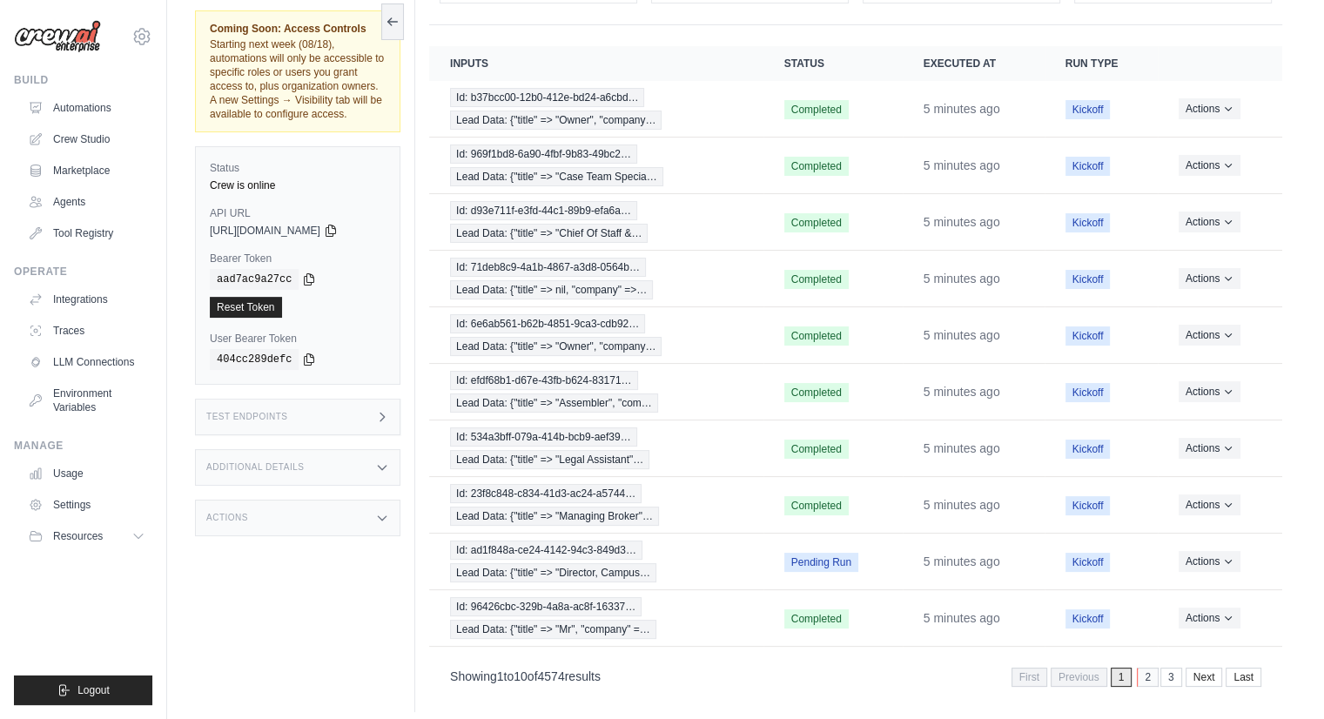
click at [1149, 669] on link "2" at bounding box center [1148, 677] width 22 height 19
click at [1114, 505] on td "Kickoff" at bounding box center [1102, 505] width 112 height 57
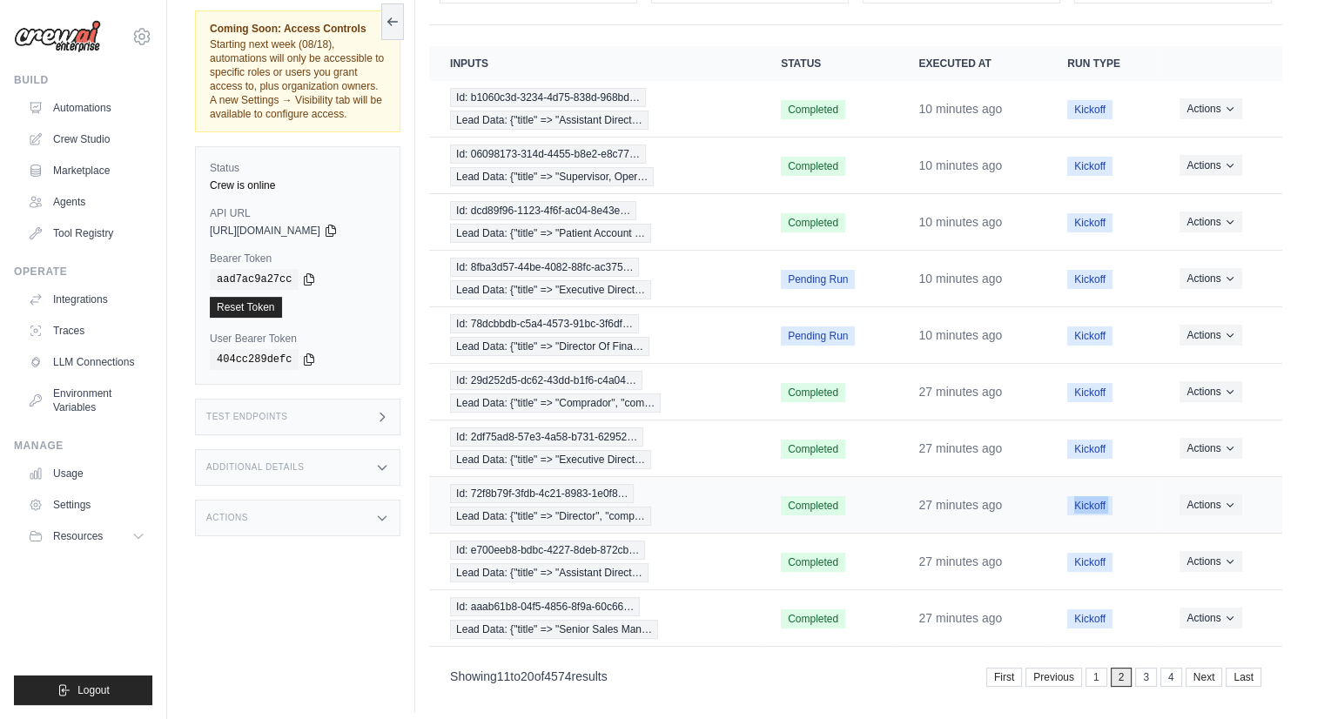
click at [1114, 505] on td "Kickoff" at bounding box center [1102, 505] width 112 height 57
drag, startPoint x: 1115, startPoint y: 592, endPoint x: 1125, endPoint y: 636, distance: 45.4
click at [1125, 636] on section "Crew executions with inputs, status, execution time, run type, and actions Inpu…" at bounding box center [855, 372] width 853 height 652
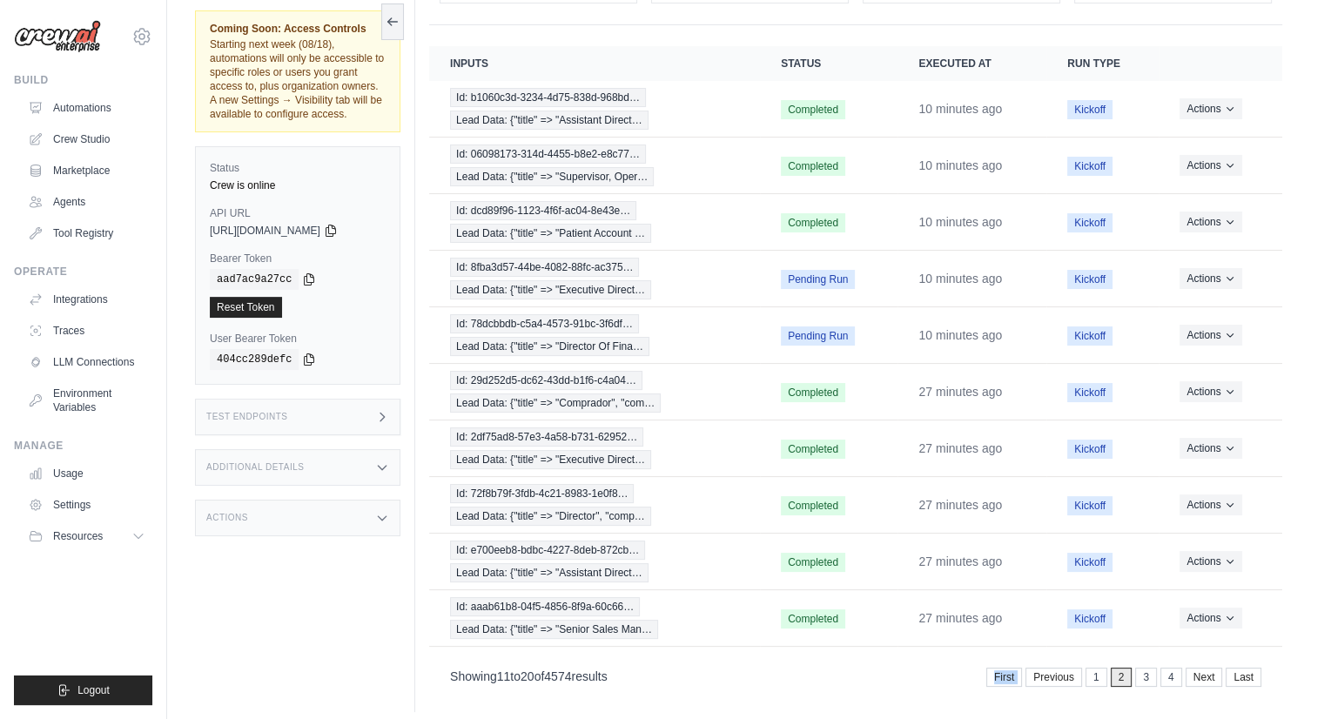
click at [1125, 636] on section "Crew executions with inputs, status, execution time, run type, and actions Inpu…" at bounding box center [855, 372] width 853 height 652
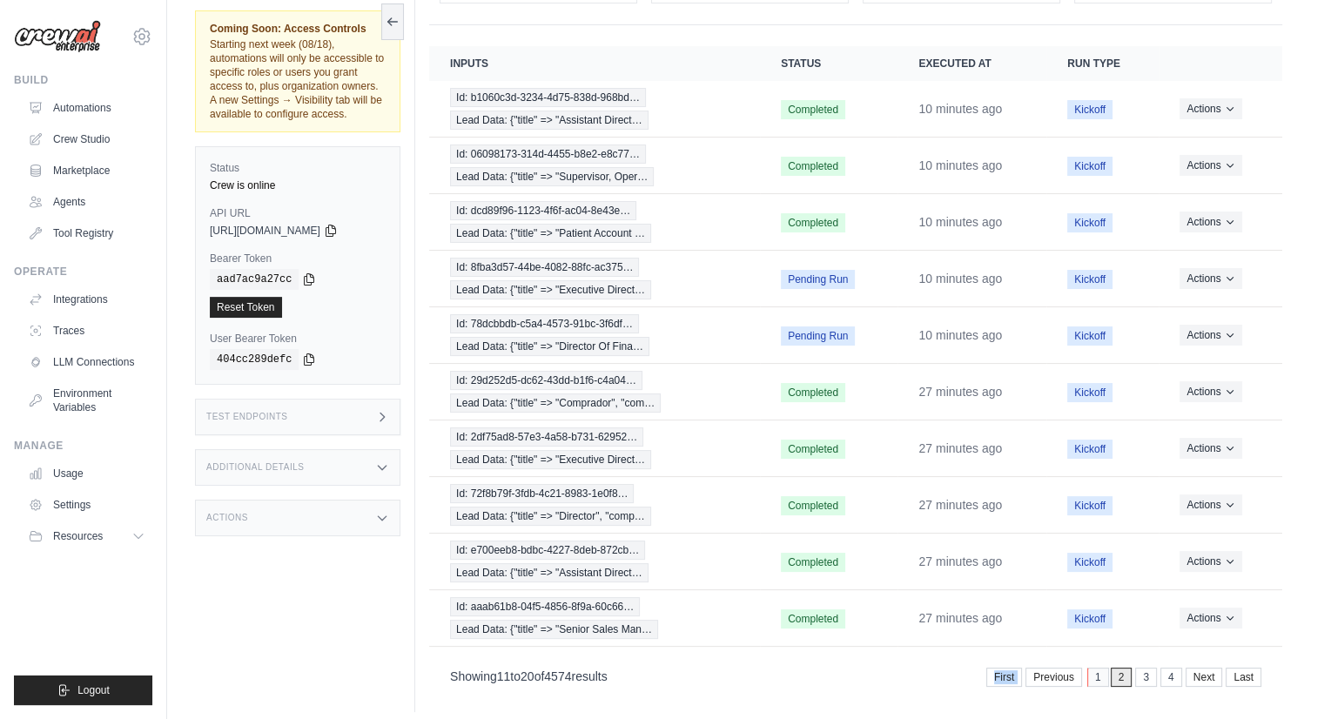
click at [1091, 668] on link "1" at bounding box center [1098, 677] width 22 height 19
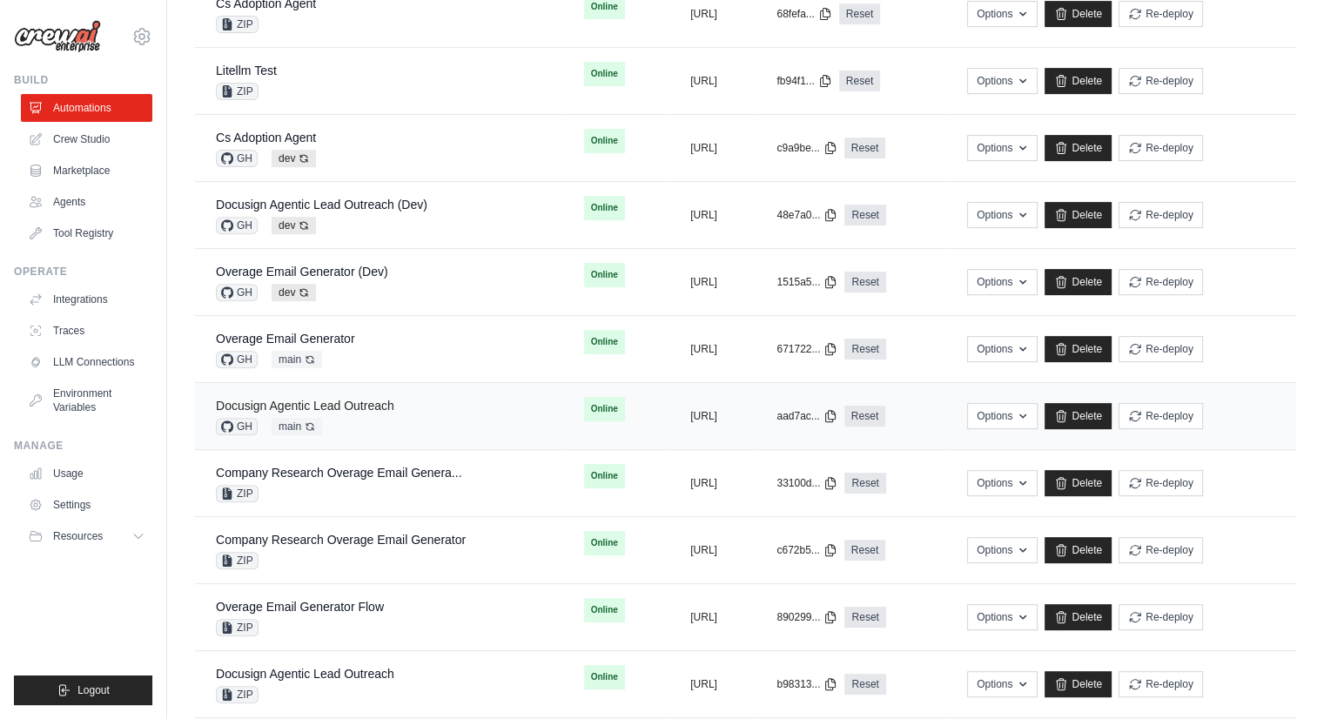
click at [287, 399] on link "Docusign Agentic Lead Outreach" at bounding box center [305, 406] width 178 height 14
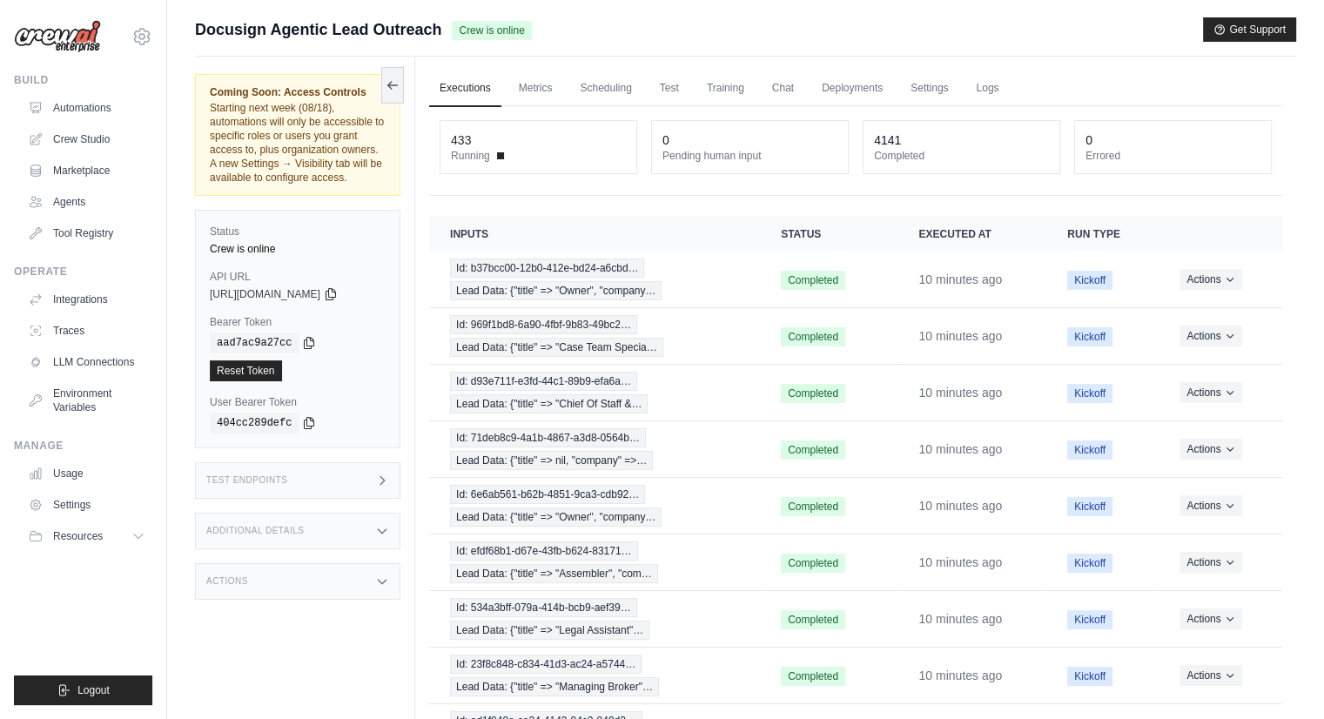
scroll to position [171, 0]
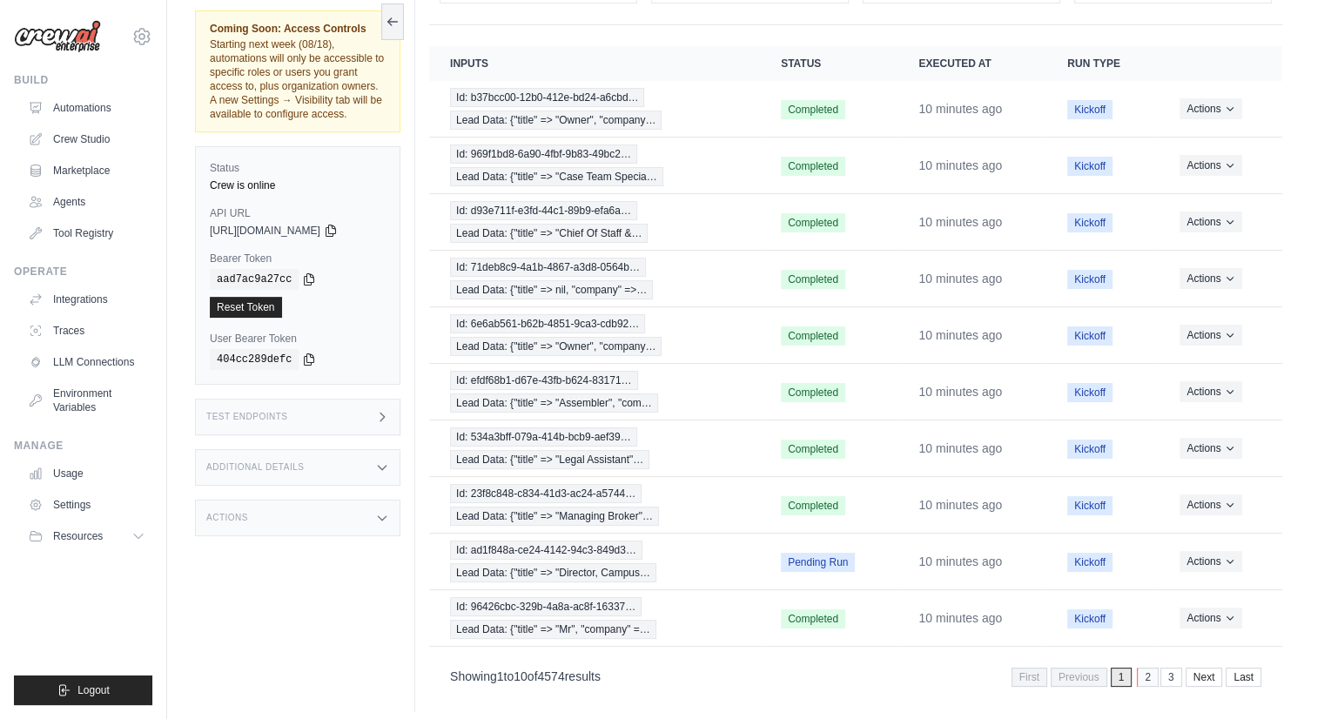
click at [1146, 668] on link "2" at bounding box center [1148, 677] width 22 height 19
click at [1100, 669] on link "1" at bounding box center [1098, 677] width 22 height 19
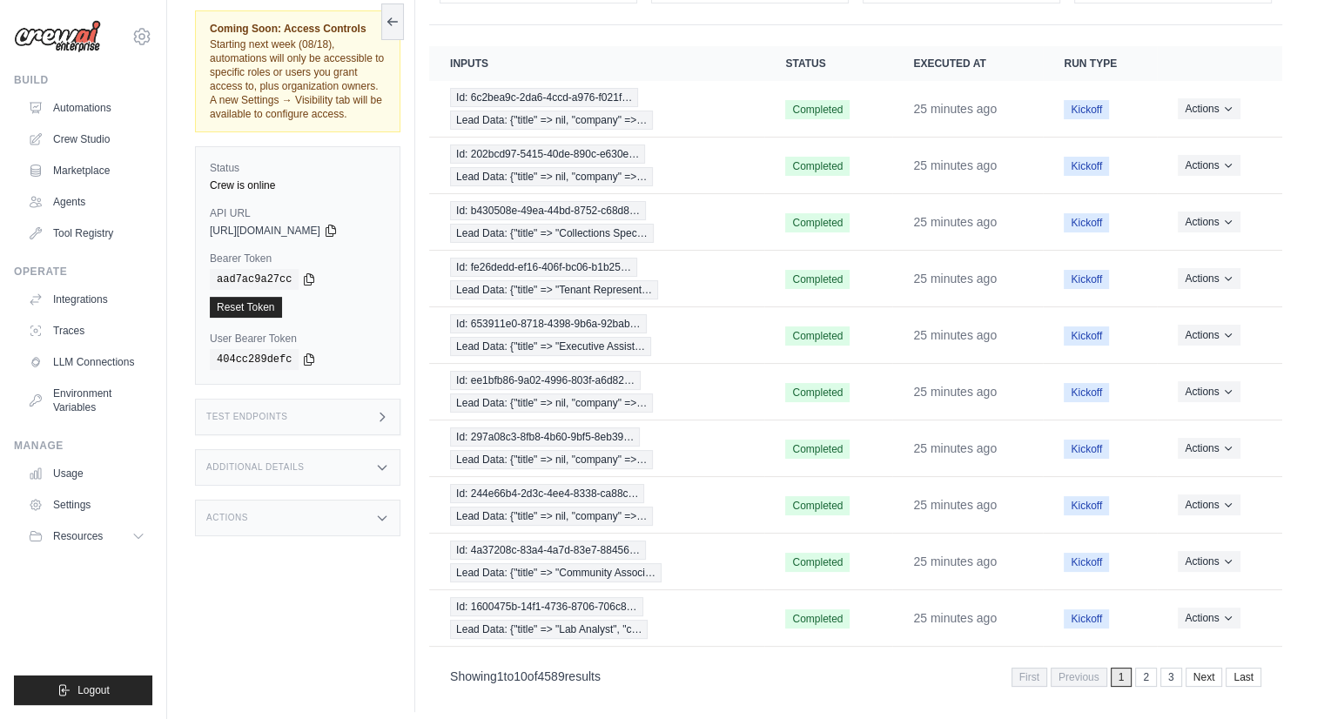
click at [1121, 668] on span "1" at bounding box center [1122, 677] width 22 height 19
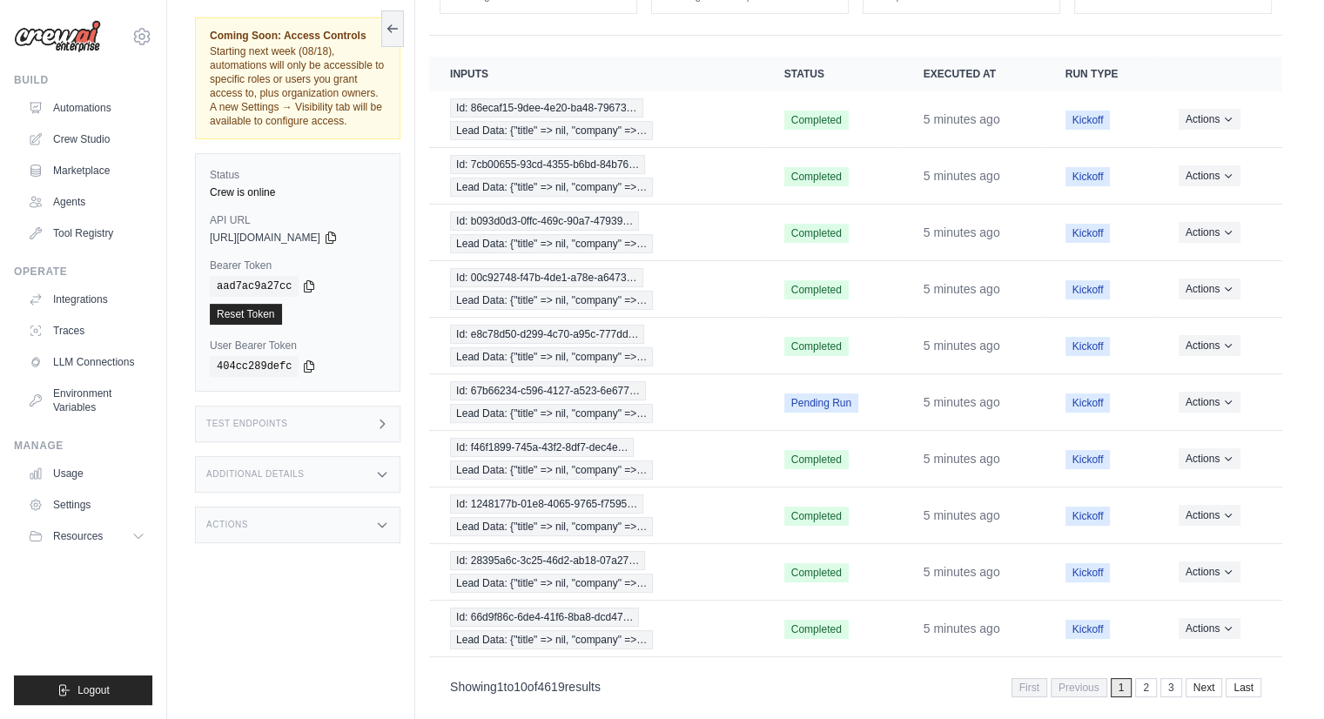
scroll to position [171, 0]
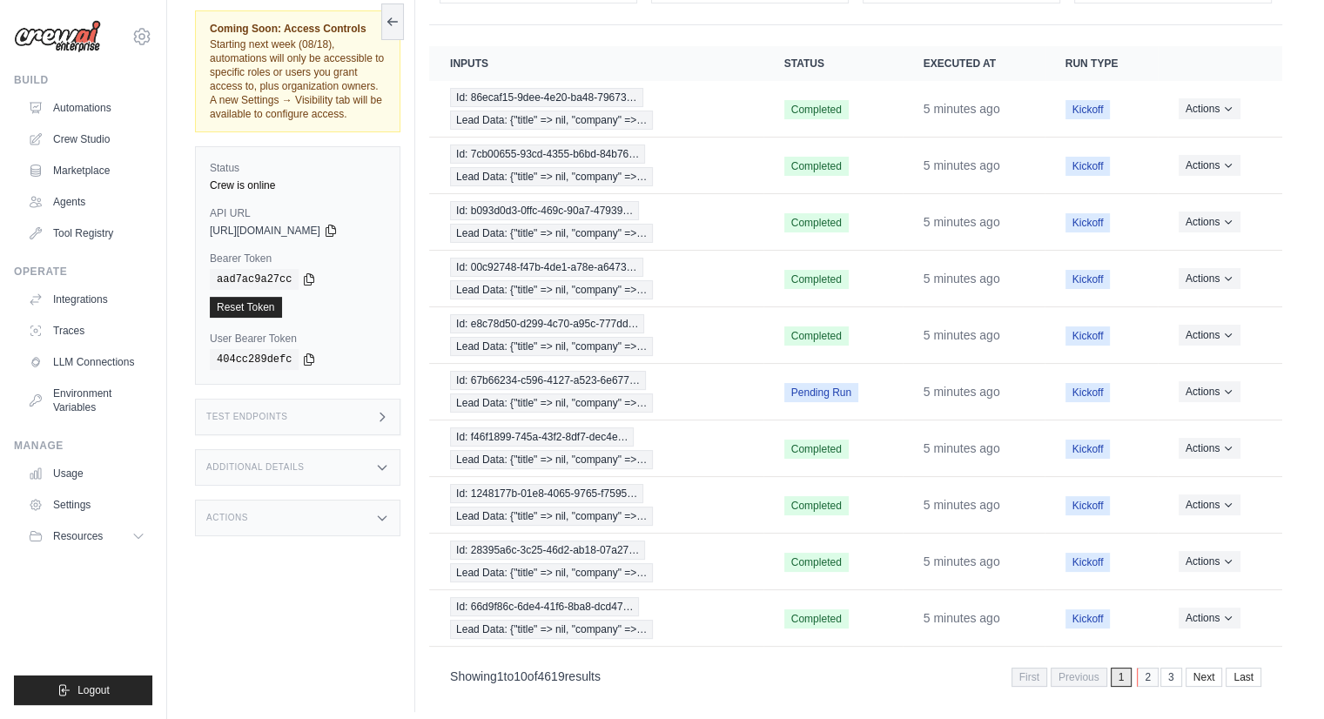
click at [1148, 668] on link "2" at bounding box center [1148, 677] width 22 height 19
click at [1101, 668] on link "1" at bounding box center [1098, 677] width 22 height 19
click at [520, 396] on span "Lead Data: {"title" => nil, "company" =>…" at bounding box center [551, 403] width 203 height 19
click at [480, 100] on span "Id: 86ecaf15-9dee-4e20-ba48-79673…" at bounding box center [546, 97] width 193 height 19
click at [1141, 668] on link "2" at bounding box center [1148, 677] width 22 height 19
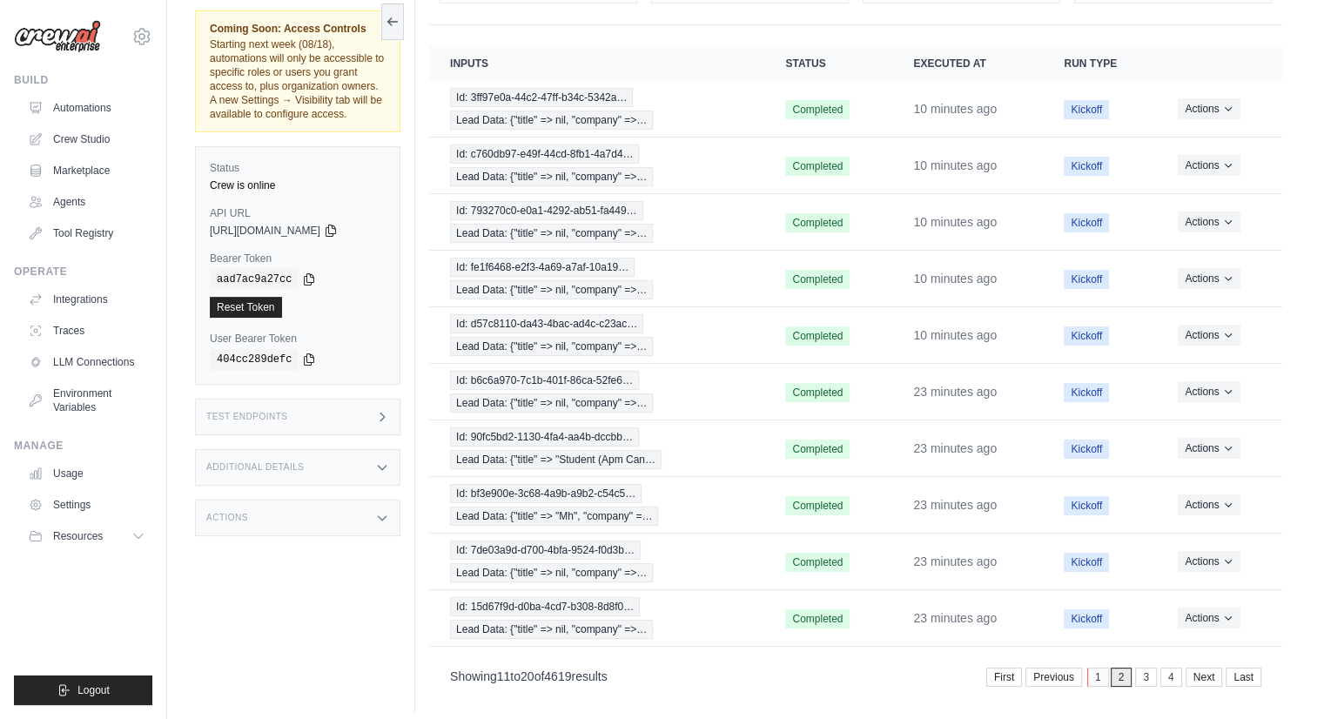
click at [1100, 669] on link "1" at bounding box center [1098, 677] width 22 height 19
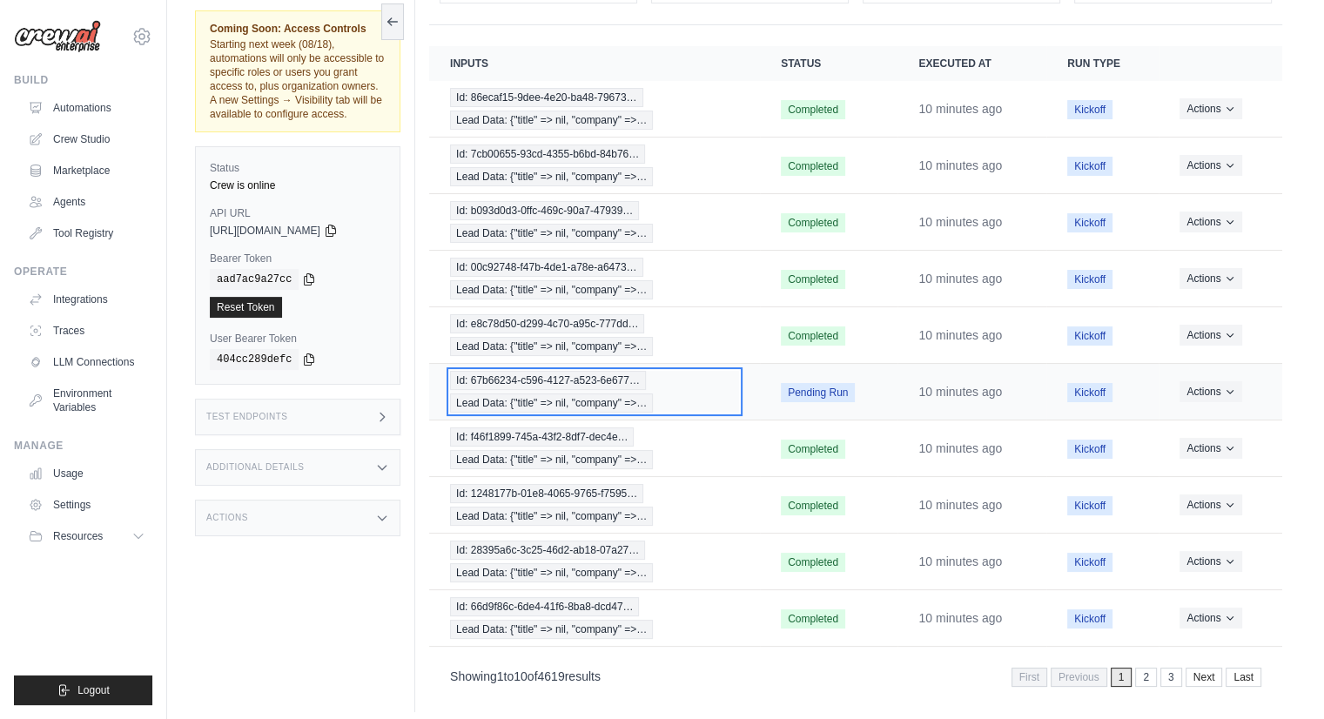
click at [515, 380] on span "Id: 67b66234-c596-4127-a523-6e677…" at bounding box center [548, 380] width 196 height 19
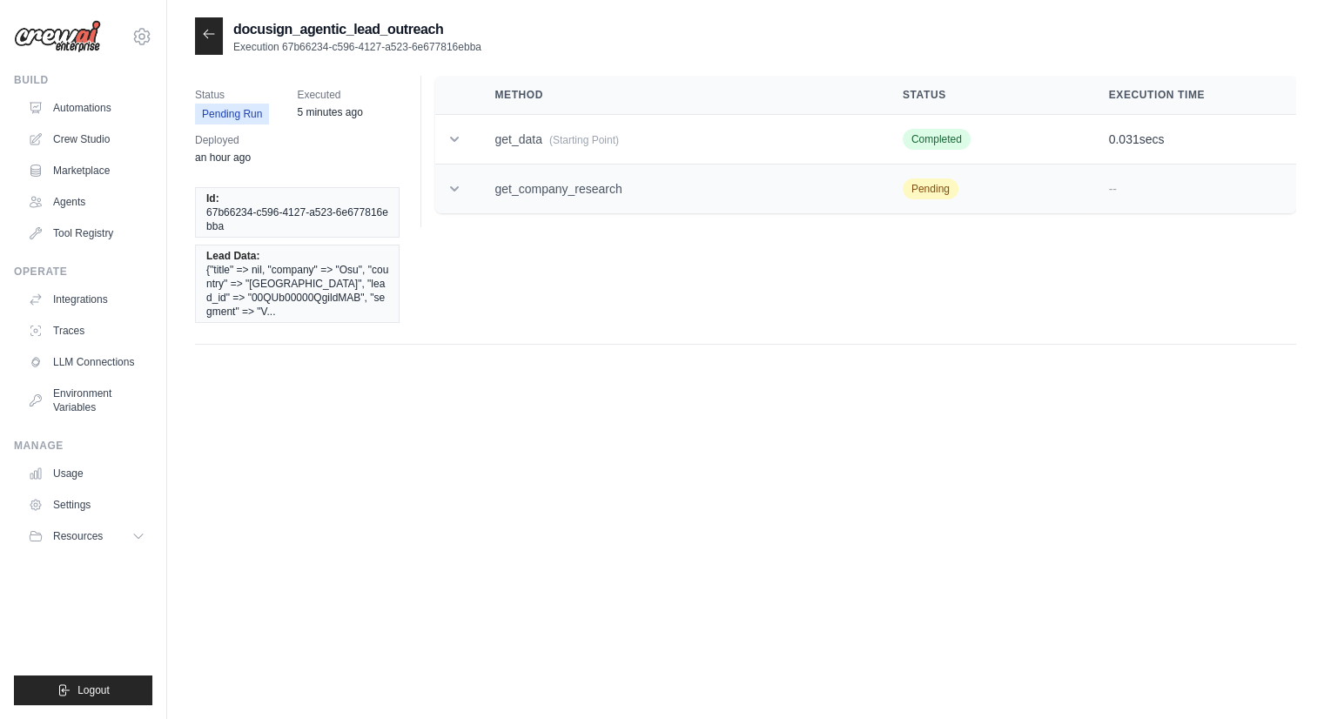
click at [449, 194] on icon at bounding box center [454, 188] width 17 height 17
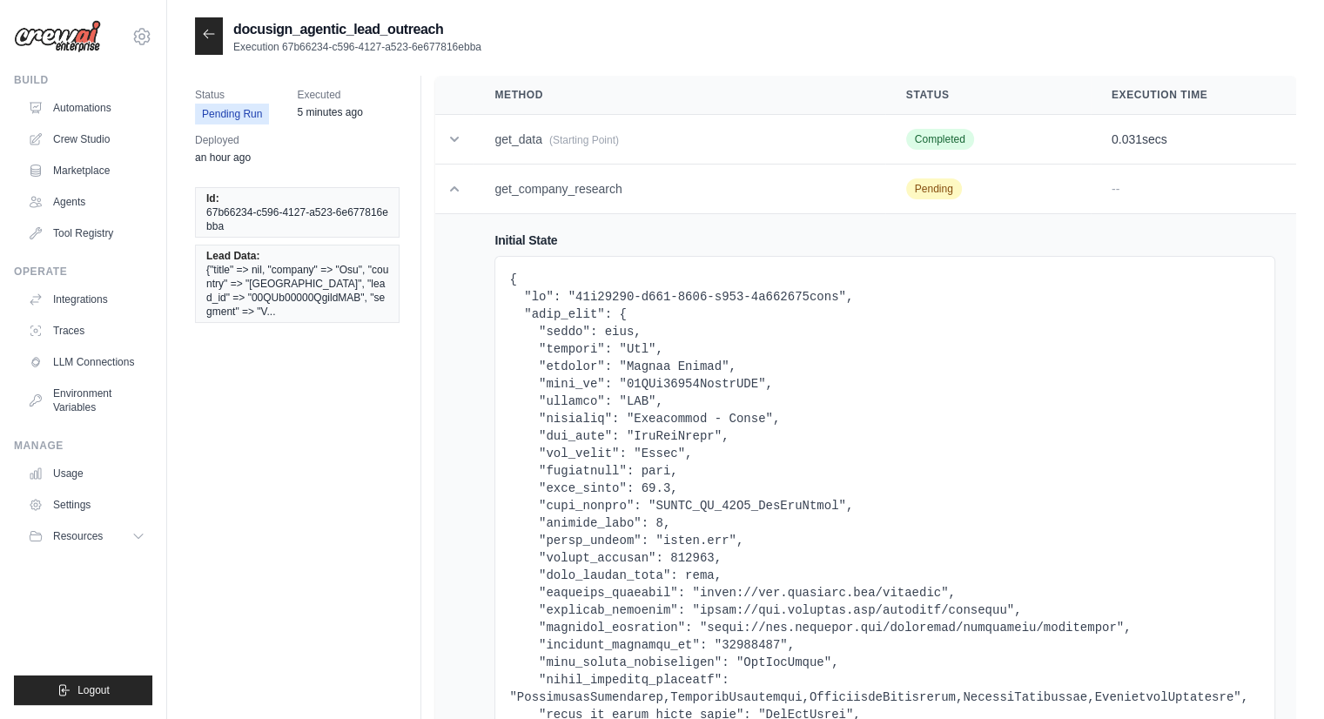
scroll to position [461, 0]
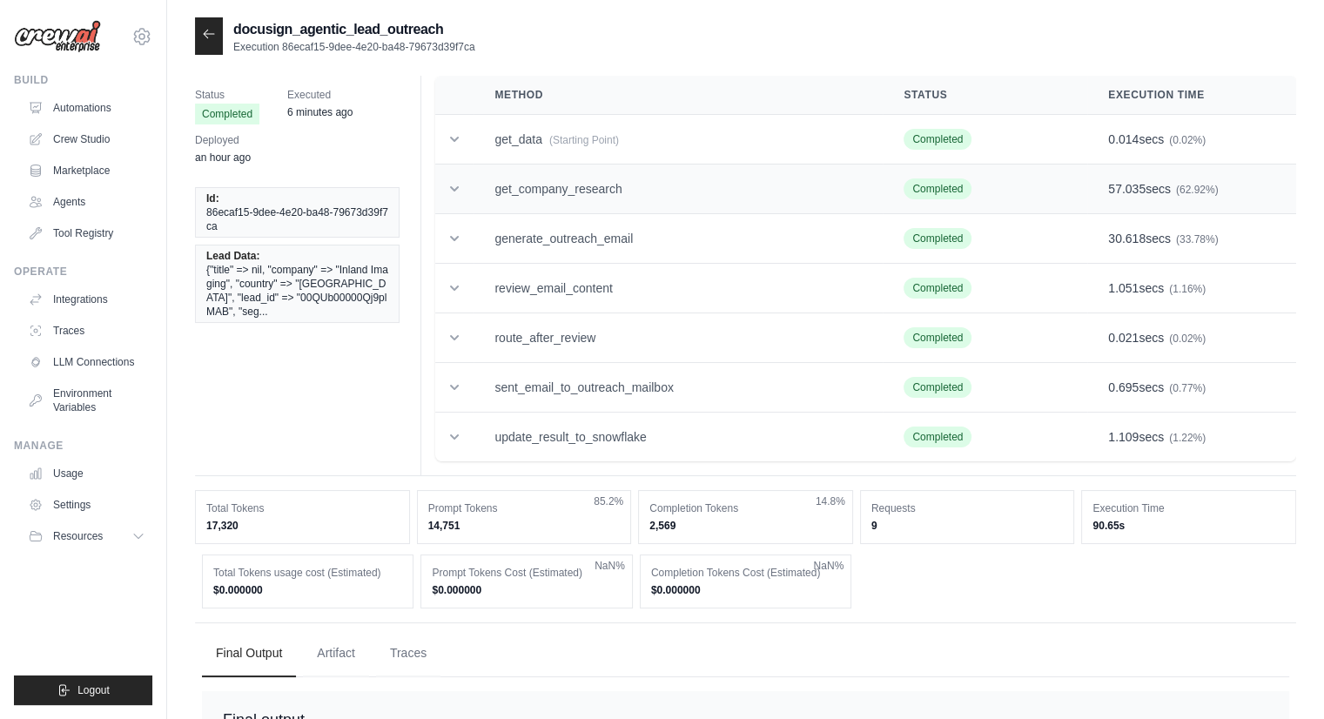
click at [456, 185] on icon at bounding box center [454, 188] width 17 height 17
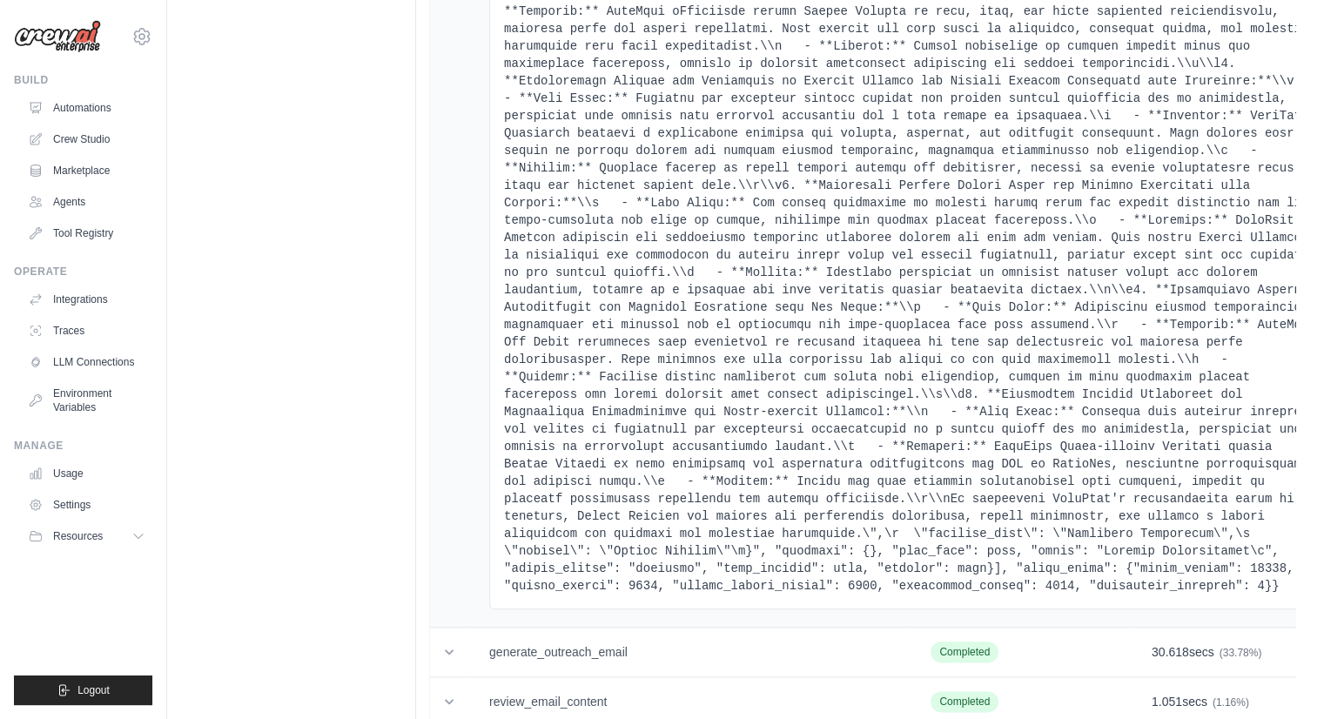
scroll to position [8455, 0]
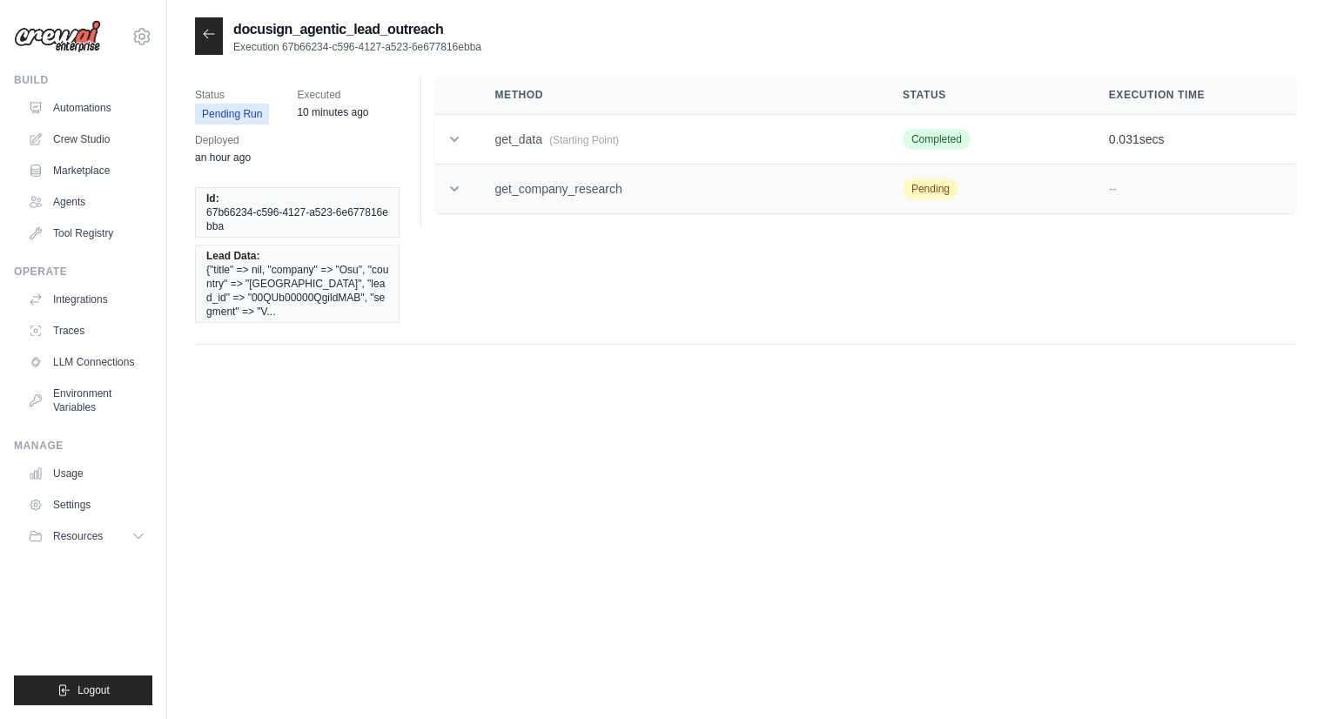
click at [456, 194] on icon at bounding box center [454, 188] width 17 height 17
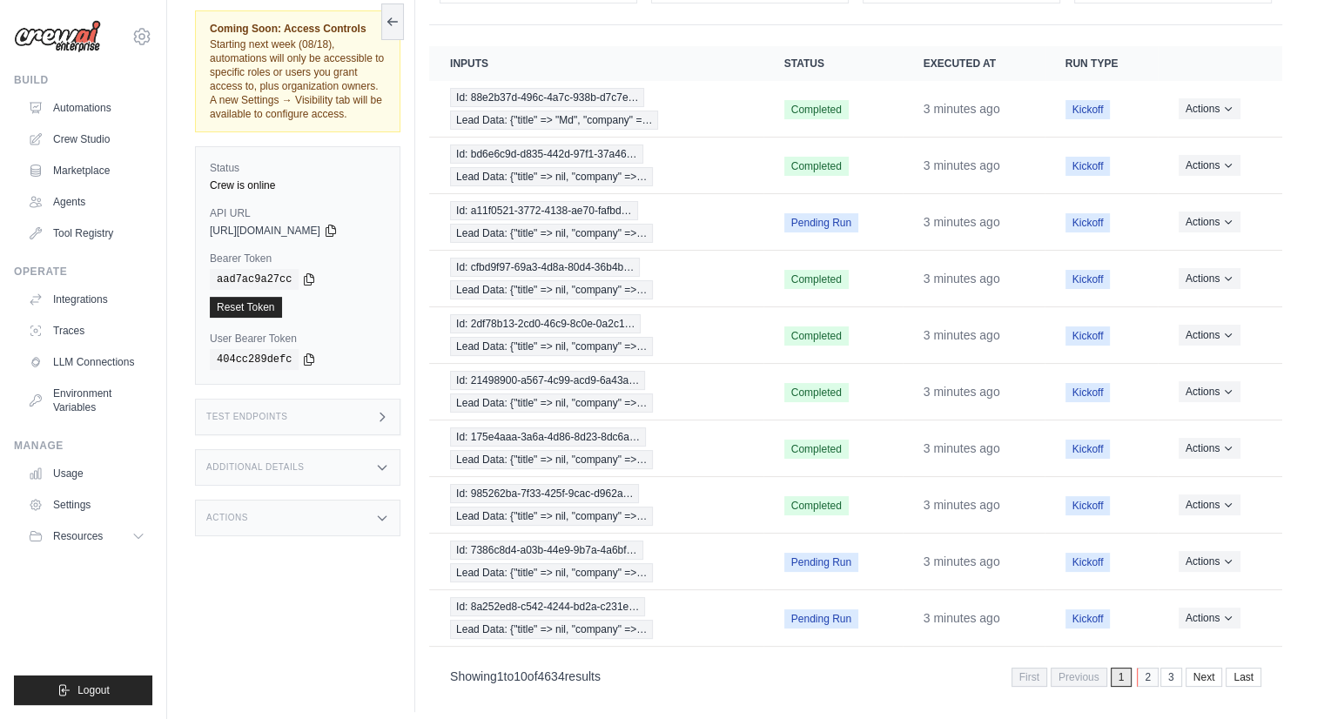
click at [1141, 669] on link "2" at bounding box center [1148, 677] width 22 height 19
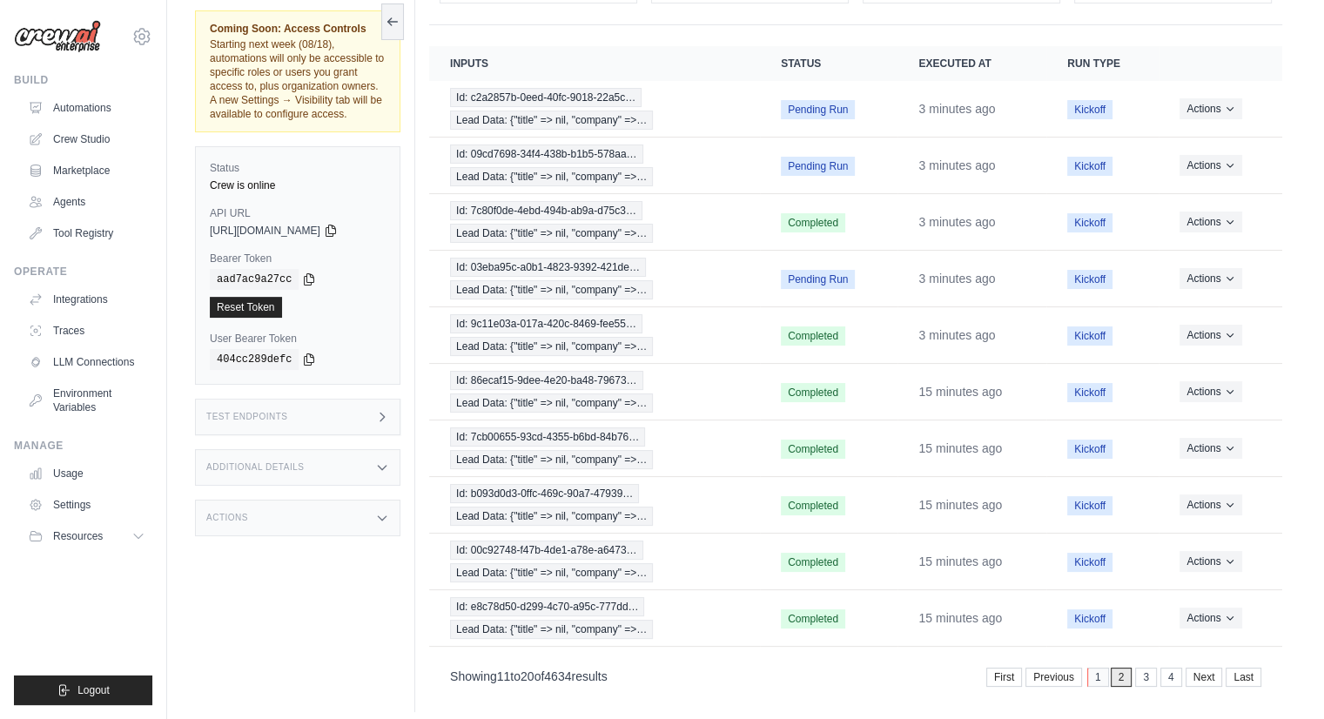
click at [1101, 669] on link "1" at bounding box center [1098, 677] width 22 height 19
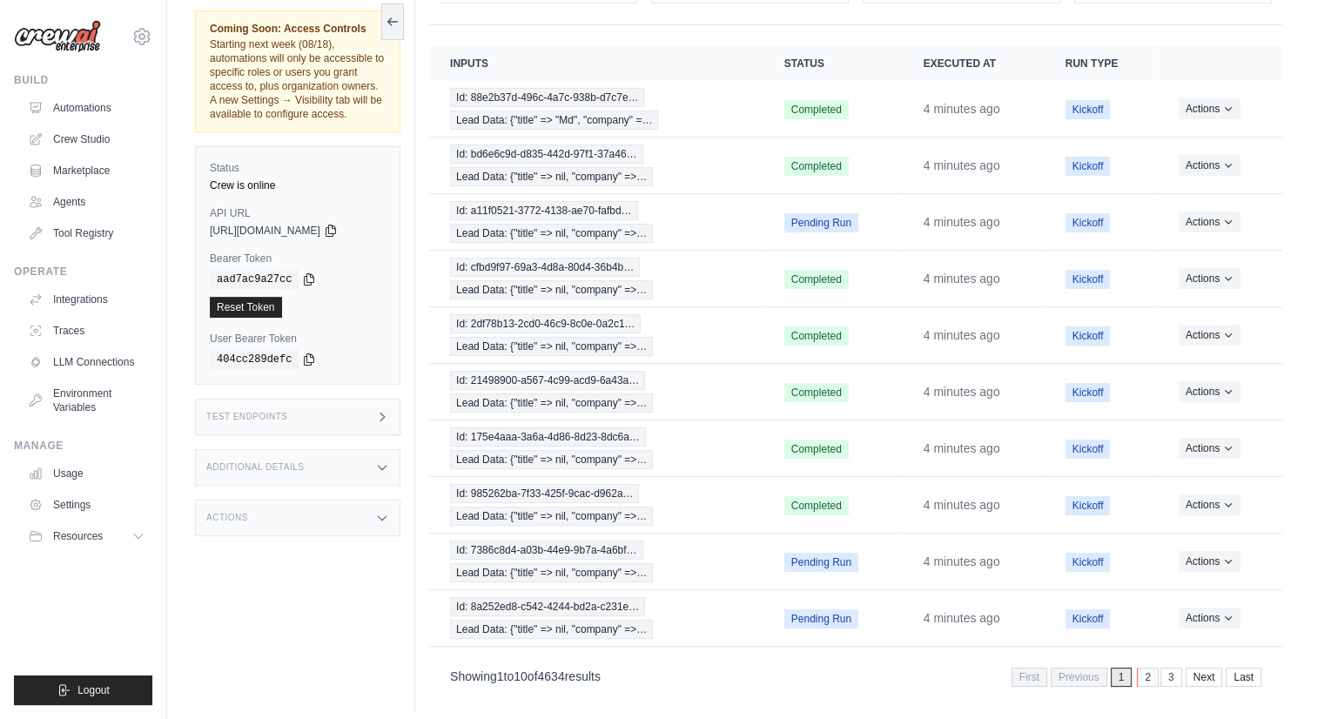
click at [1147, 668] on link "2" at bounding box center [1148, 677] width 22 height 19
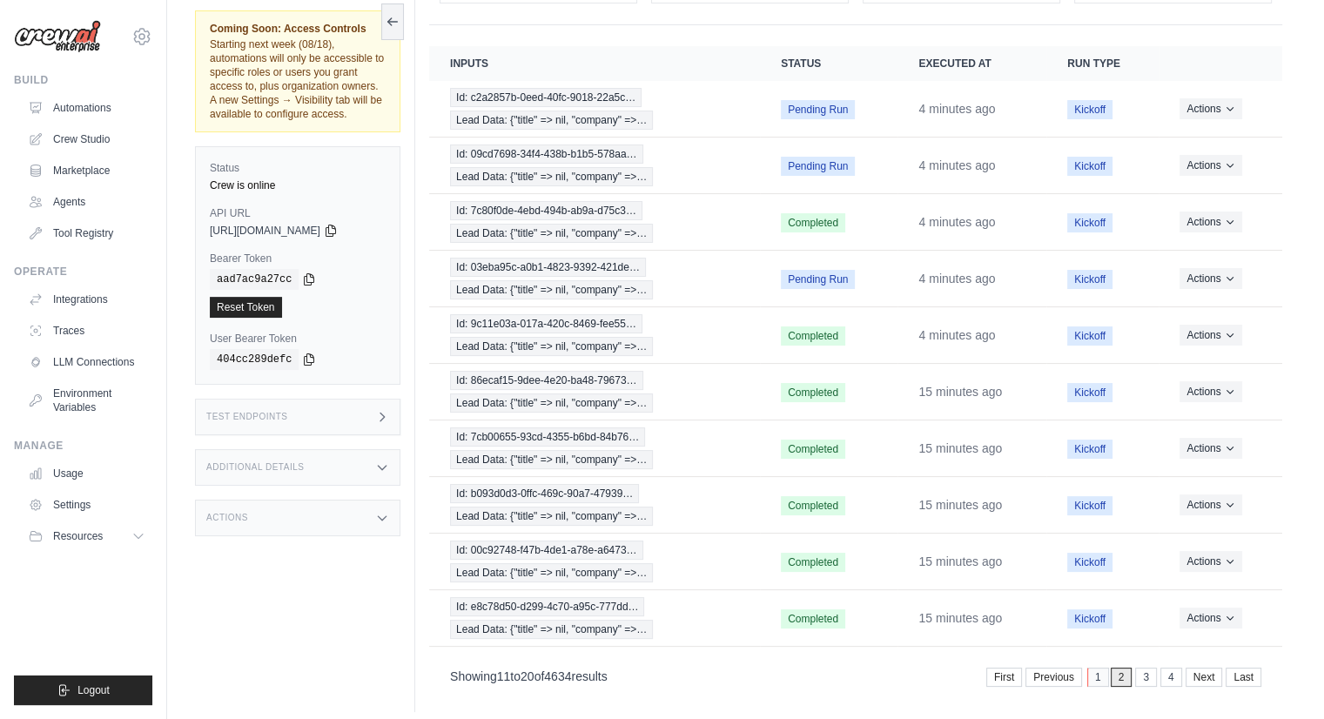
click at [1100, 669] on link "1" at bounding box center [1098, 677] width 22 height 19
click at [1146, 668] on link "2" at bounding box center [1146, 677] width 22 height 19
click at [1100, 668] on link "1" at bounding box center [1098, 677] width 22 height 19
click at [1147, 669] on link "2" at bounding box center [1148, 677] width 22 height 19
click at [1100, 668] on link "1" at bounding box center [1098, 677] width 22 height 19
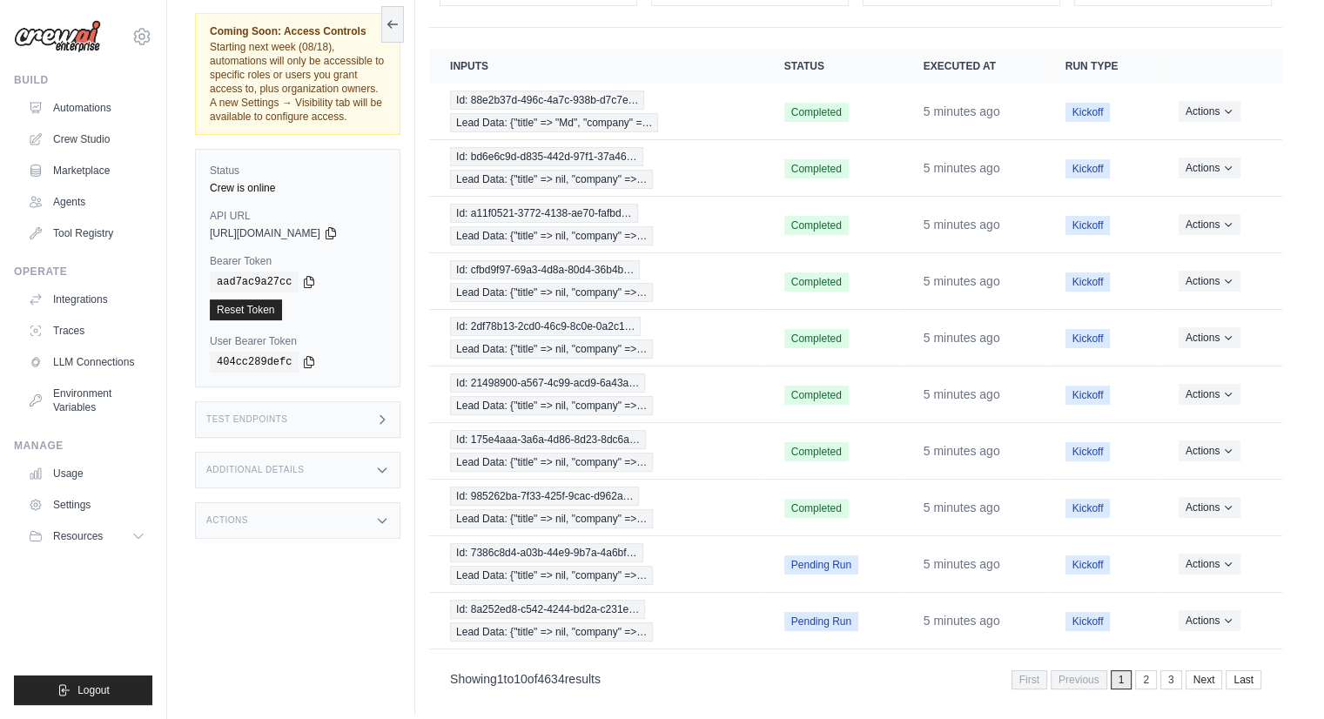
scroll to position [171, 0]
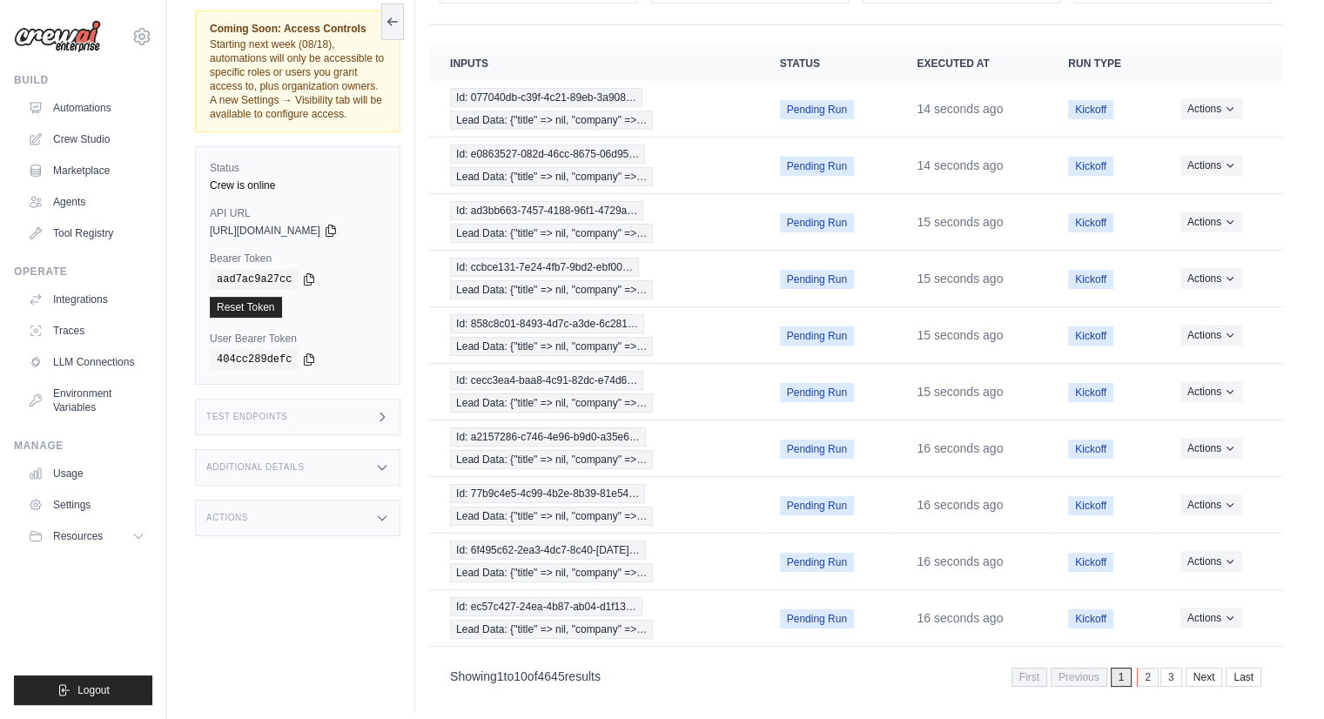
click at [1148, 668] on link "2" at bounding box center [1148, 677] width 22 height 19
click at [1143, 668] on link "2" at bounding box center [1148, 677] width 22 height 19
click at [595, 111] on span "Lead Data: {"title" => nil, "company" =>…" at bounding box center [551, 120] width 203 height 19
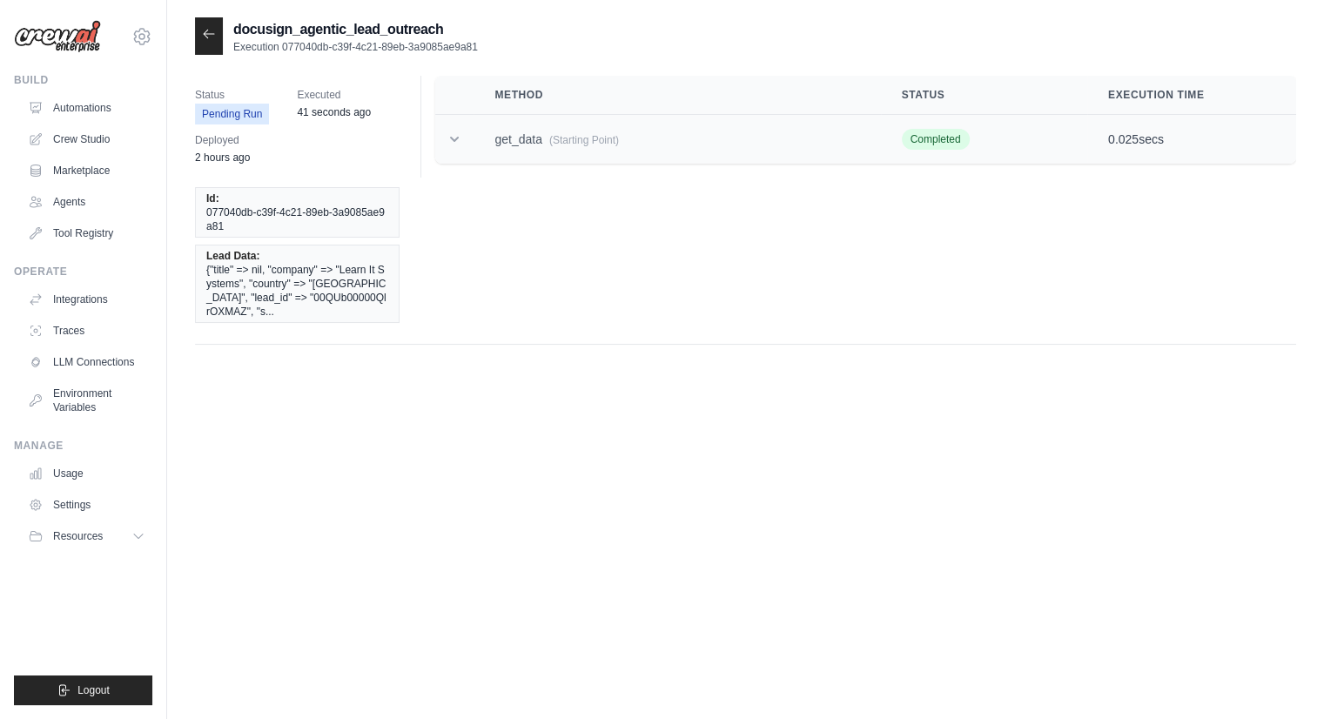
click at [458, 131] on icon at bounding box center [454, 139] width 17 height 17
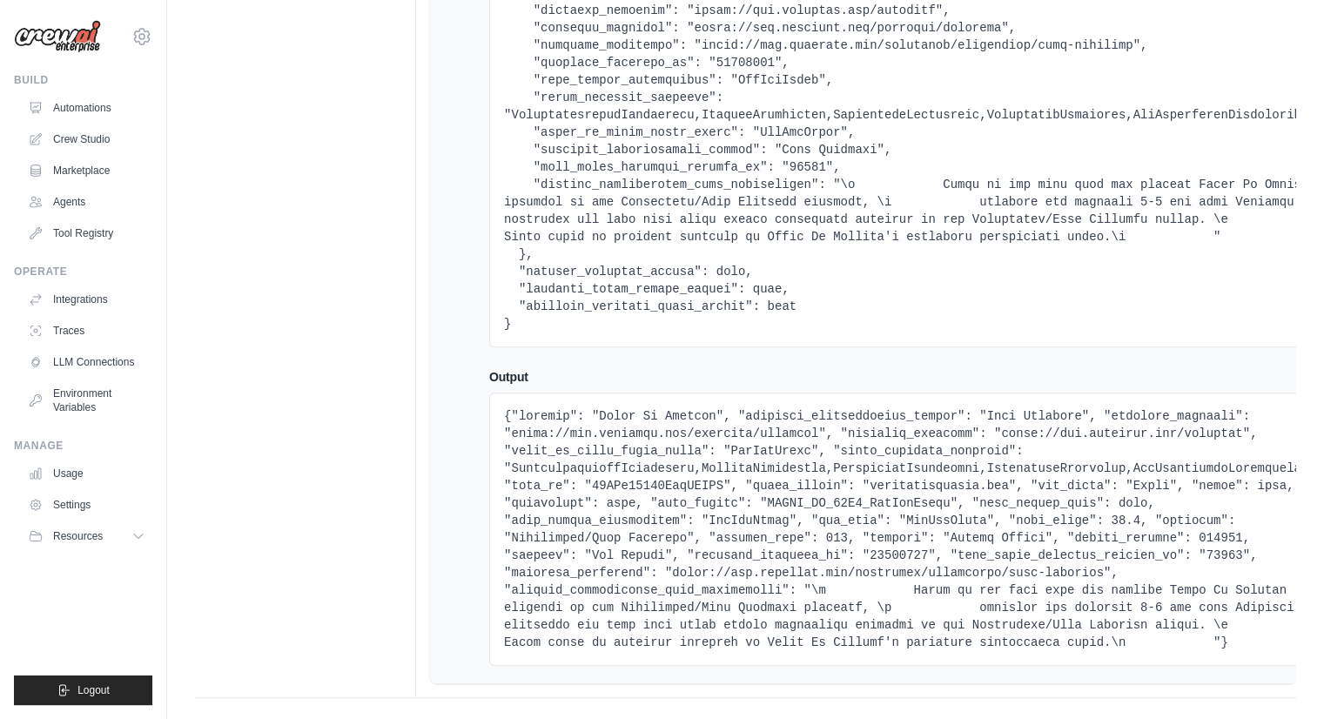
scroll to position [1177, 0]
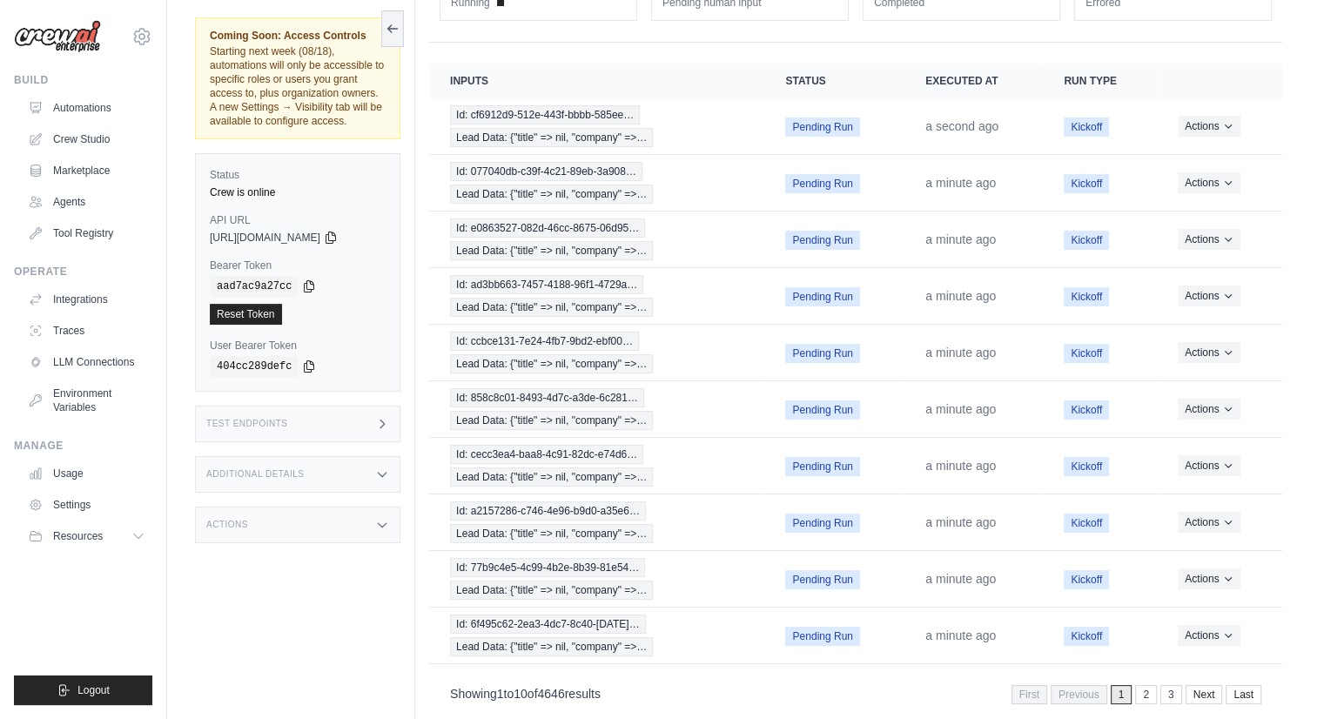
scroll to position [171, 0]
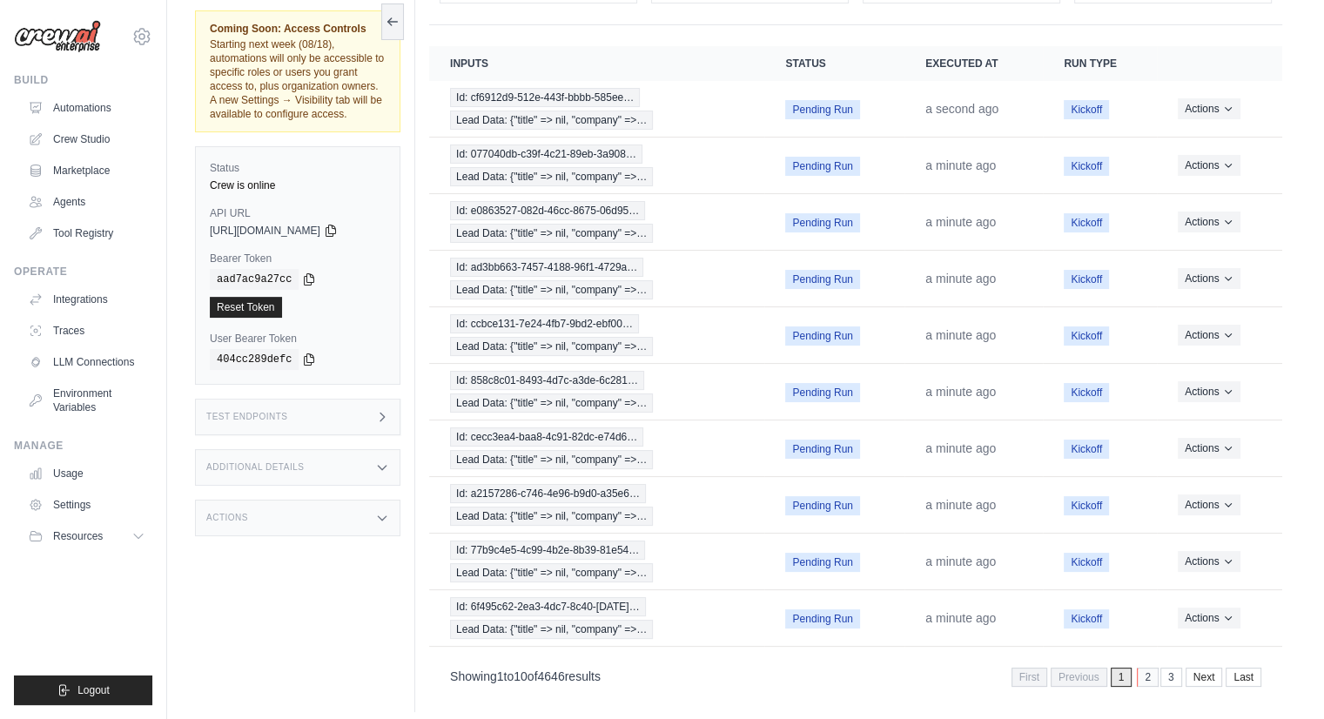
click at [1145, 668] on link "2" at bounding box center [1148, 677] width 22 height 19
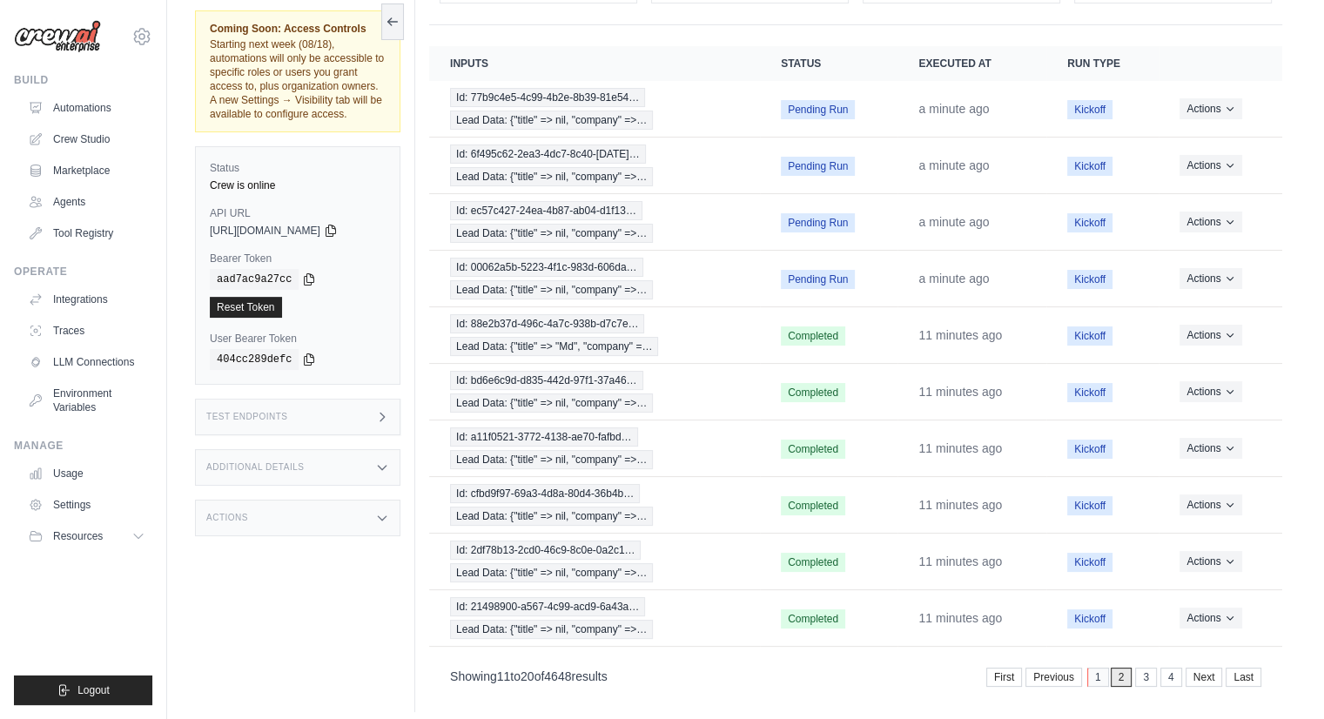
click at [1100, 668] on link "1" at bounding box center [1098, 677] width 22 height 19
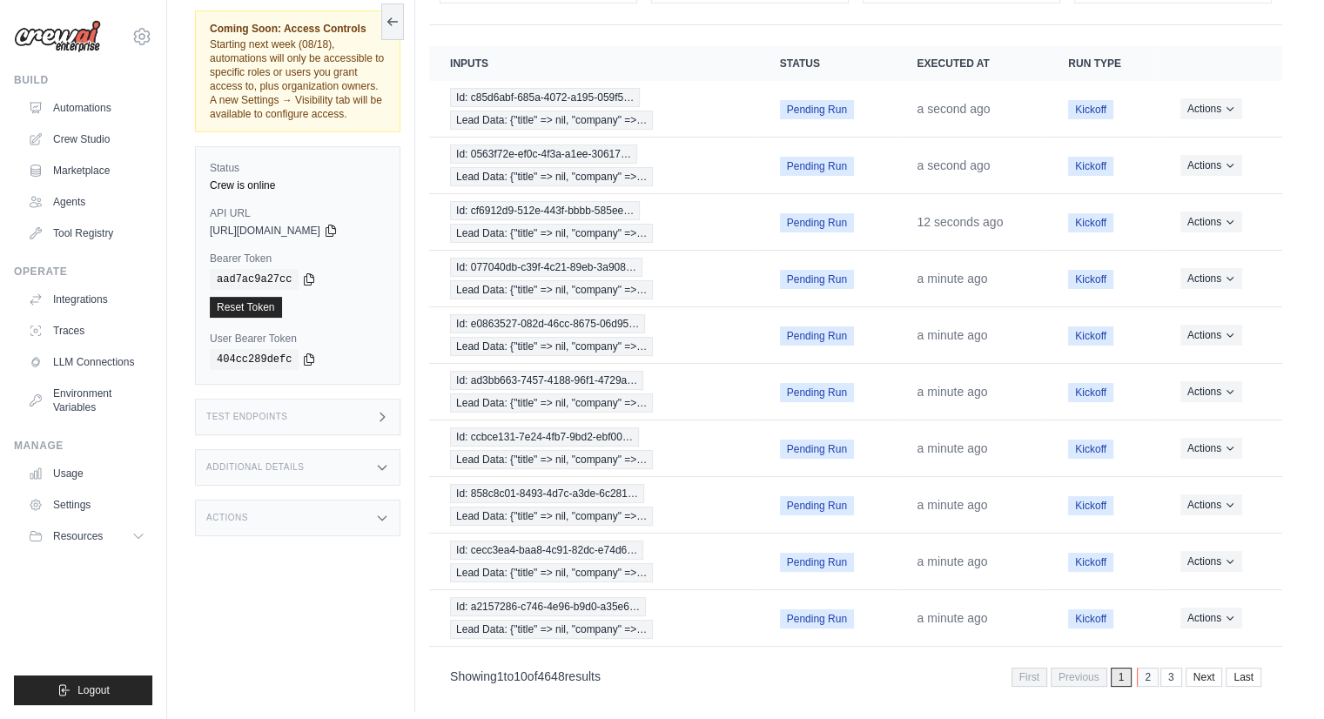
click at [1157, 668] on link "2" at bounding box center [1148, 677] width 22 height 19
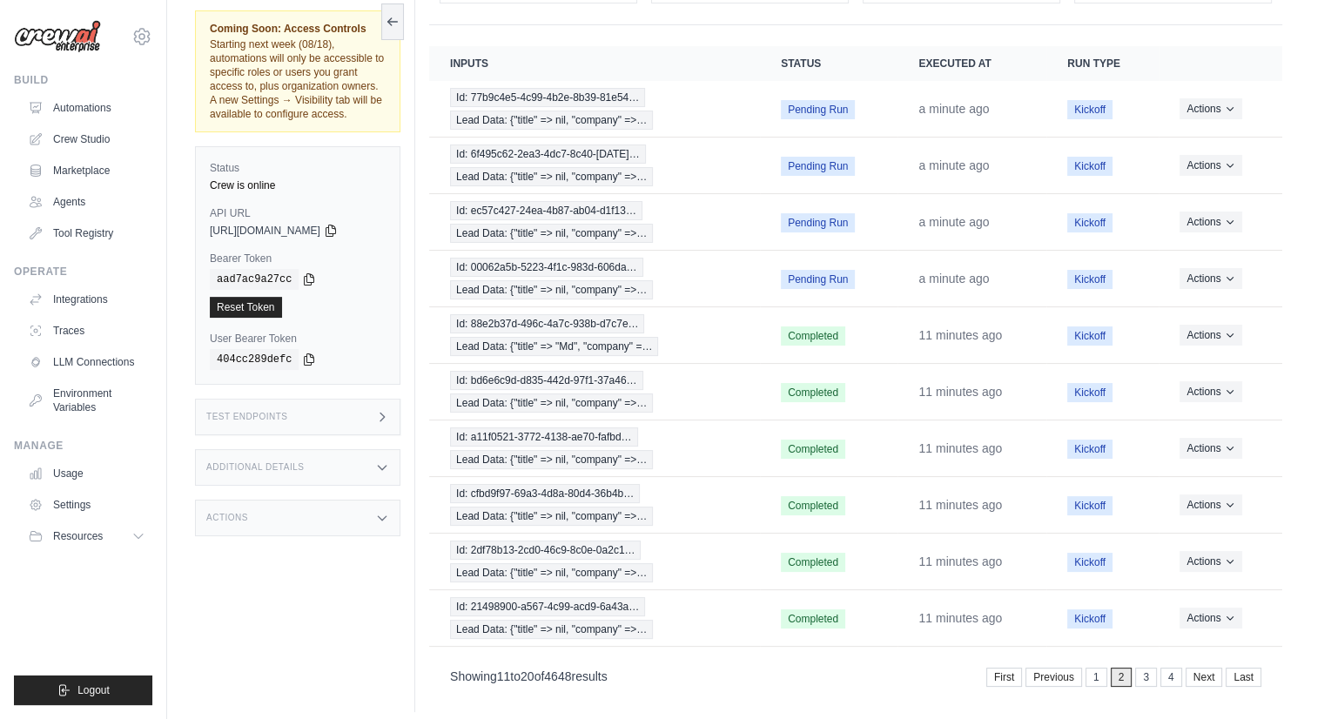
click at [1157, 668] on link "3" at bounding box center [1146, 677] width 22 height 19
click at [1073, 668] on link "1" at bounding box center [1073, 677] width 22 height 19
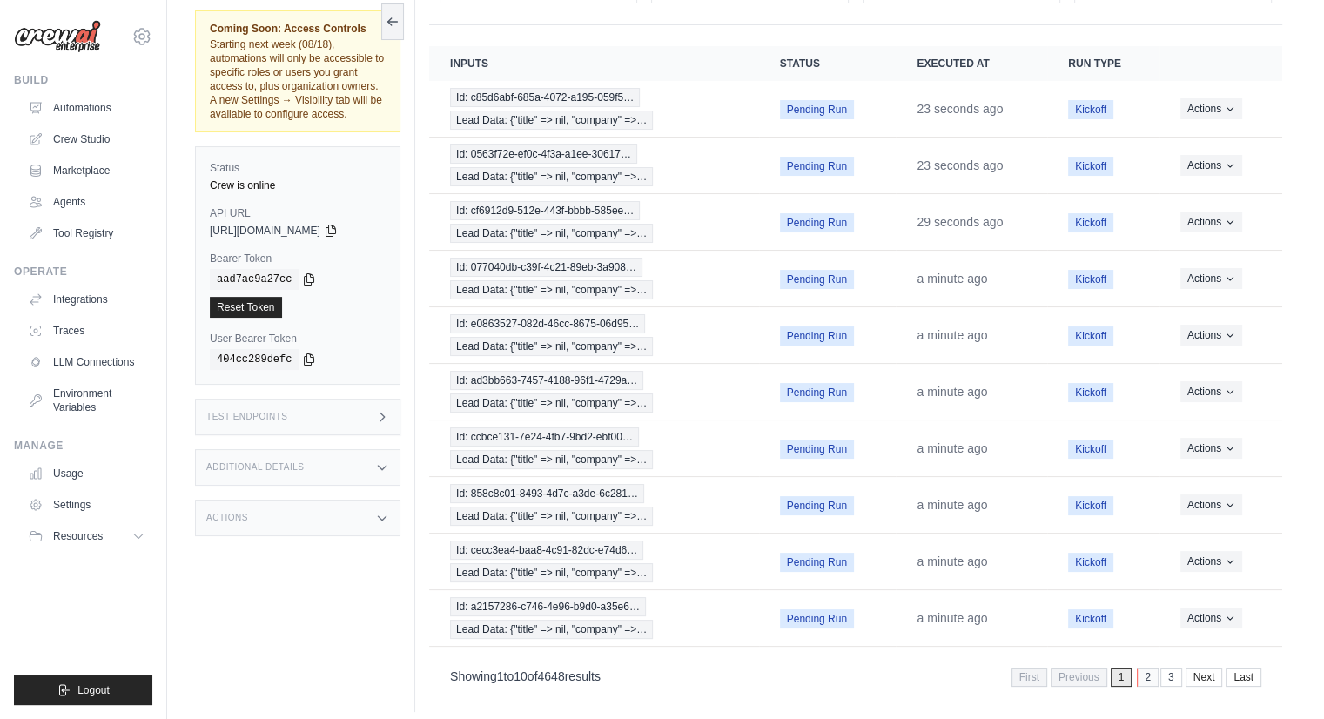
click at [1146, 668] on link "2" at bounding box center [1148, 677] width 22 height 19
click at [1098, 669] on link "1" at bounding box center [1098, 677] width 22 height 19
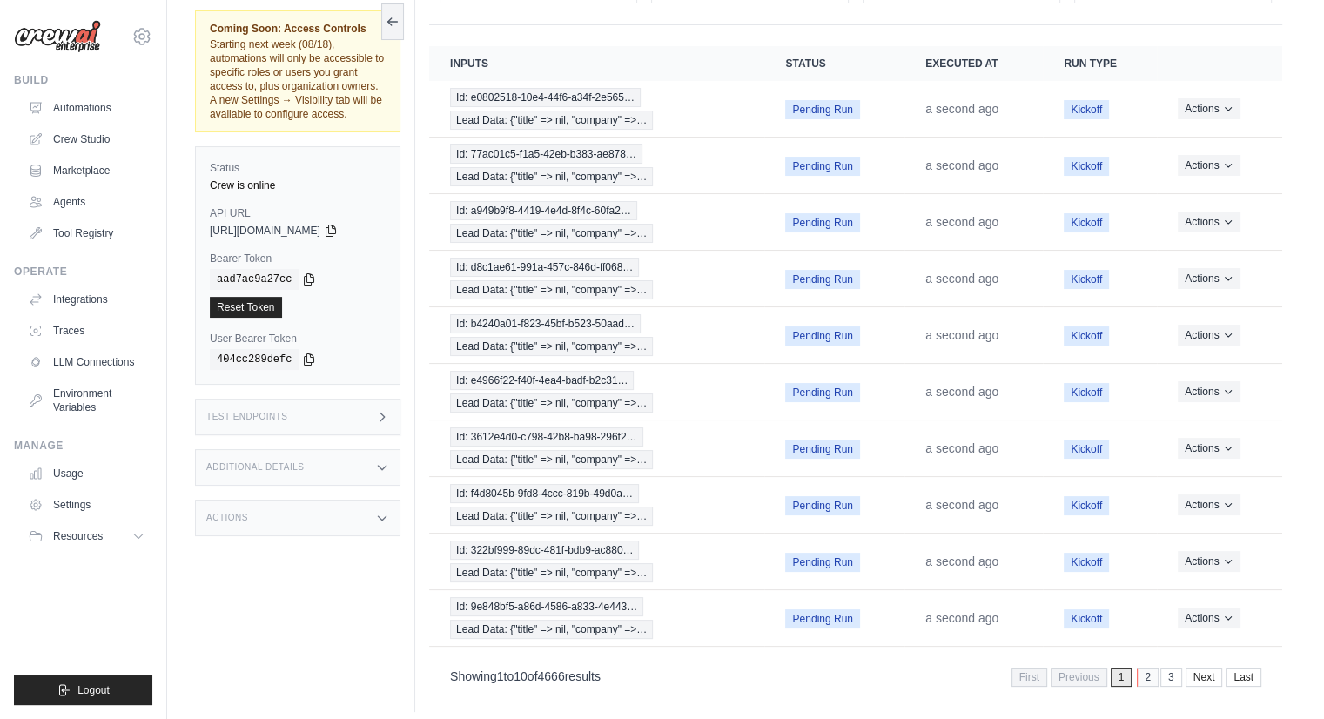
click at [1146, 669] on link "2" at bounding box center [1148, 677] width 22 height 19
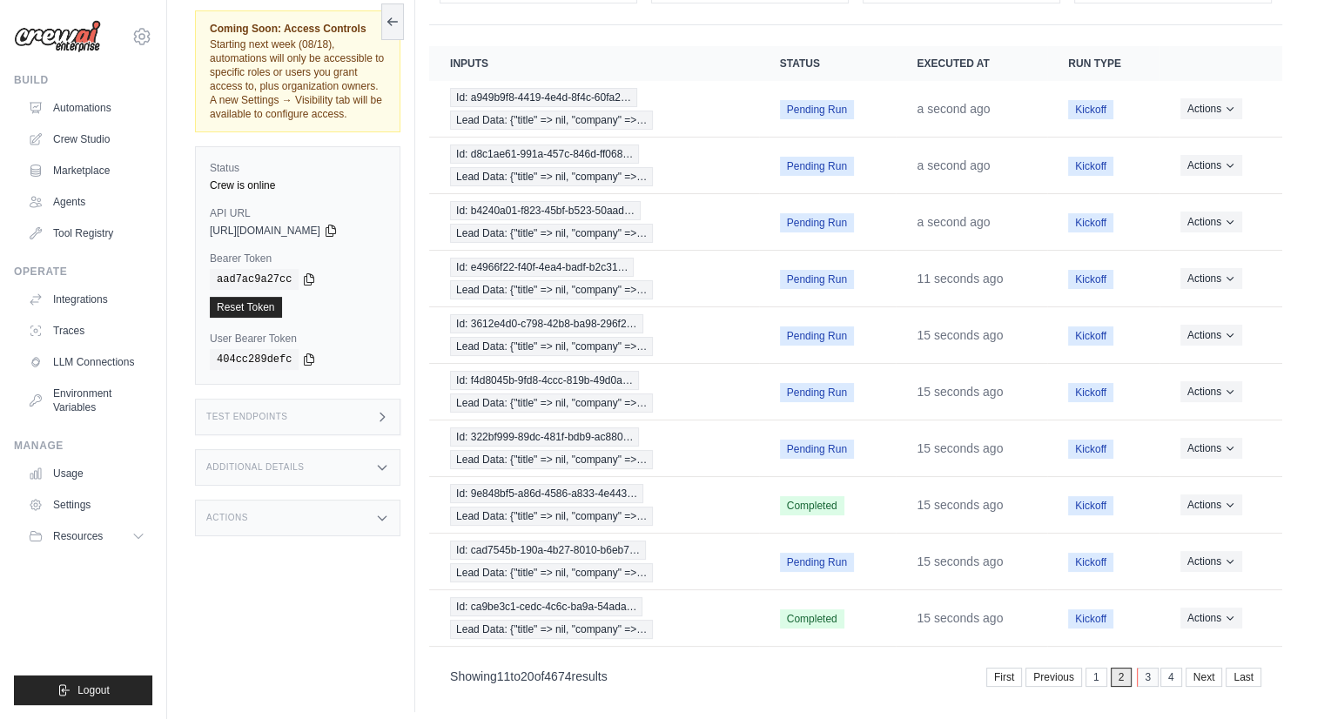
click at [1147, 668] on link "3" at bounding box center [1148, 677] width 22 height 19
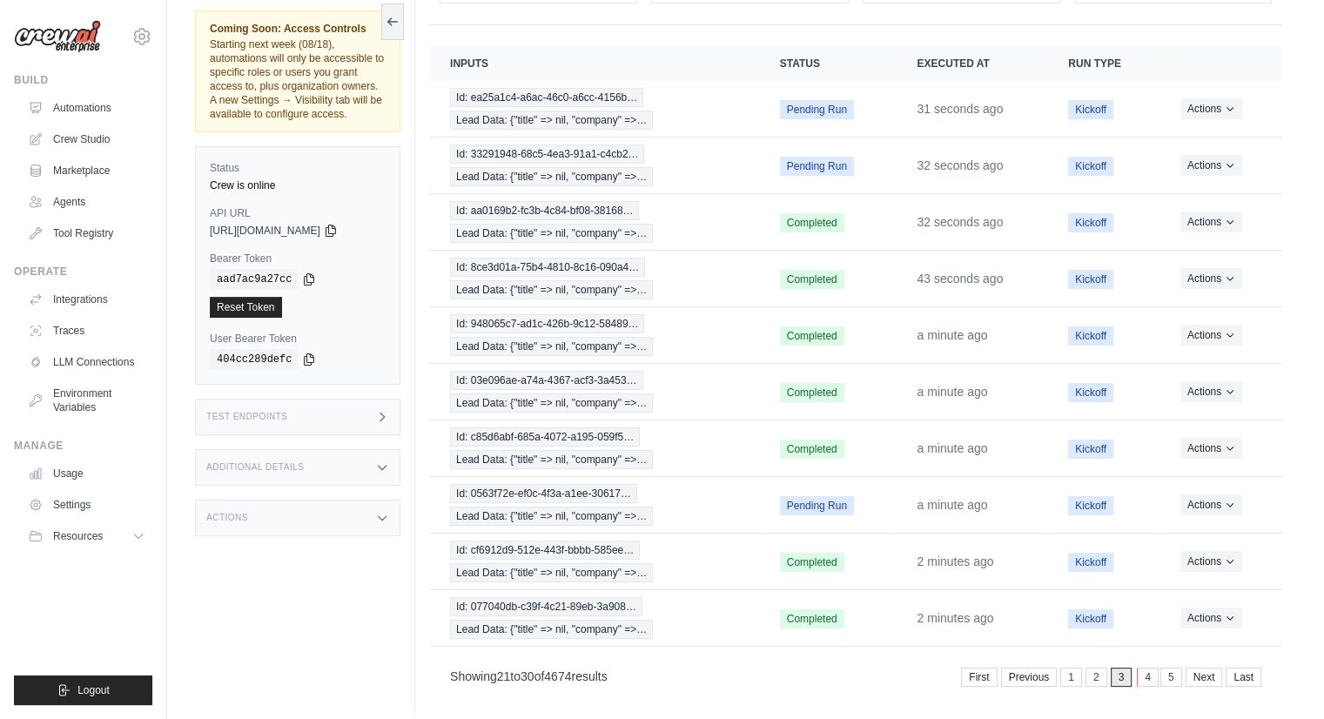
click at [1144, 668] on link "4" at bounding box center [1148, 677] width 22 height 19
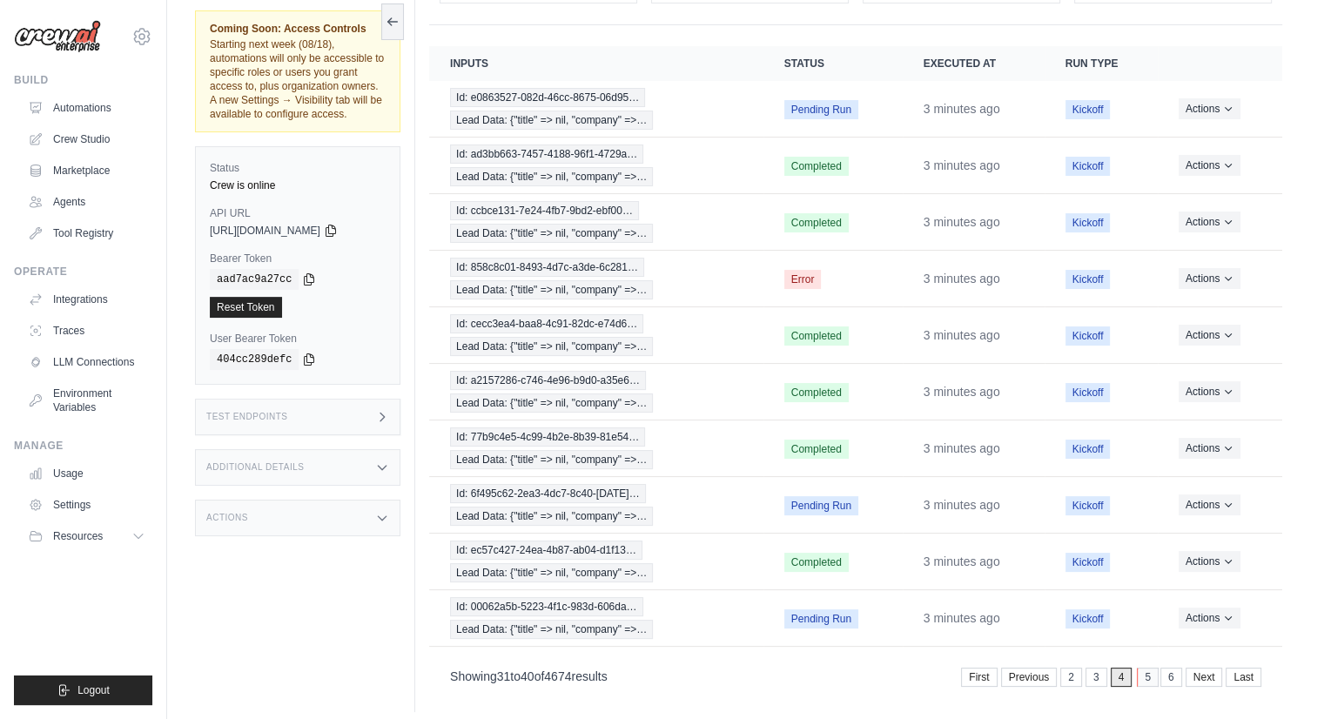
click at [1148, 668] on link "5" at bounding box center [1148, 677] width 22 height 19
click at [1101, 668] on link "4" at bounding box center [1098, 677] width 22 height 19
click at [633, 280] on span "Lead Data: {"title" => nil, "company" =>…" at bounding box center [551, 289] width 203 height 19
click at [1093, 668] on link "3" at bounding box center [1098, 677] width 22 height 19
click at [1070, 668] on link "1" at bounding box center [1073, 677] width 22 height 19
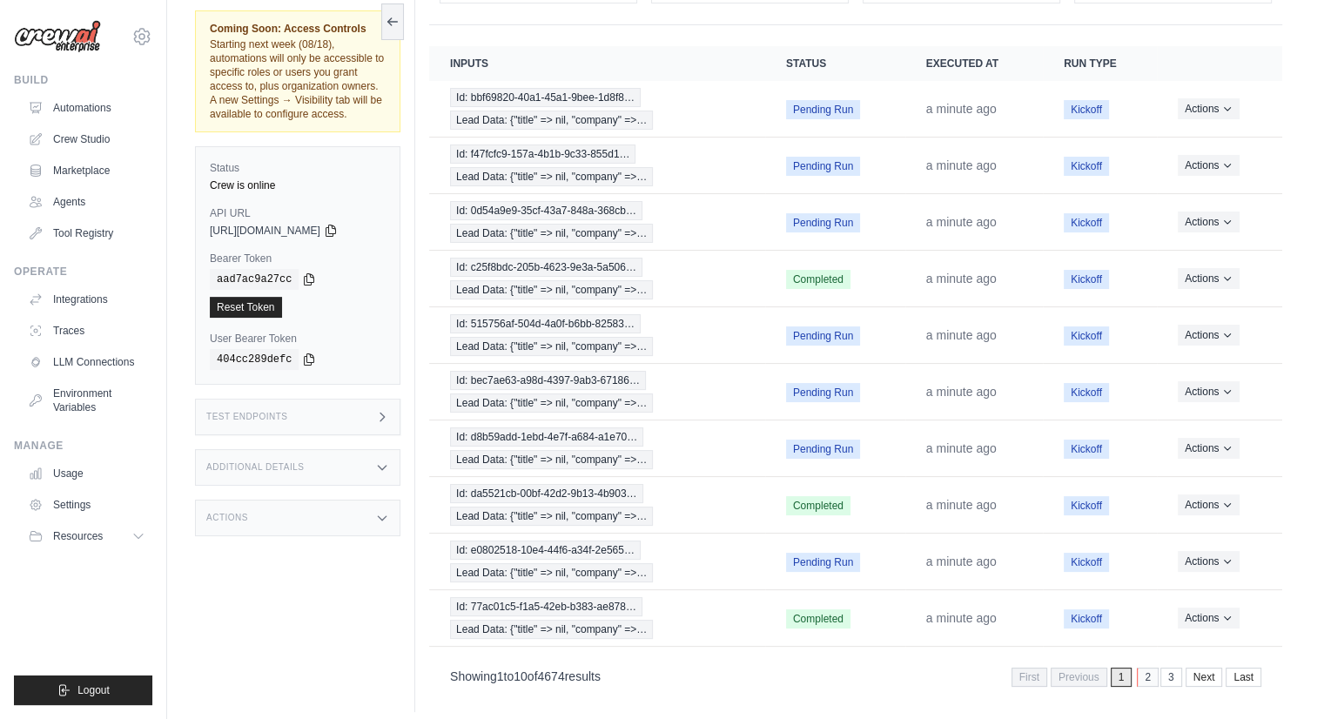
click at [1141, 668] on link "2" at bounding box center [1148, 677] width 22 height 19
click at [1098, 668] on link "1" at bounding box center [1098, 677] width 22 height 19
click at [1154, 668] on link "2" at bounding box center [1148, 677] width 22 height 19
click at [1154, 668] on link "3" at bounding box center [1146, 677] width 22 height 19
click at [1168, 668] on link "5" at bounding box center [1173, 677] width 22 height 19
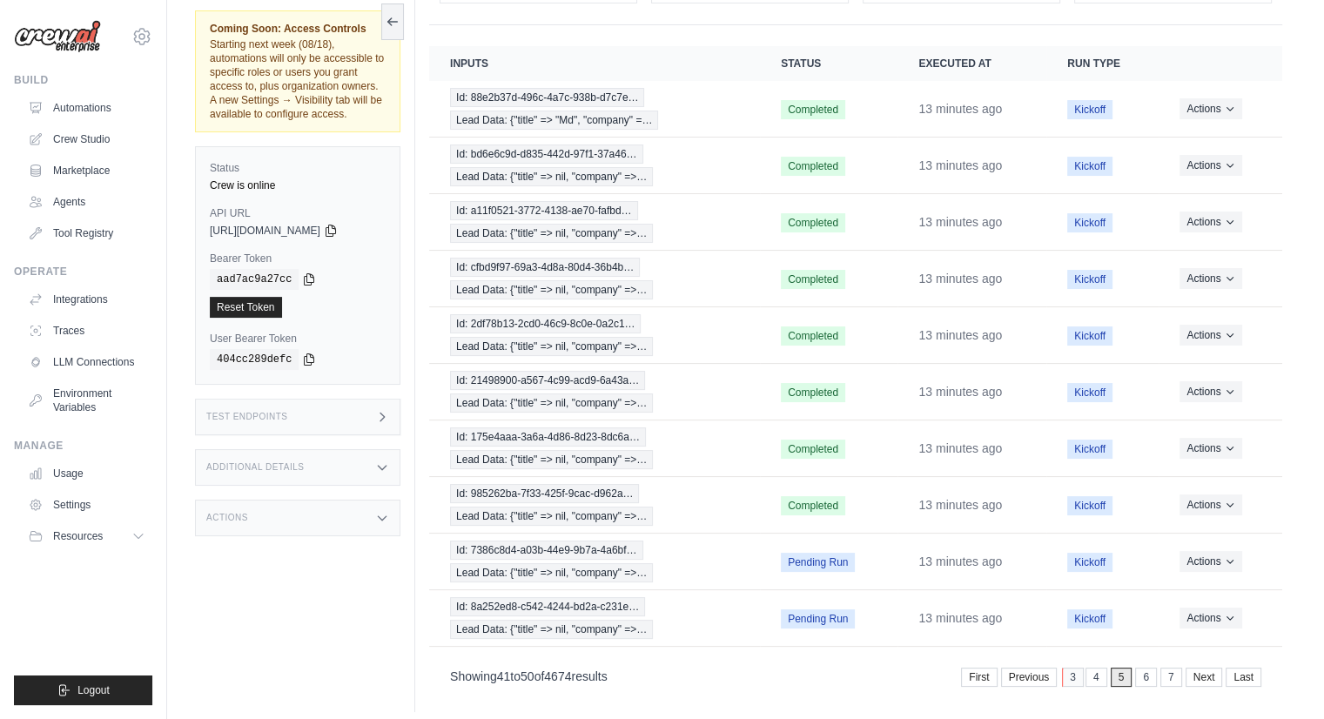
click at [1073, 669] on link "3" at bounding box center [1073, 677] width 22 height 19
click at [1073, 669] on link "1" at bounding box center [1071, 677] width 22 height 19
click at [1141, 668] on link "2" at bounding box center [1148, 677] width 22 height 19
click at [1100, 668] on link "1" at bounding box center [1098, 677] width 22 height 19
click at [823, 162] on span "Pending Run" at bounding box center [821, 166] width 74 height 19
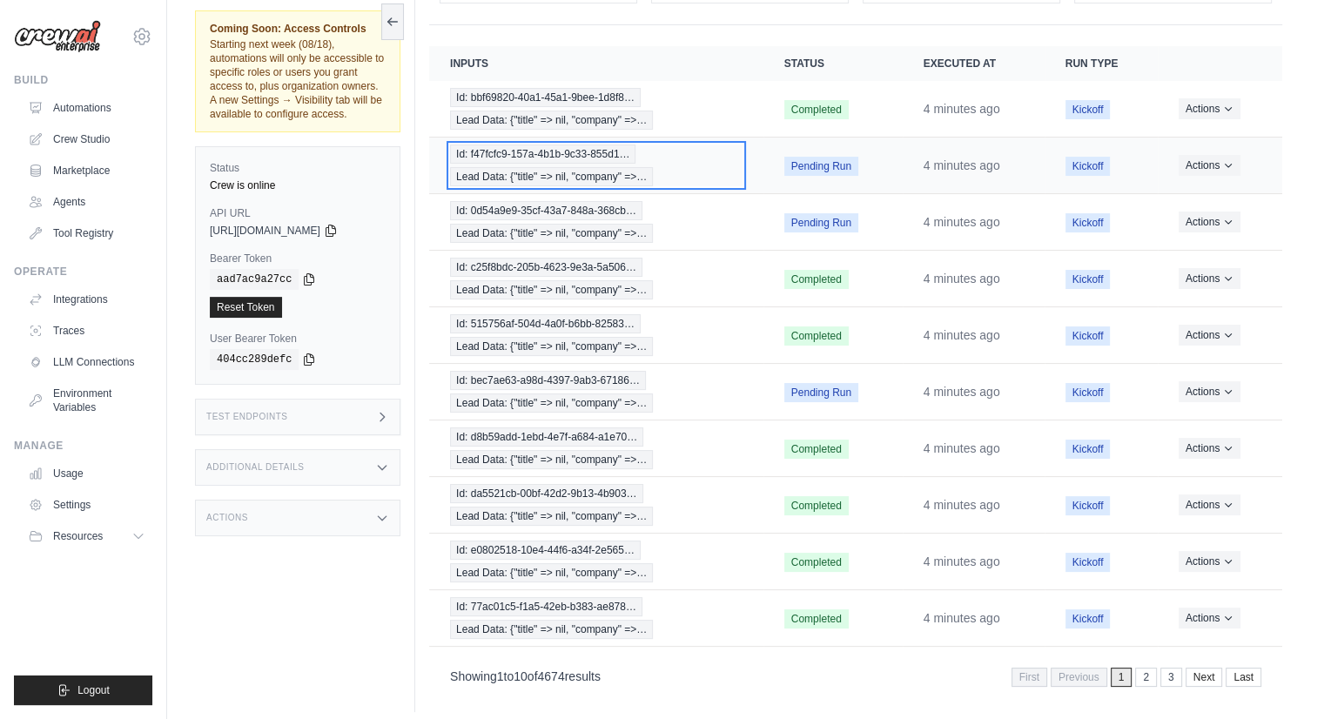
click at [634, 159] on span "Id: f47fcfc9-157a-4b1b-9c33-855d1…" at bounding box center [542, 154] width 185 height 19
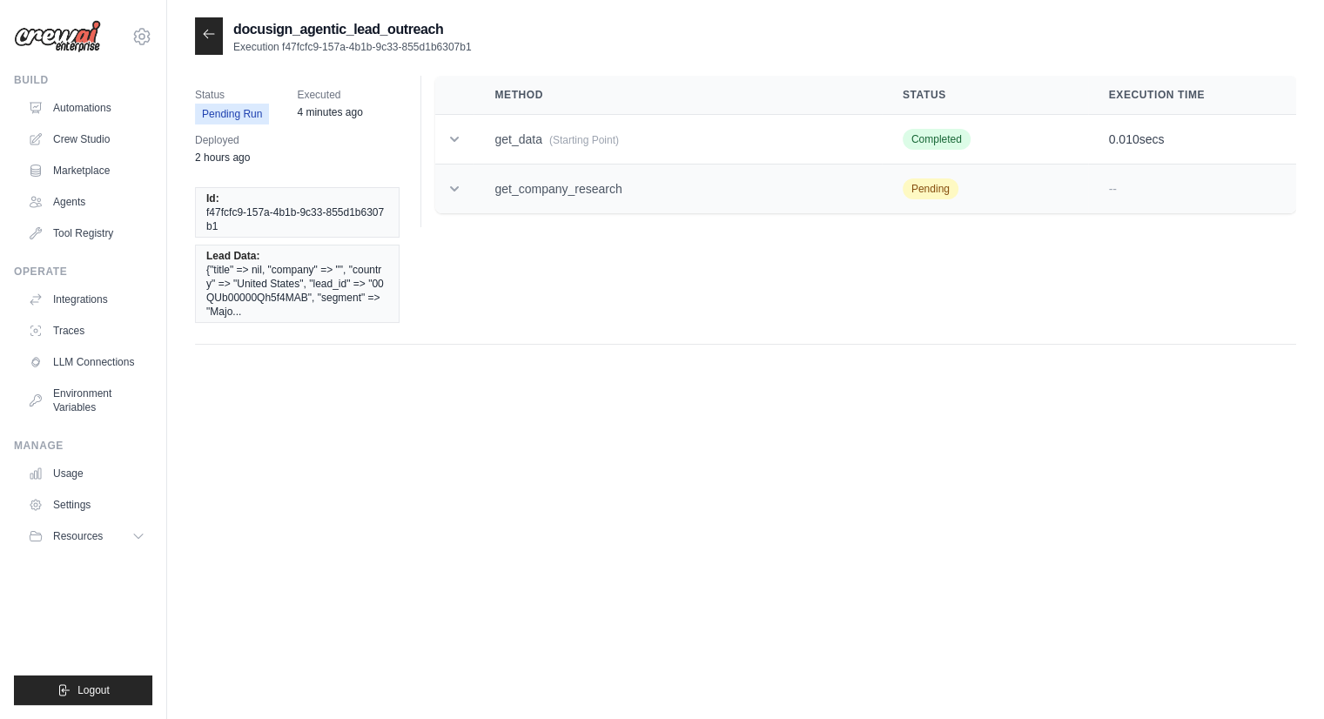
click at [448, 192] on icon at bounding box center [454, 188] width 17 height 17
